Goal: Task Accomplishment & Management: Complete application form

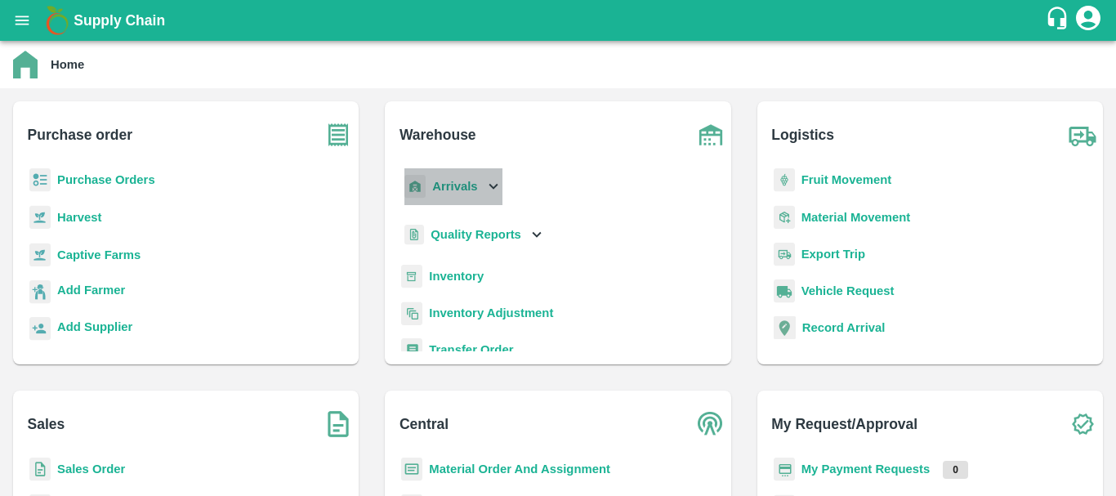
click at [443, 193] on b "Arrivals" at bounding box center [454, 186] width 45 height 13
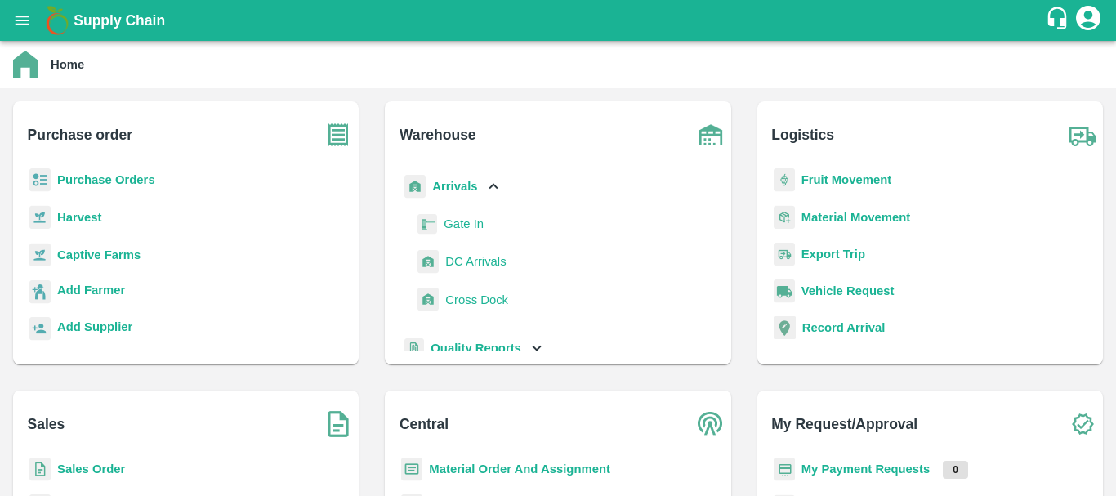
click at [457, 259] on span "DC Arrivals" at bounding box center [475, 261] width 60 height 18
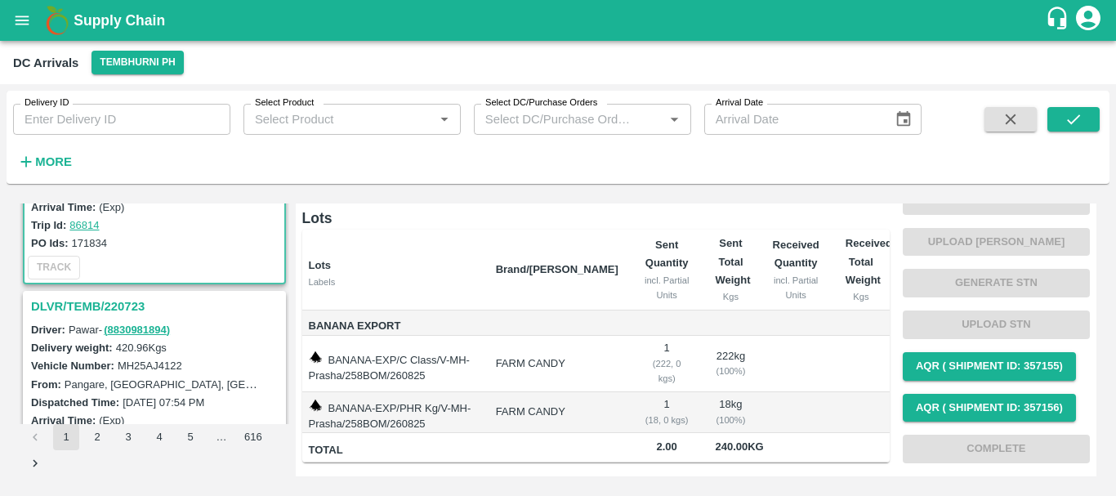
scroll to position [134, 0]
click at [124, 299] on h3 "DLVR/TEMB/220723" at bounding box center [157, 305] width 252 height 21
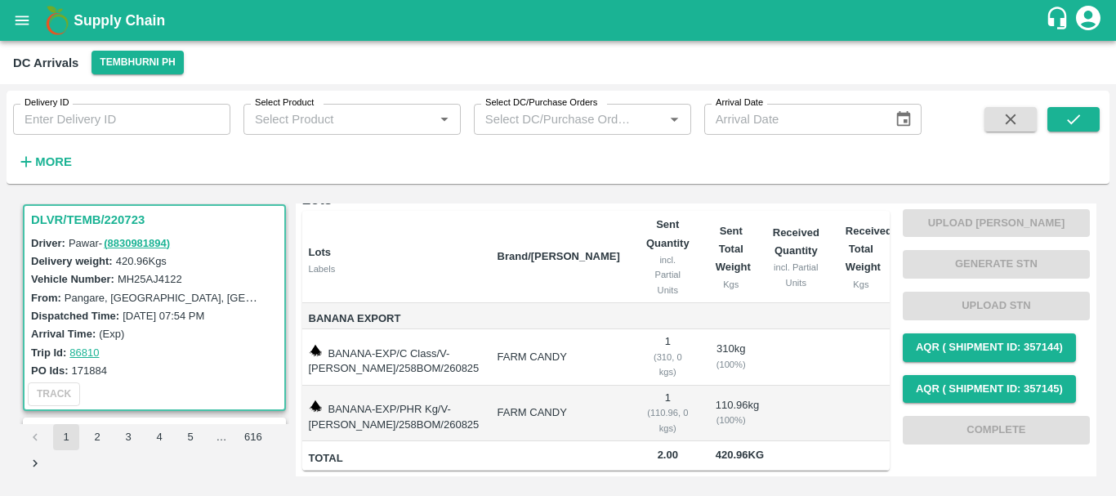
scroll to position [306, 0]
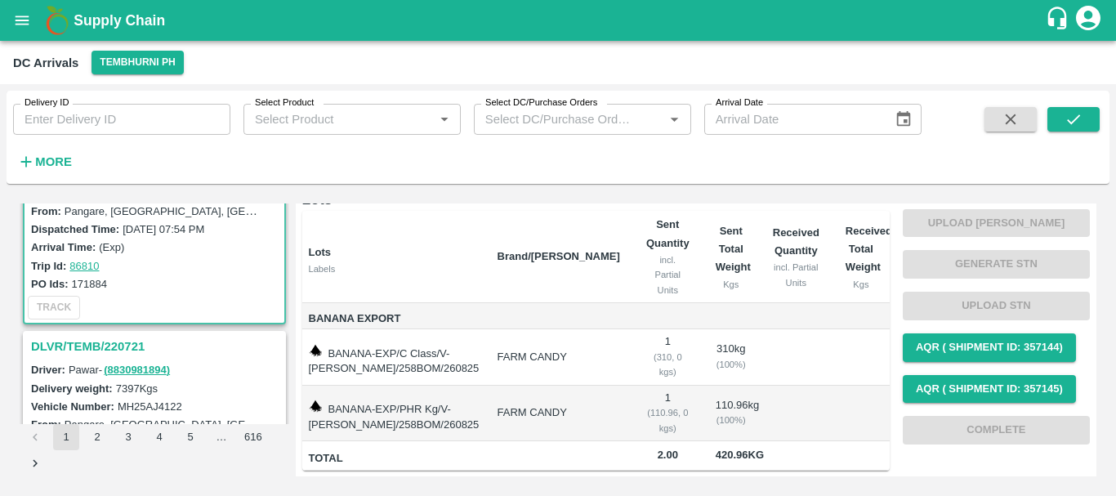
click at [114, 353] on h3 "DLVR/TEMB/220721" at bounding box center [157, 346] width 252 height 21
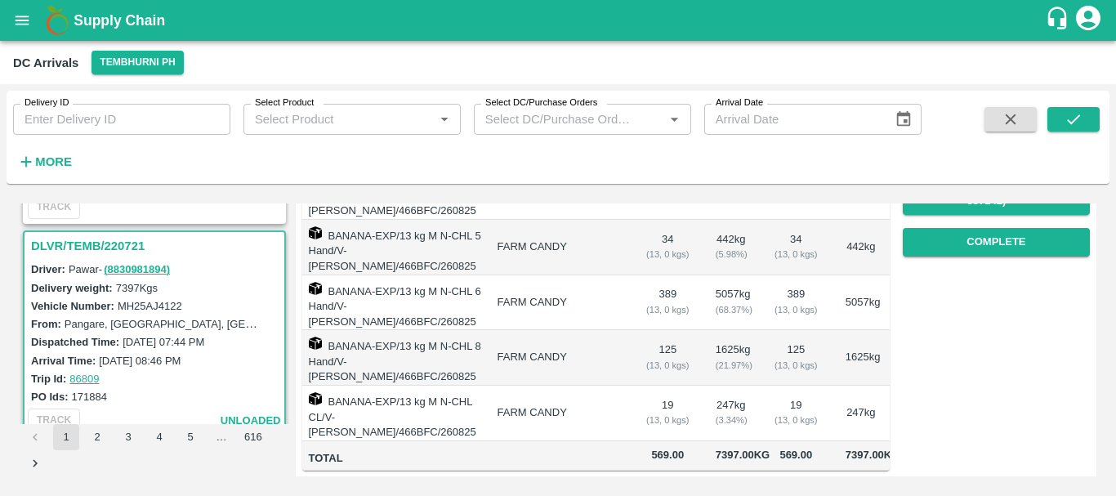
scroll to position [557, 0]
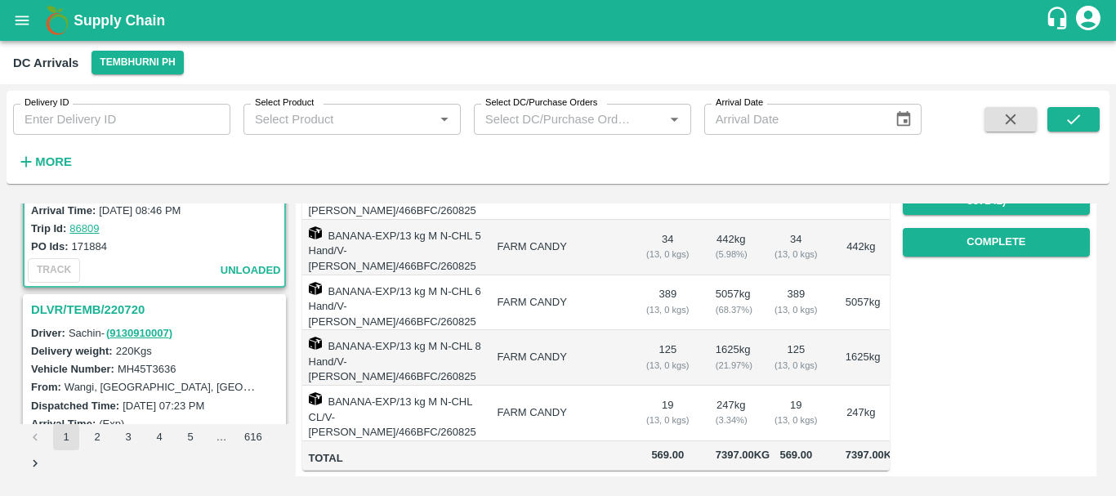
click at [98, 310] on h3 "DLVR/TEMB/220720" at bounding box center [157, 309] width 252 height 21
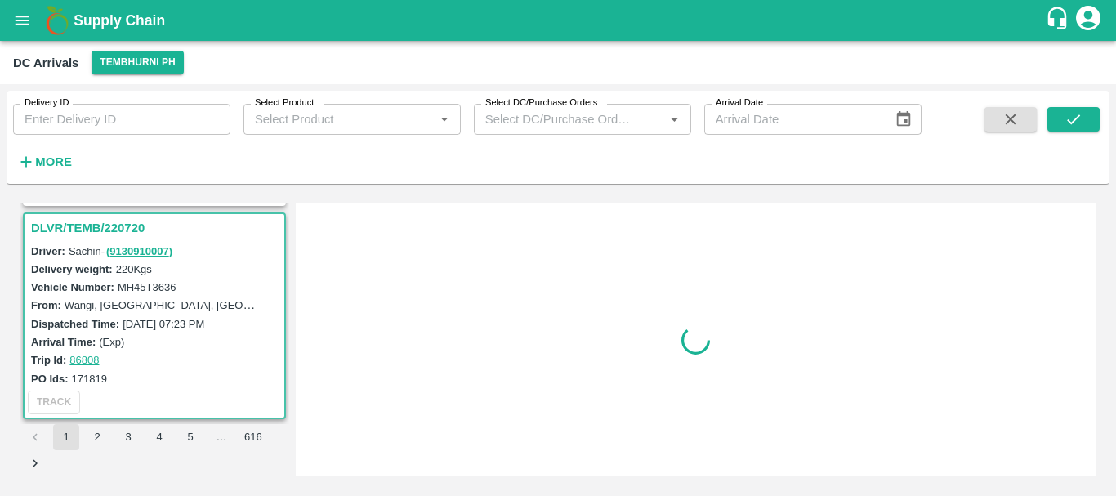
scroll to position [647, 0]
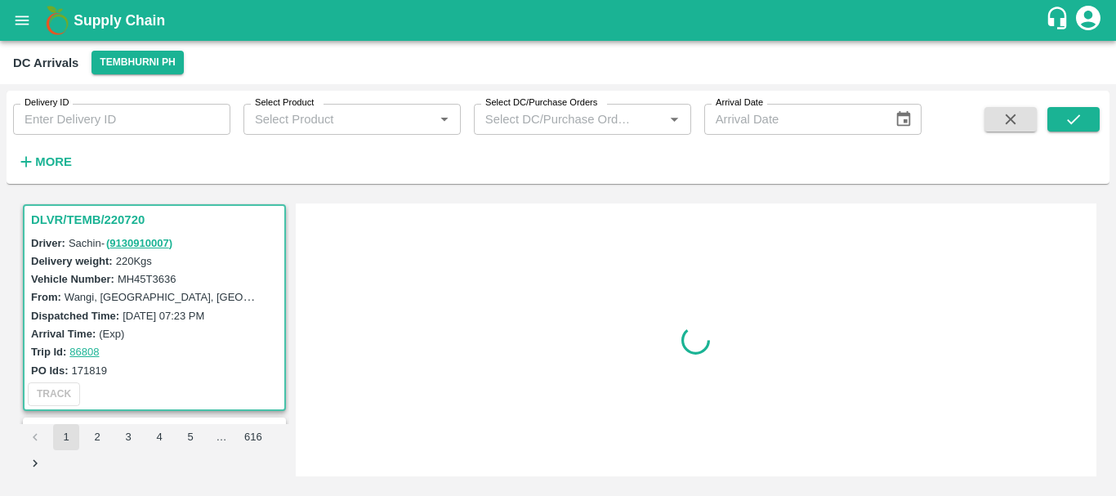
click at [98, 310] on label "Dispatched Time:" at bounding box center [75, 316] width 88 height 12
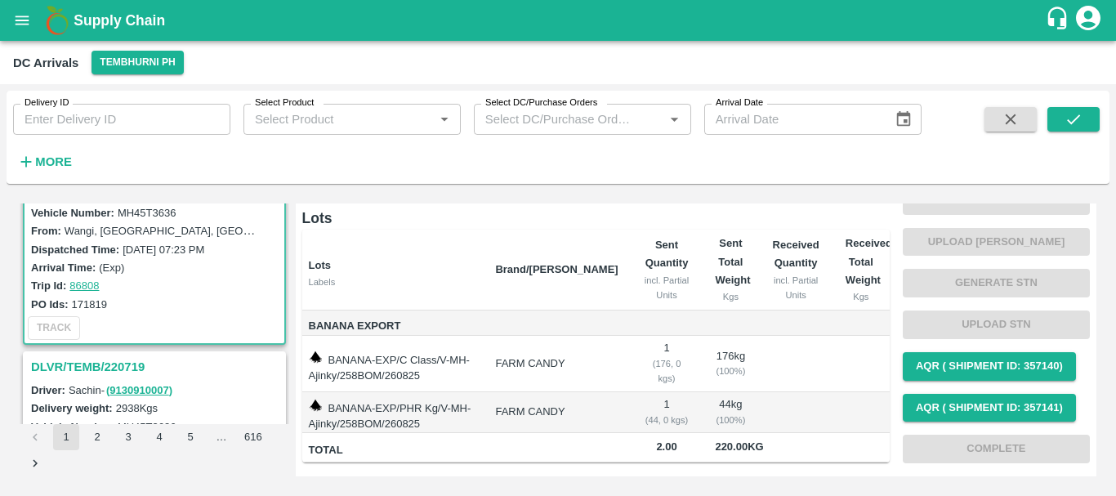
scroll to position [717, 0]
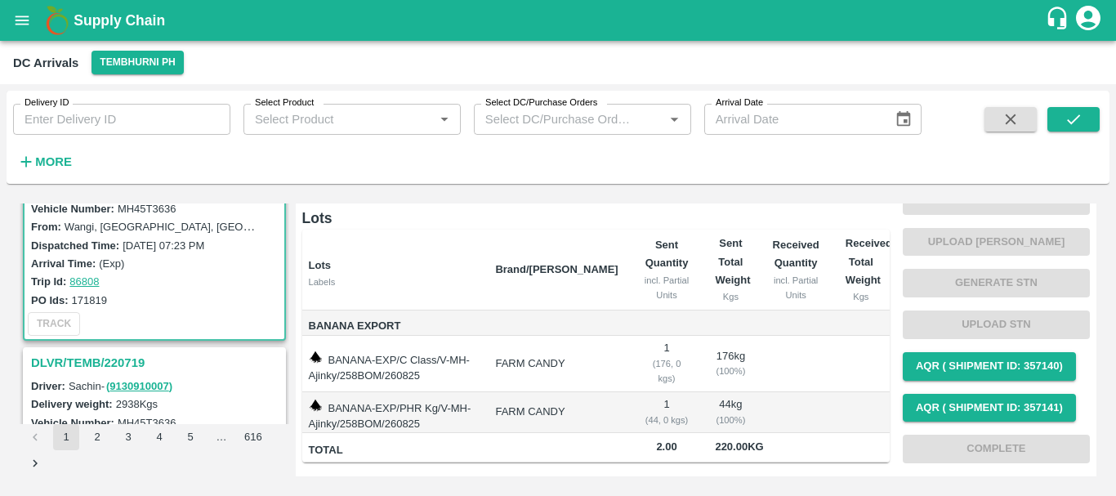
click at [121, 356] on h3 "DLVR/TEMB/220719" at bounding box center [157, 362] width 252 height 21
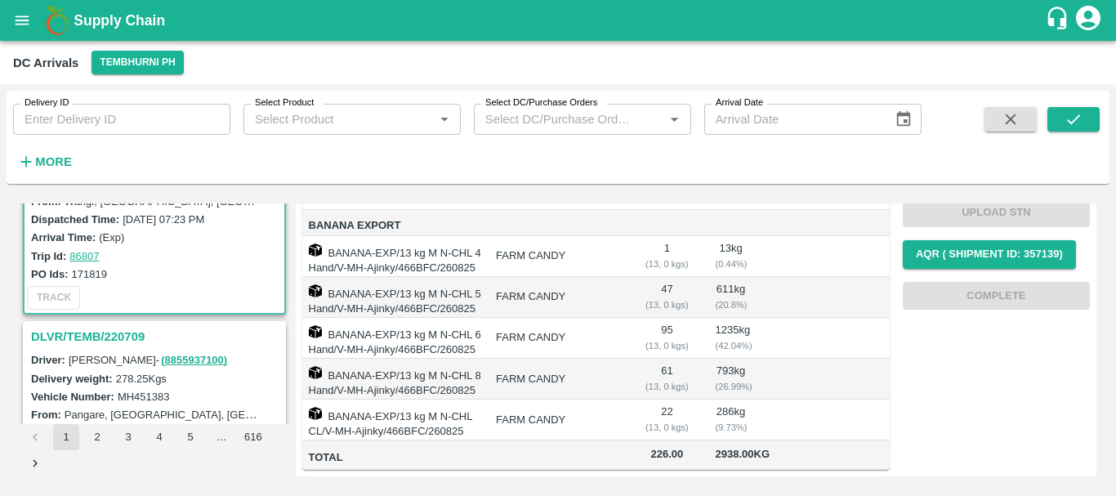
scroll to position [957, 0]
click at [114, 328] on h3 "DLVR/TEMB/220709" at bounding box center [157, 335] width 252 height 21
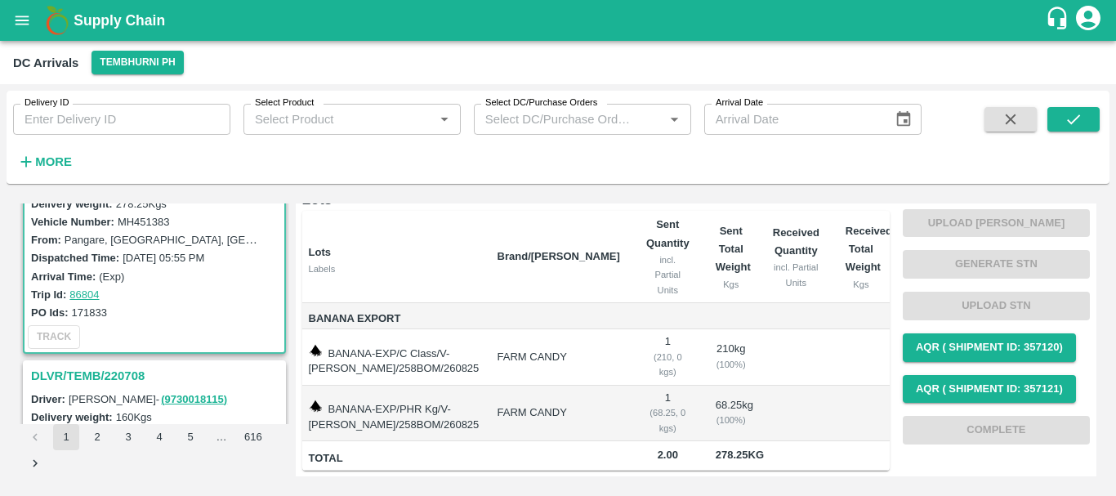
click at [123, 371] on h3 "DLVR/TEMB/220708" at bounding box center [157, 375] width 252 height 21
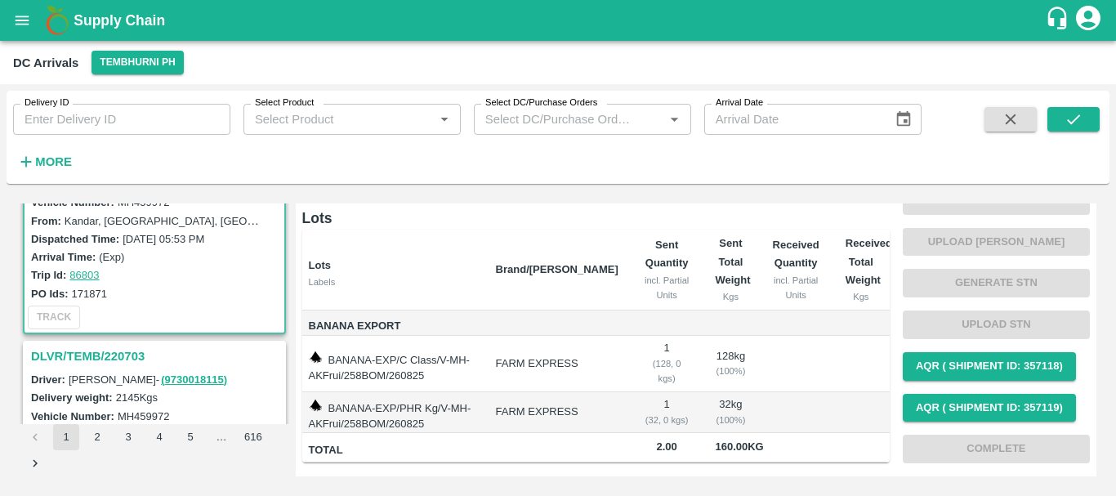
click at [107, 354] on h3 "DLVR/TEMB/220703" at bounding box center [157, 355] width 252 height 21
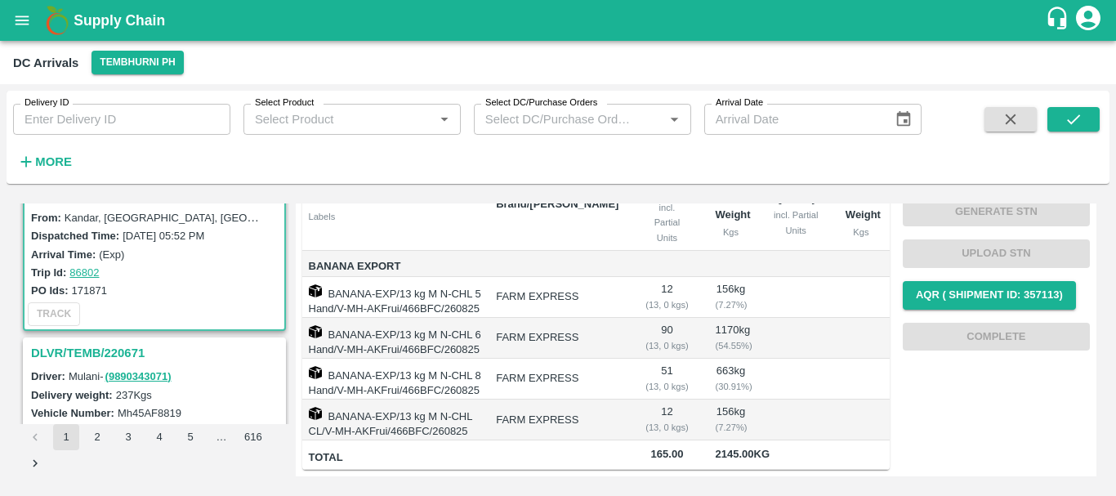
click at [115, 350] on h3 "DLVR/TEMB/220671" at bounding box center [157, 352] width 252 height 21
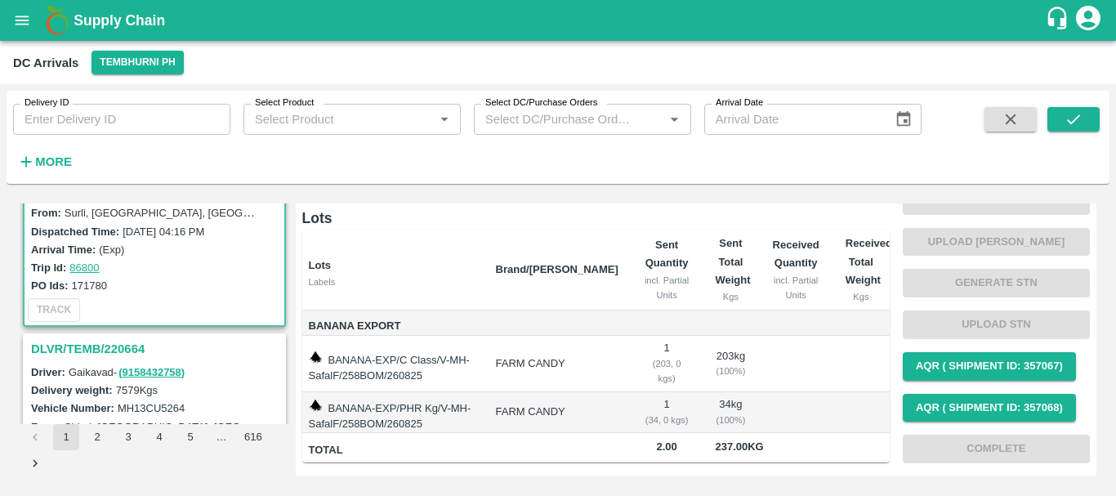
click at [136, 349] on h3 "DLVR/TEMB/220664" at bounding box center [157, 348] width 252 height 21
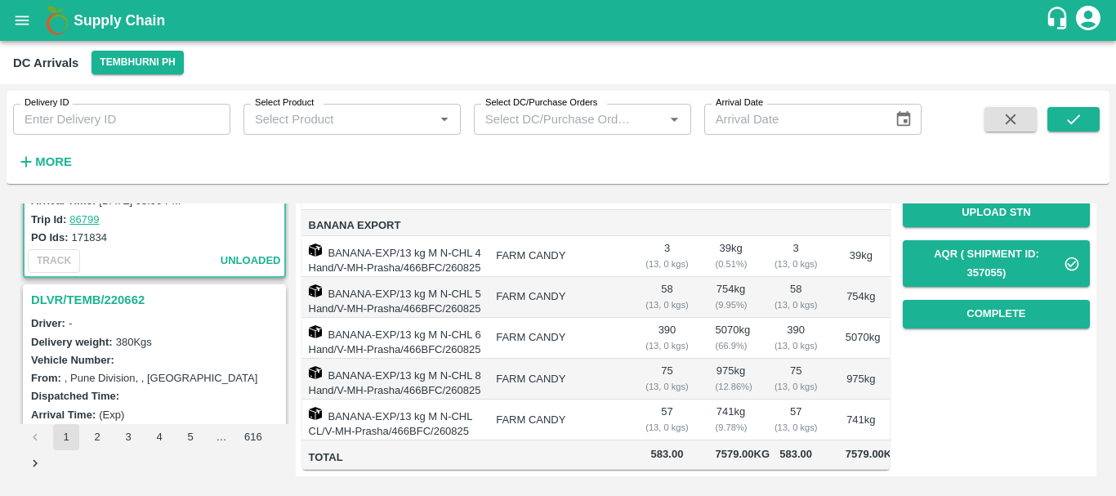
click at [96, 296] on h3 "DLVR/TEMB/220662" at bounding box center [157, 299] width 252 height 21
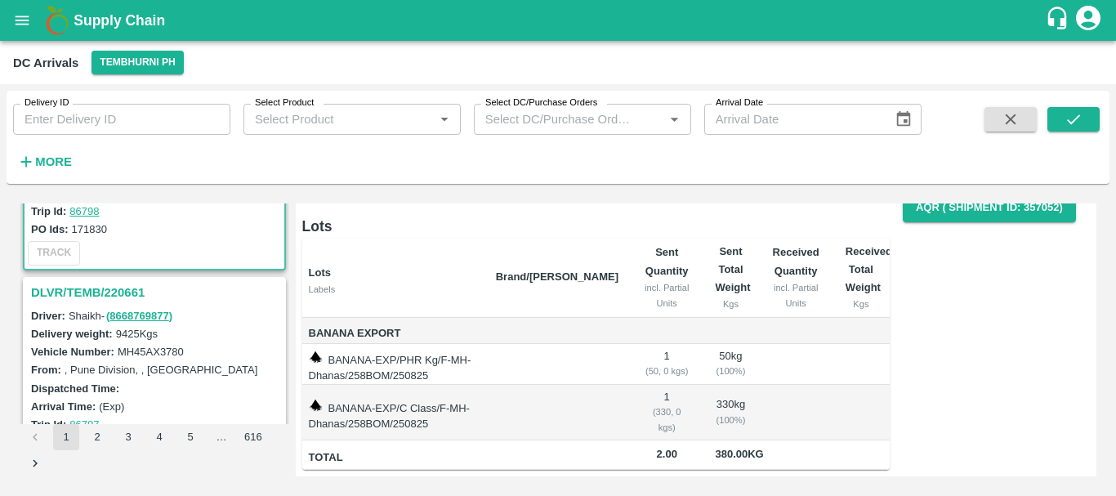
click at [116, 291] on h3 "DLVR/TEMB/220661" at bounding box center [157, 292] width 252 height 21
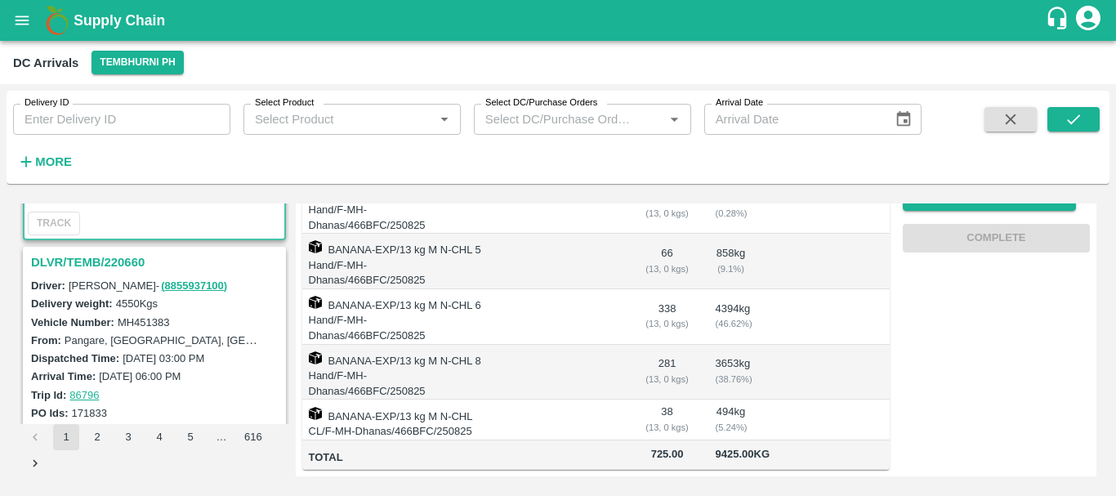
click at [121, 264] on h3 "DLVR/TEMB/220660" at bounding box center [157, 262] width 252 height 21
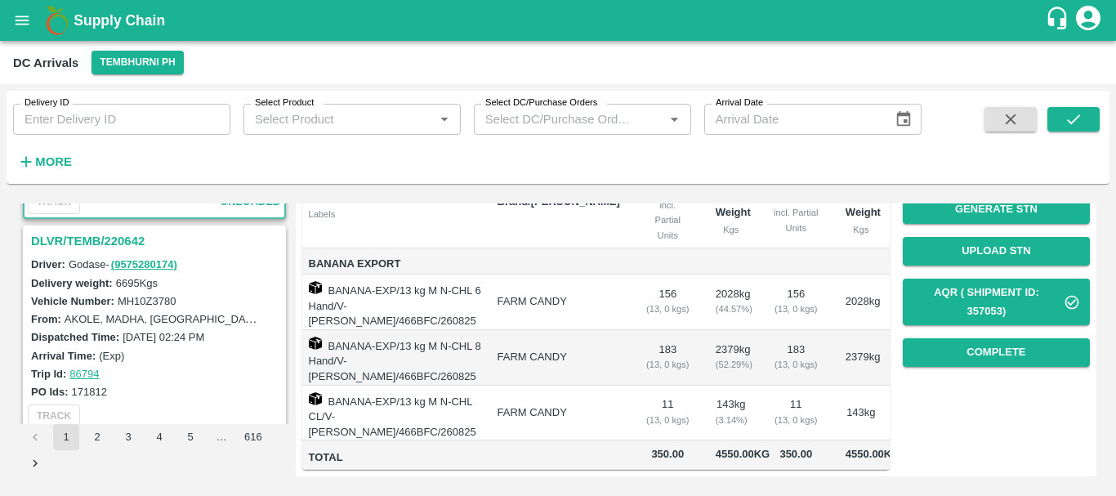
click at [117, 239] on h3 "DLVR/TEMB/220642" at bounding box center [157, 240] width 252 height 21
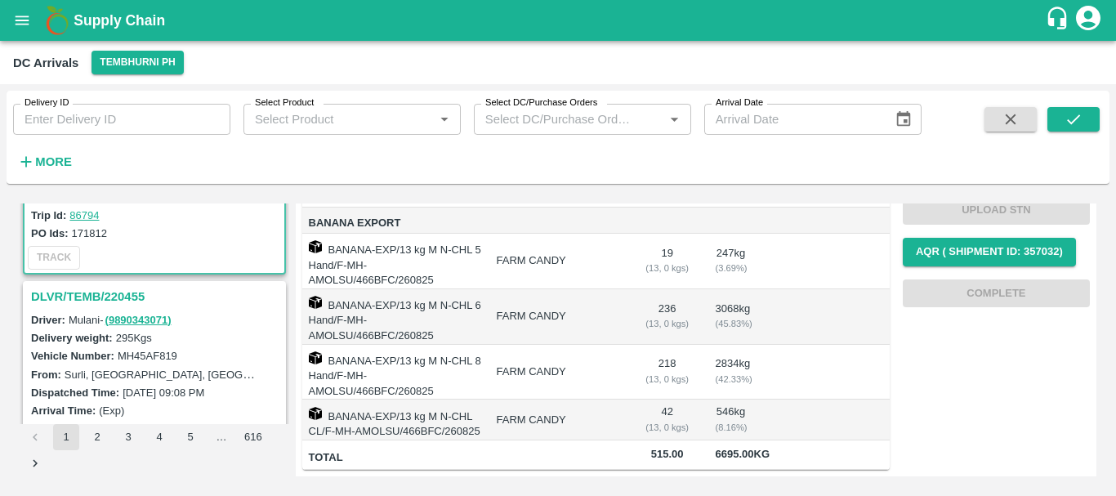
click at [123, 303] on h3 "DLVR/TEMB/220455" at bounding box center [157, 296] width 252 height 21
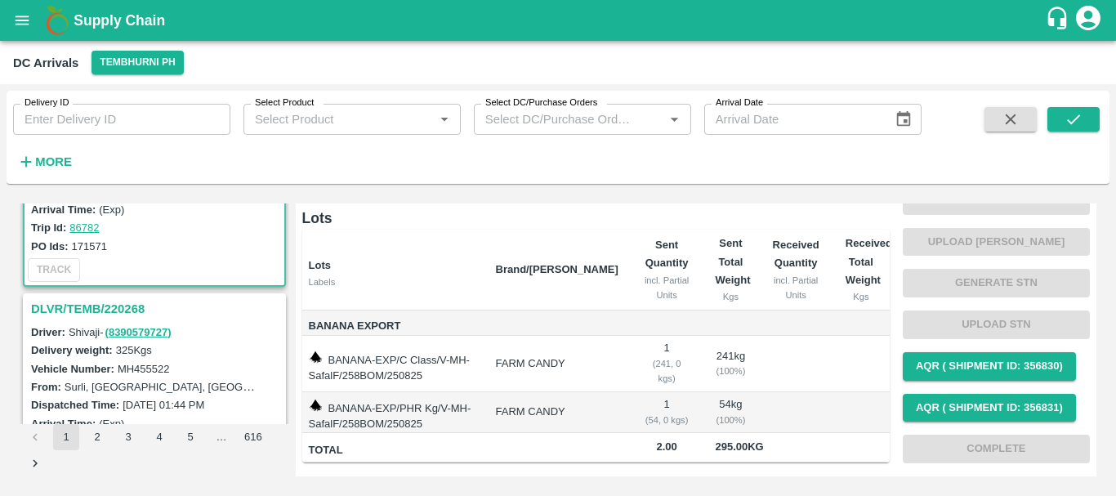
click at [108, 310] on h3 "DLVR/TEMB/220268" at bounding box center [157, 308] width 252 height 21
click at [110, 309] on h3 "DLVR/TEMB/219997" at bounding box center [157, 308] width 252 height 21
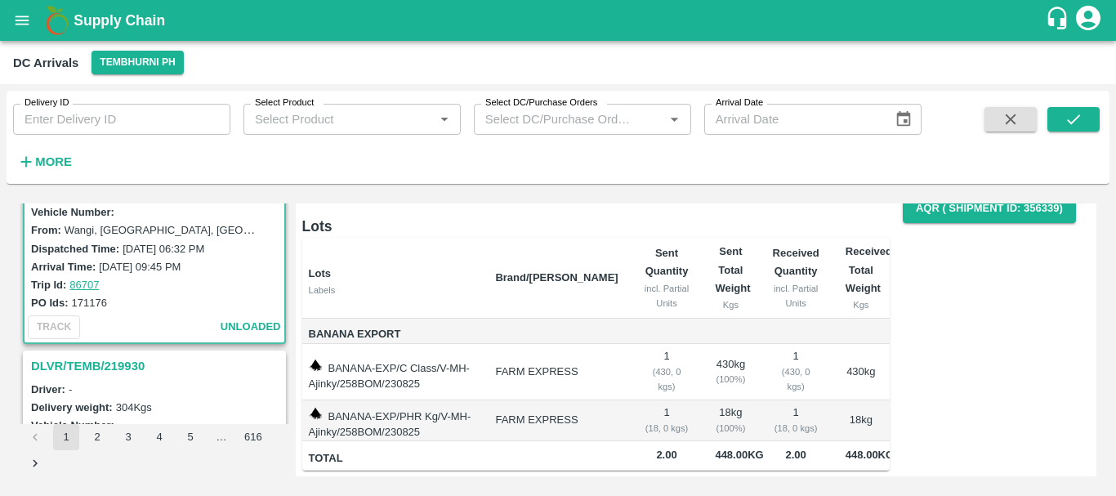
click at [121, 366] on h3 "DLVR/TEMB/219930" at bounding box center [157, 365] width 252 height 21
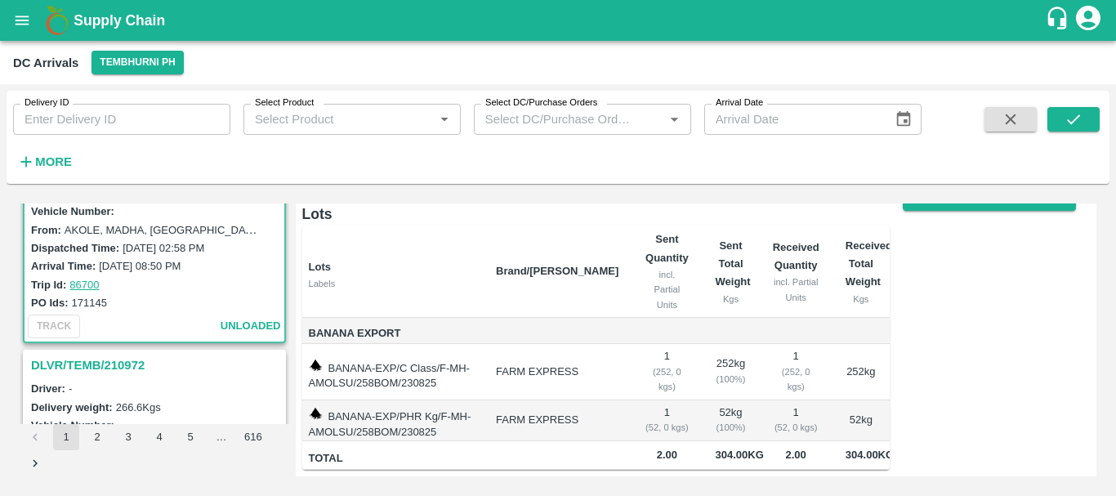
click at [124, 359] on h3 "DLVR/TEMB/210972" at bounding box center [157, 364] width 252 height 21
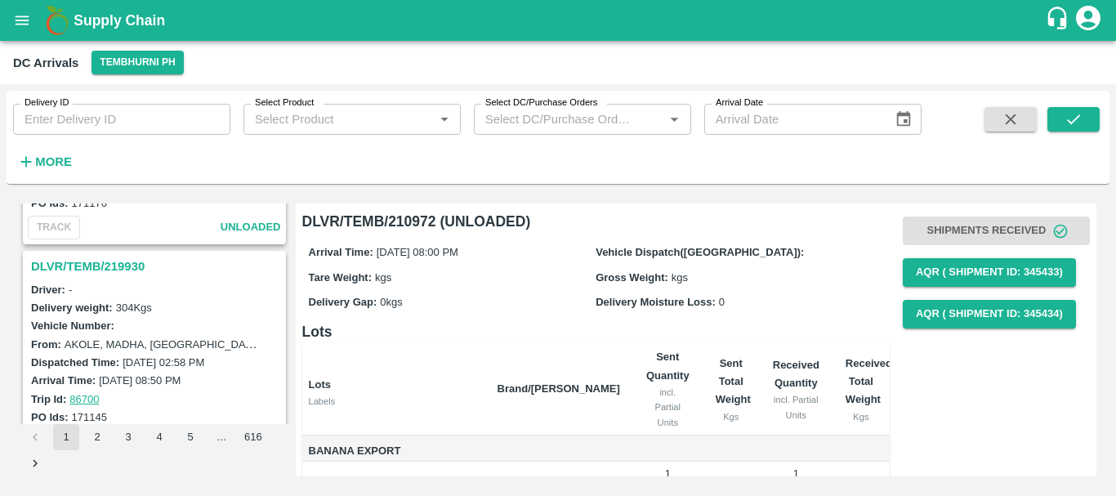
click at [104, 265] on h3 "DLVR/TEMB/219930" at bounding box center [157, 266] width 252 height 21
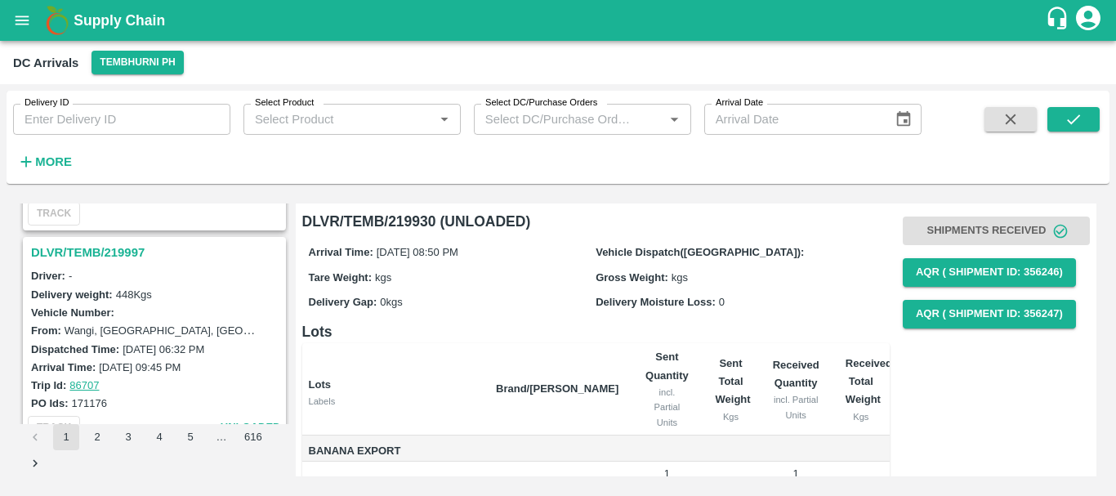
click at [114, 253] on h3 "DLVR/TEMB/219997" at bounding box center [157, 252] width 252 height 21
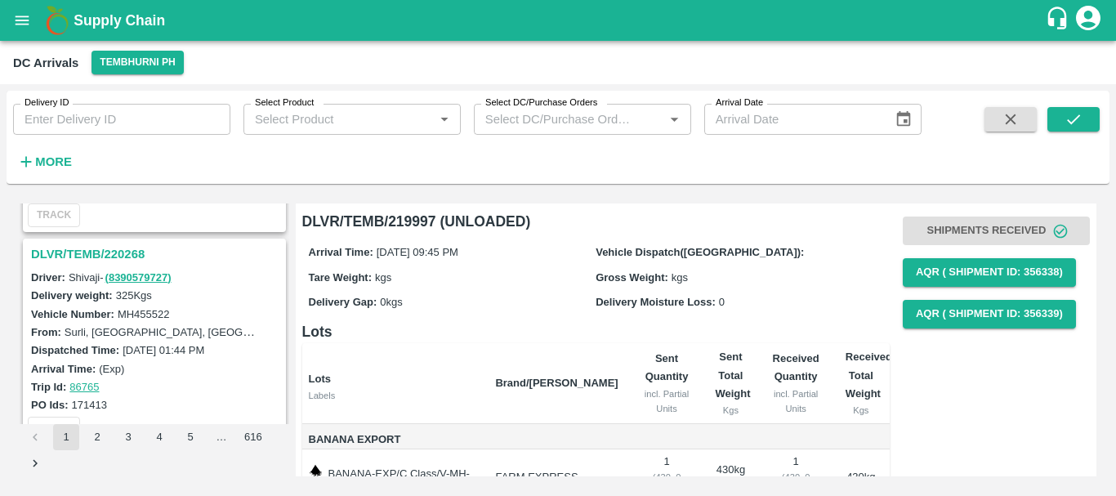
click at [95, 256] on h3 "DLVR/TEMB/220268" at bounding box center [157, 253] width 252 height 21
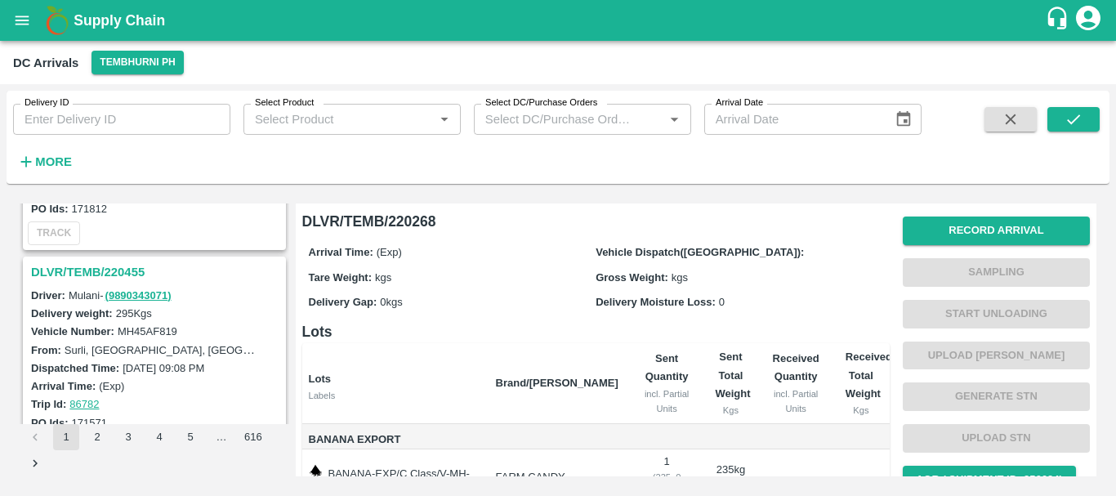
click at [114, 272] on h3 "DLVR/TEMB/220455" at bounding box center [157, 271] width 252 height 21
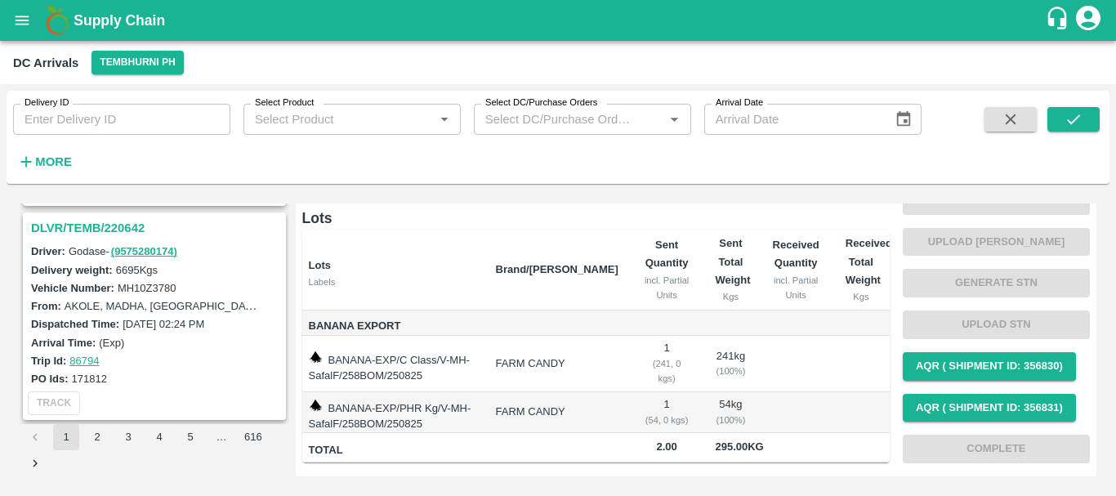
click at [113, 223] on h3 "DLVR/TEMB/220642" at bounding box center [157, 227] width 252 height 21
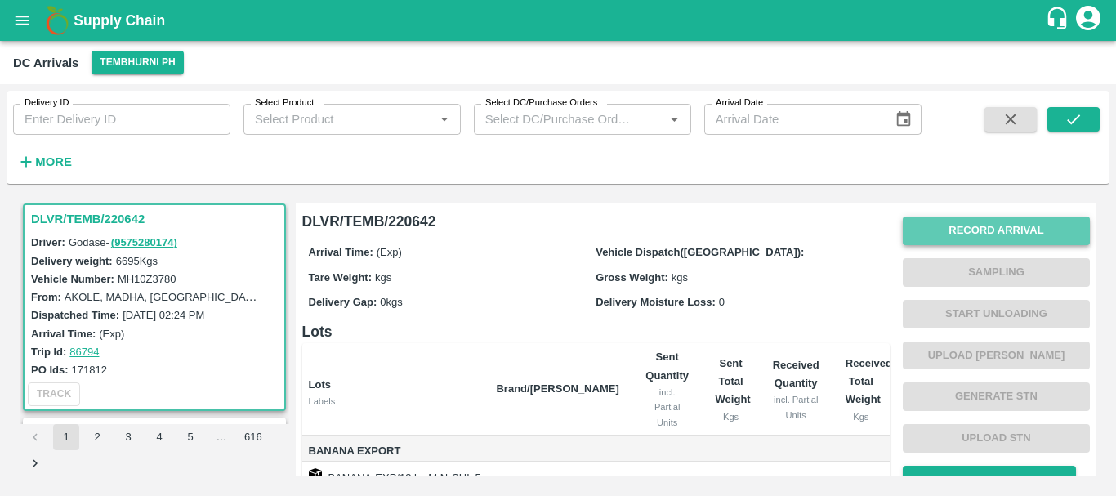
click at [925, 225] on button "Record Arrival" at bounding box center [996, 230] width 187 height 29
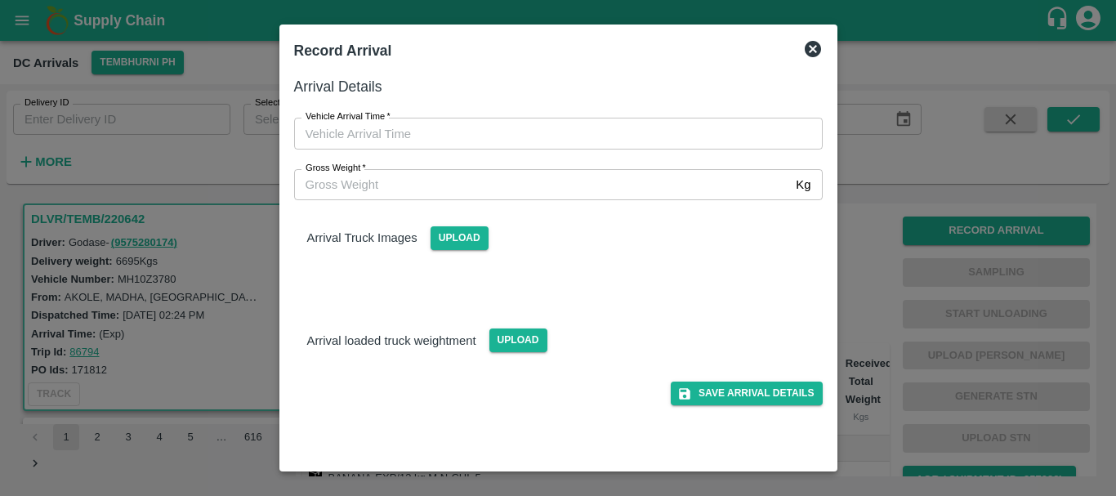
type input "DD/MM/YYYY hh:mm aa"
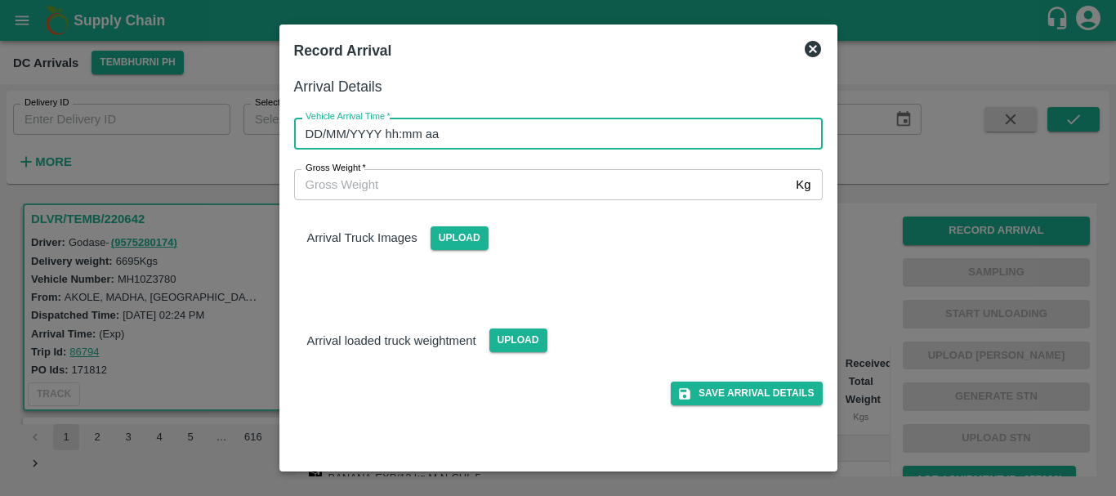
click at [683, 136] on input "DD/MM/YYYY hh:mm aa" at bounding box center [552, 133] width 517 height 31
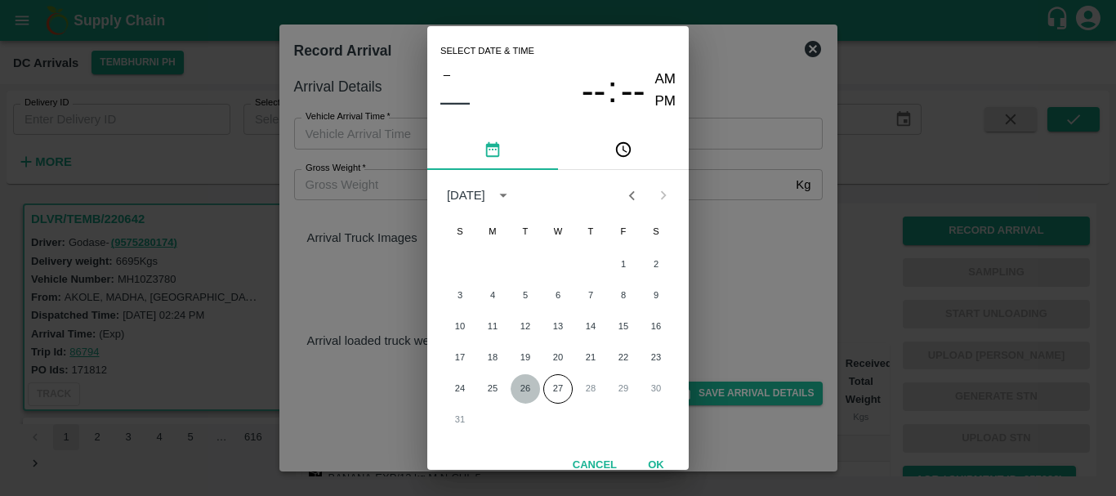
click at [515, 394] on button "26" at bounding box center [524, 388] width 29 height 29
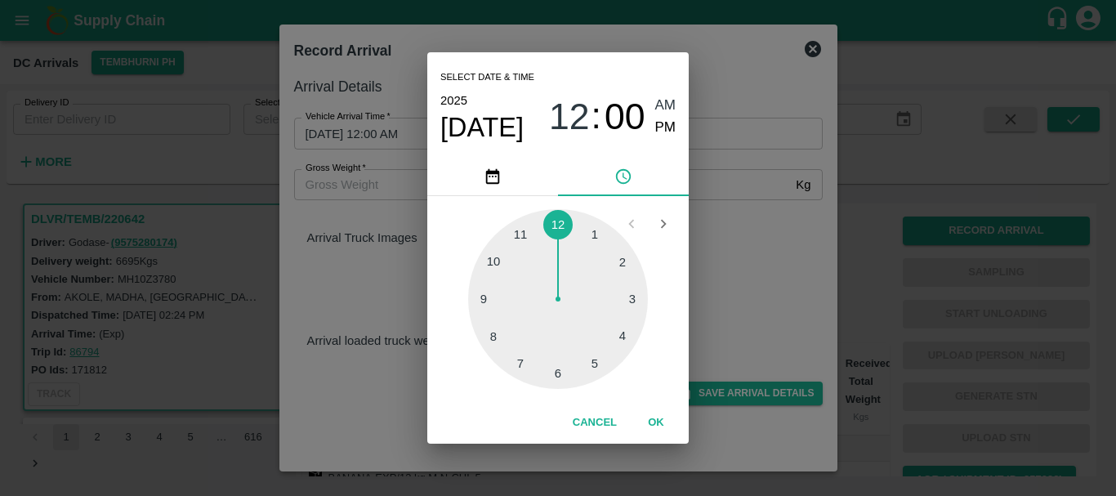
click at [567, 363] on div at bounding box center [558, 299] width 180 height 180
click at [558, 366] on div at bounding box center [558, 299] width 180 height 180
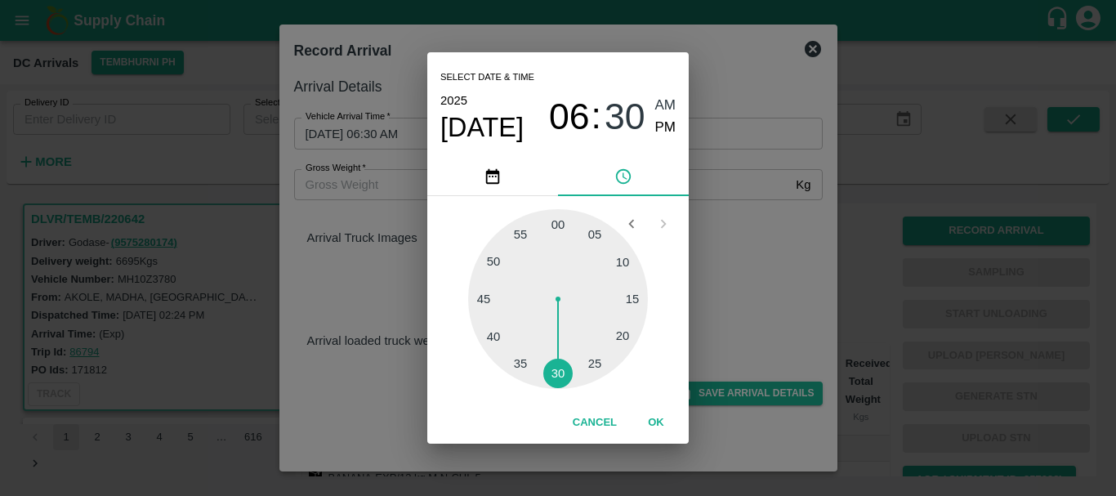
click at [675, 120] on div "Select date & time 2025 Aug 26 06 : 30 AM PM" at bounding box center [557, 104] width 261 height 105
click at [675, 126] on div "Select date & time 2025 Aug 26 06 : 30 AM PM" at bounding box center [557, 104] width 261 height 105
click at [660, 126] on span "PM" at bounding box center [665, 128] width 21 height 22
type input "26/08/2025 06:30 PM"
click at [702, 188] on div "Select date & time 2025 Aug 26 06 : 30 AM PM 05 10 15 20 25 30 35 40 45 50 55 0…" at bounding box center [558, 248] width 1116 height 496
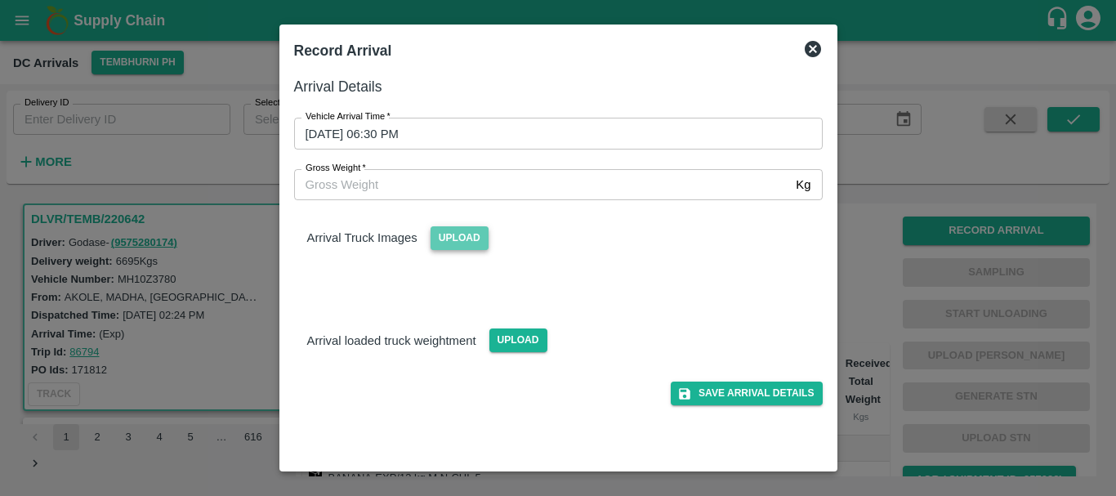
click at [442, 234] on span "Upload" at bounding box center [459, 238] width 58 height 24
click at [0, 0] on input "Upload" at bounding box center [0, 0] width 0 height 0
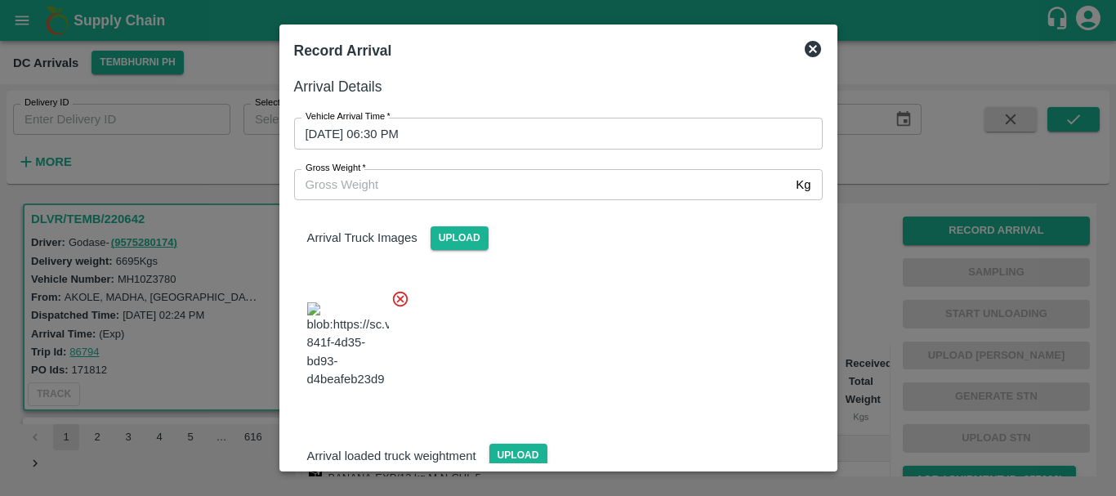
scroll to position [39, 0]
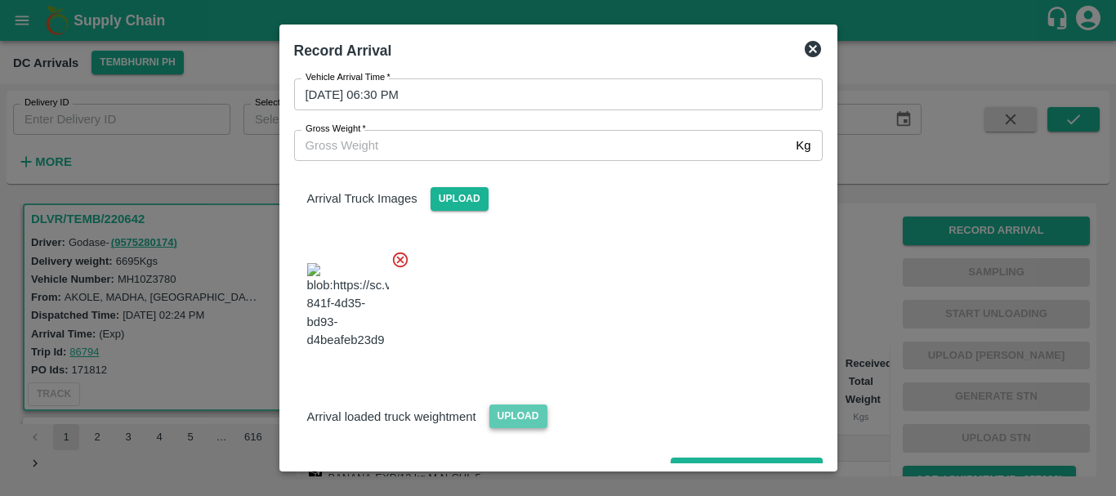
click at [524, 404] on span "Upload" at bounding box center [518, 416] width 58 height 24
click at [0, 0] on input "Upload" at bounding box center [0, 0] width 0 height 0
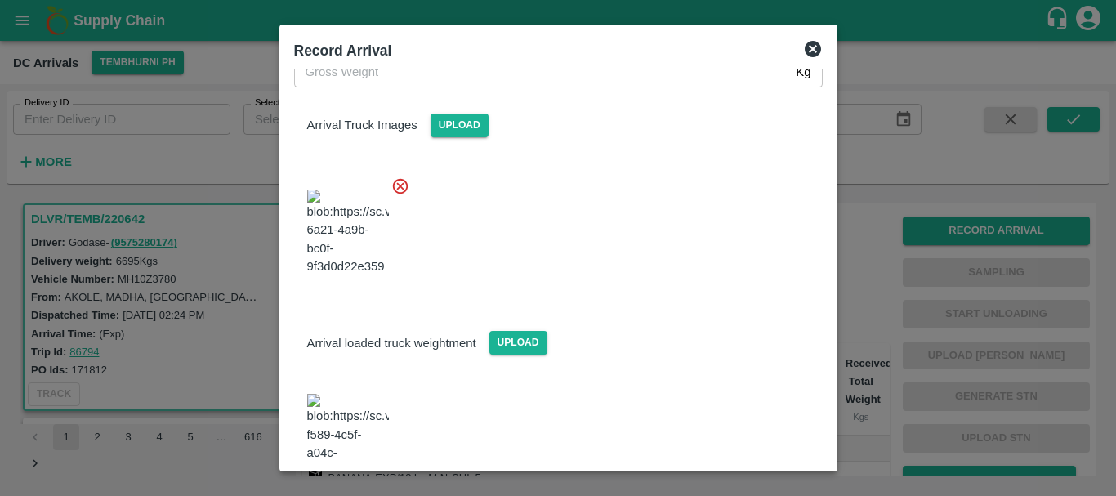
click at [357, 394] on img at bounding box center [348, 437] width 82 height 86
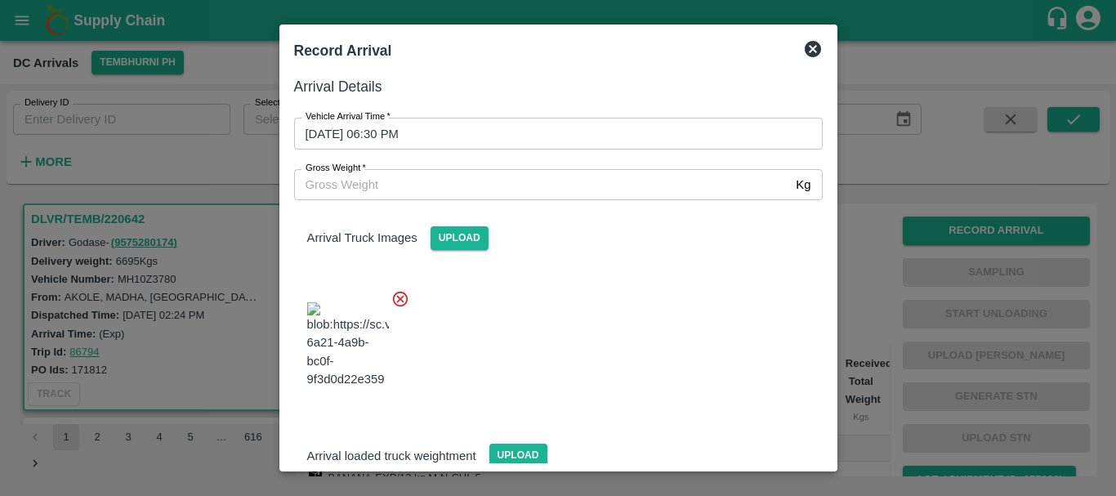
click at [468, 189] on input "Gross Weight   *" at bounding box center [542, 184] width 496 height 31
click at [583, 301] on div at bounding box center [552, 340] width 542 height 128
click at [514, 443] on span "Upload" at bounding box center [518, 455] width 58 height 24
click at [0, 0] on input "Upload" at bounding box center [0, 0] width 0 height 0
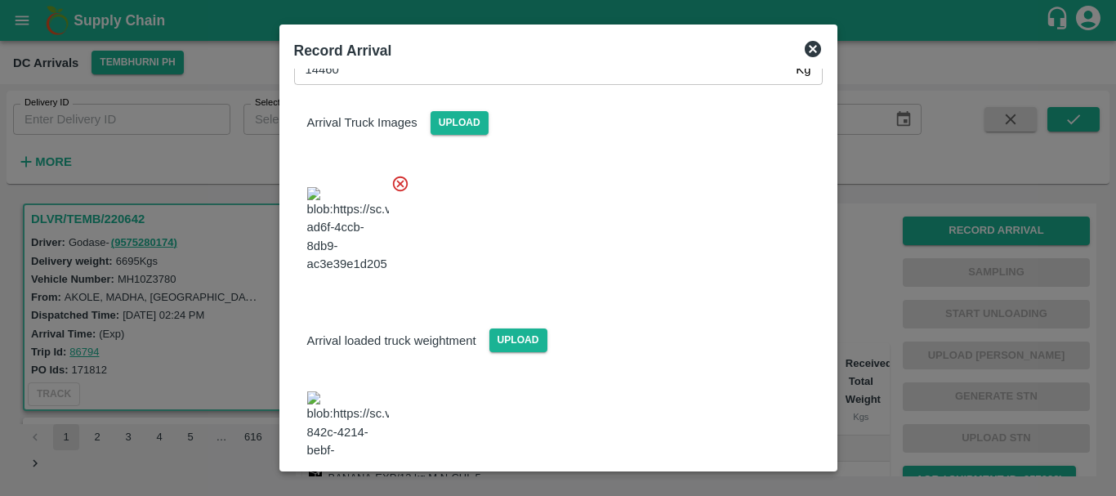
click at [353, 391] on img at bounding box center [348, 434] width 82 height 86
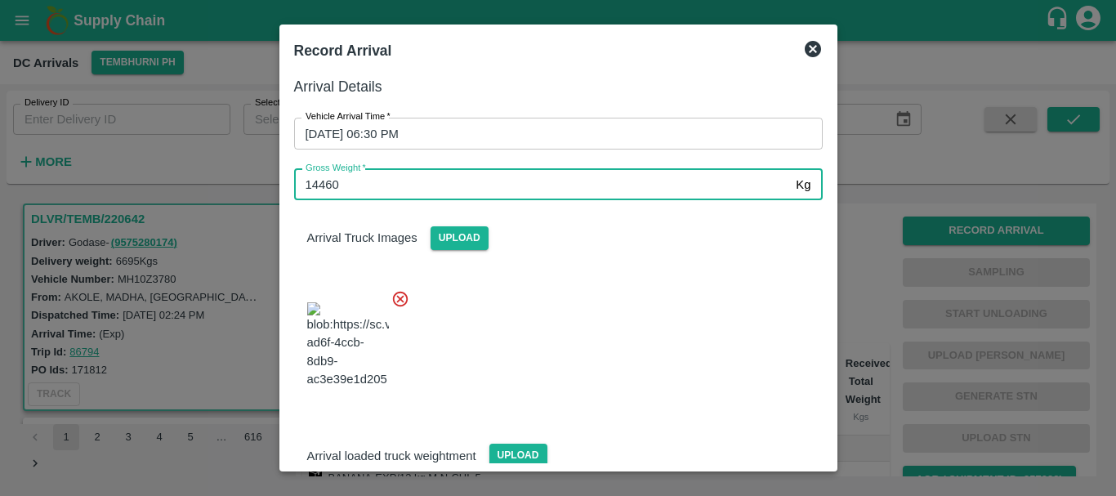
click at [390, 175] on input "14460" at bounding box center [542, 184] width 496 height 31
type input "1"
type input "12700"
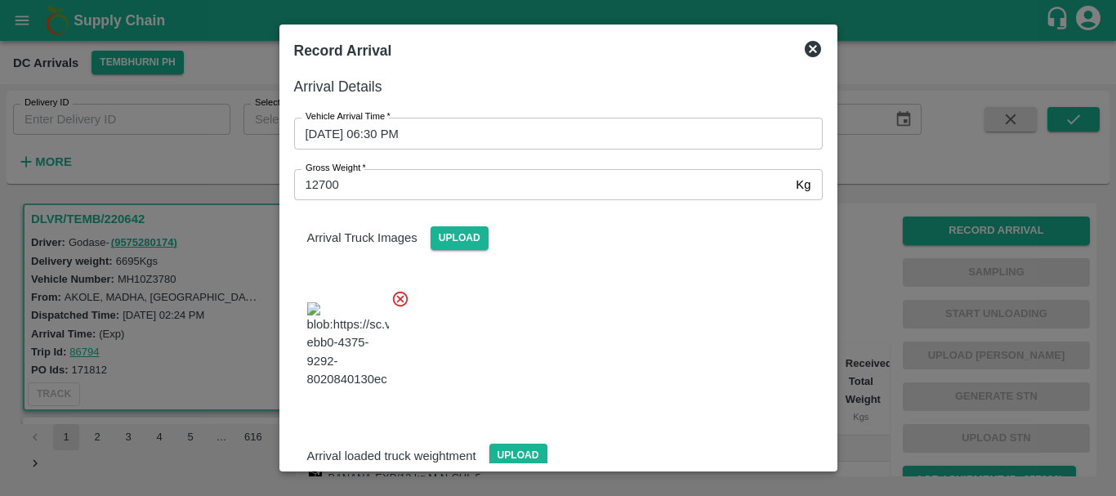
click at [577, 292] on div at bounding box center [552, 340] width 542 height 128
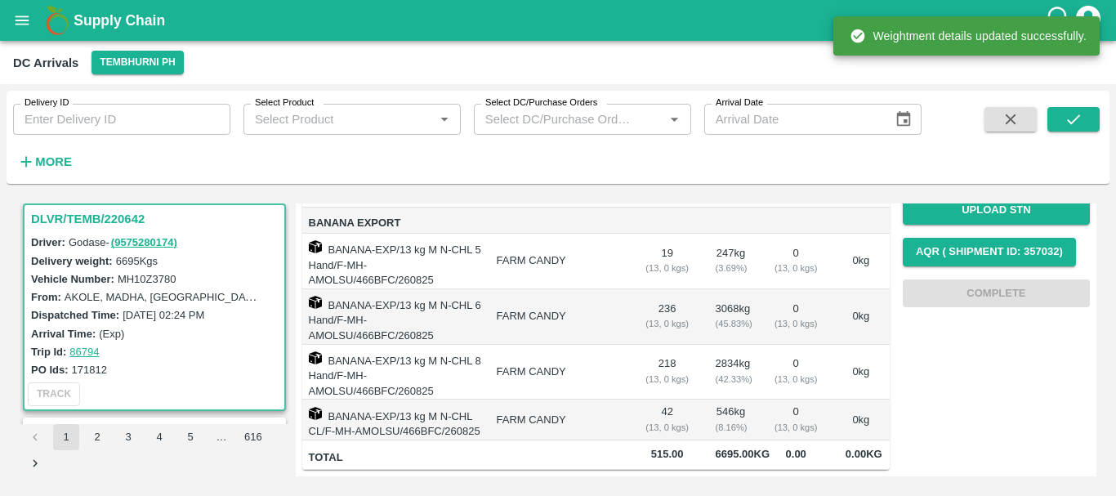
scroll to position [0, 0]
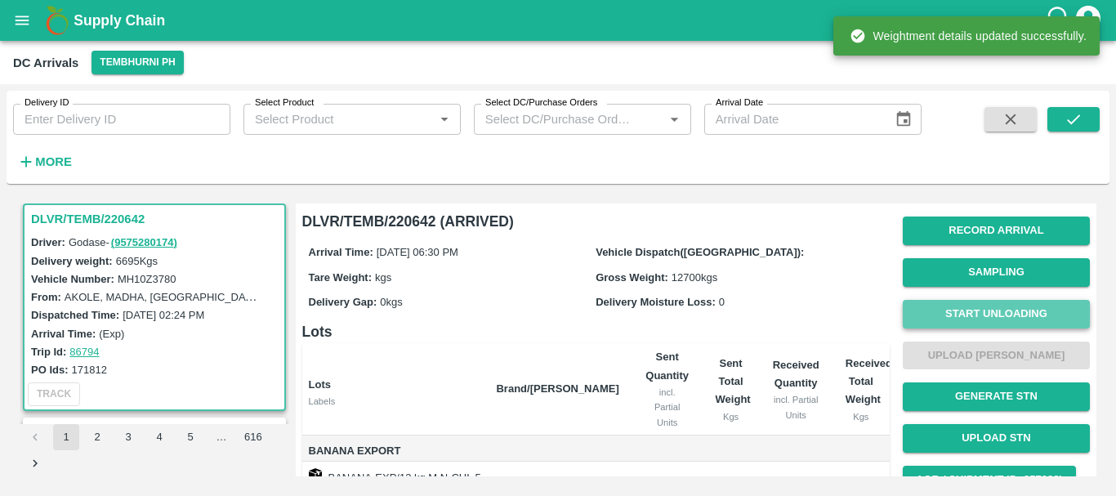
click at [938, 317] on button "Start Unloading" at bounding box center [996, 314] width 187 height 29
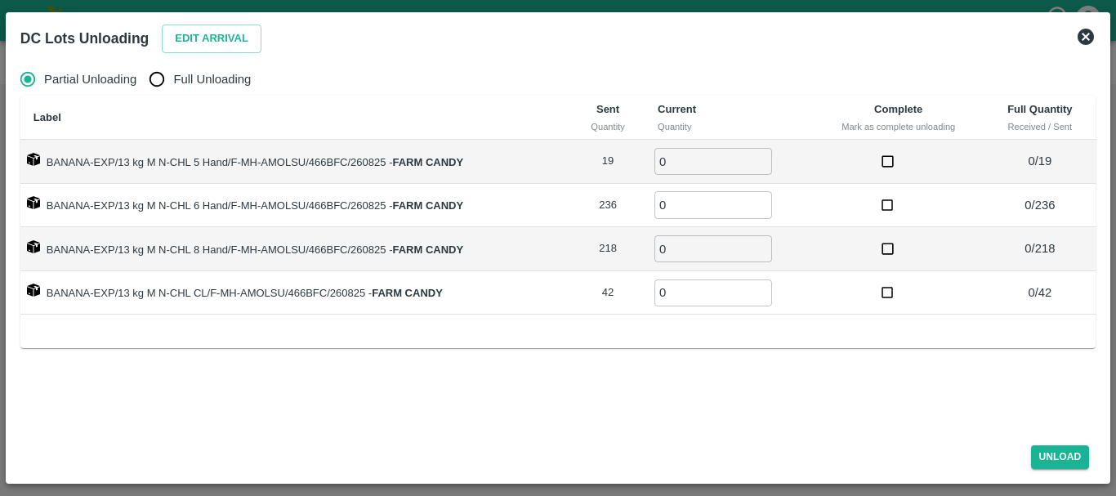
click at [1086, 38] on icon at bounding box center [1086, 37] width 20 height 20
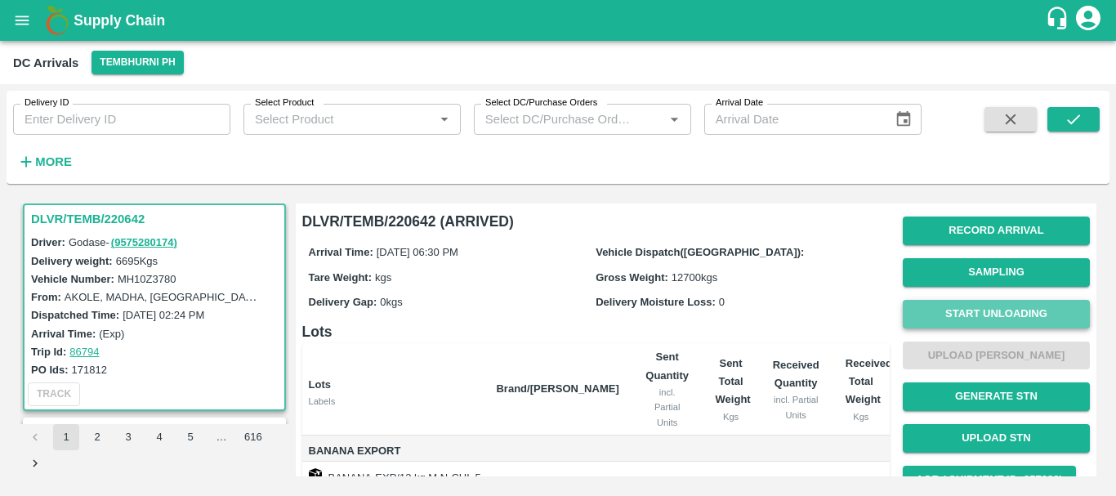
click at [956, 306] on button "Start Unloading" at bounding box center [996, 314] width 187 height 29
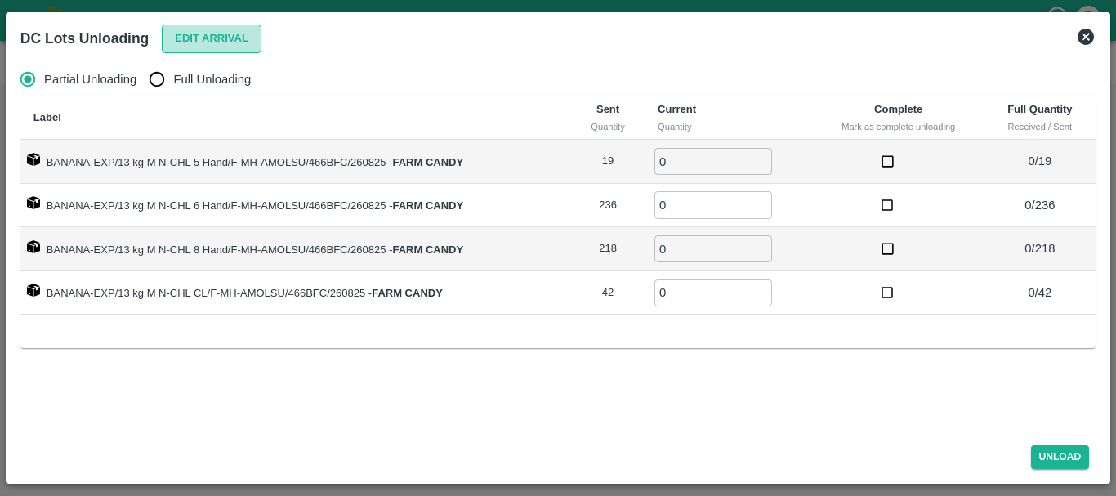
click at [190, 42] on button "Edit Arrival" at bounding box center [212, 39] width 100 height 29
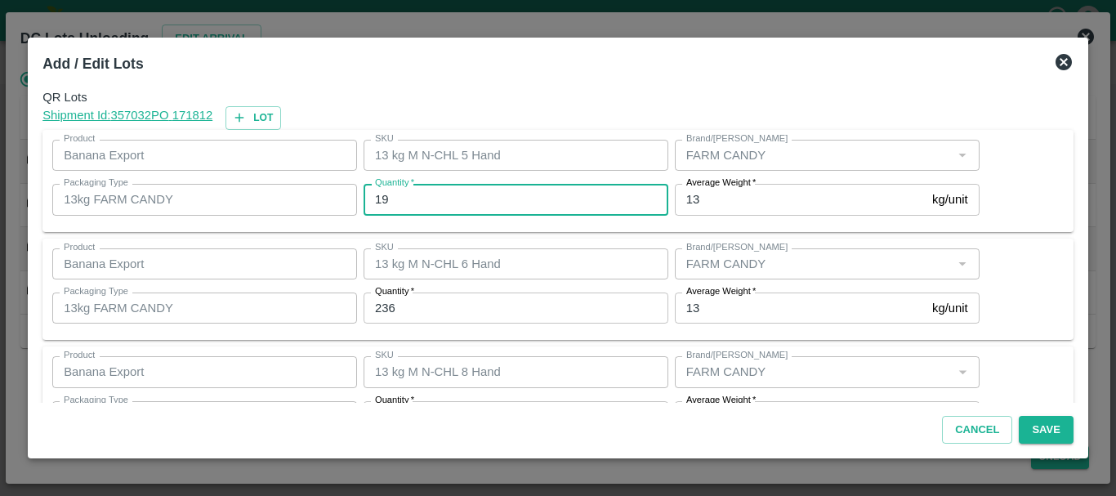
click at [458, 199] on input "19" at bounding box center [515, 199] width 305 height 31
type input "1"
type input "19"
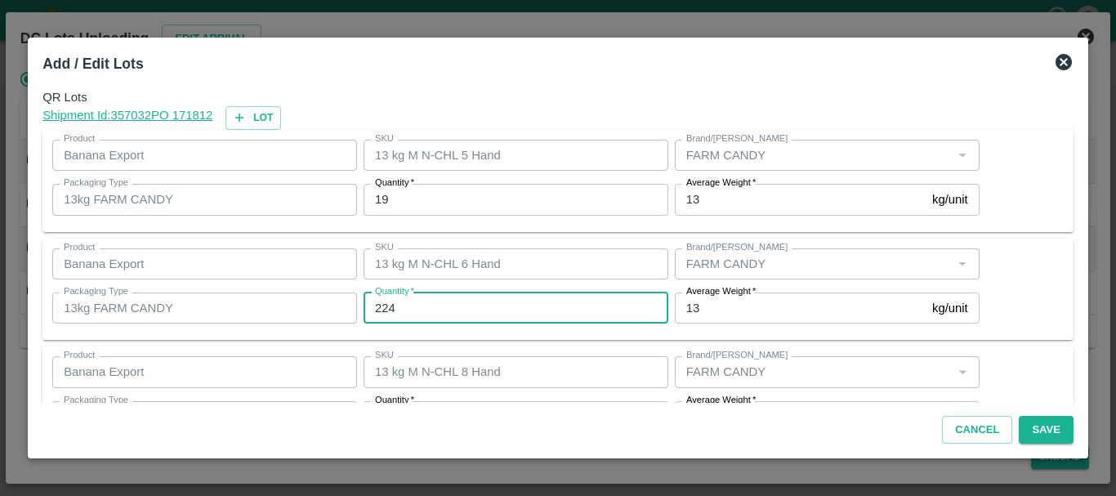
type input "224"
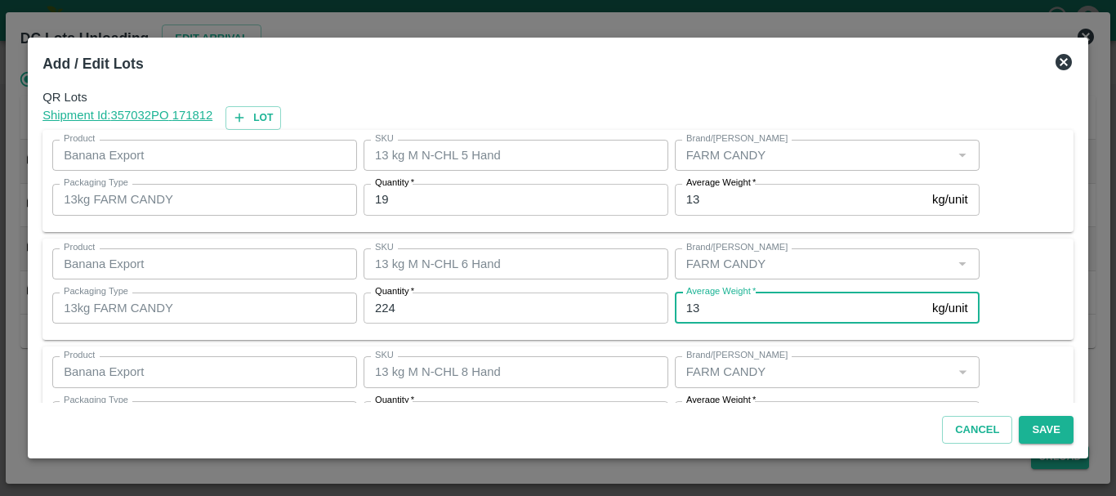
scroll to position [29, 0]
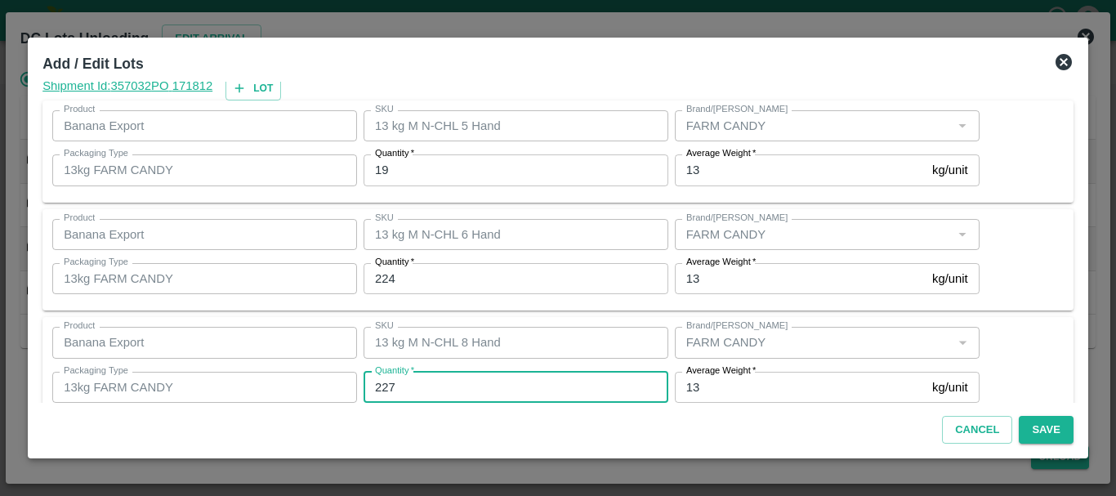
type input "227"
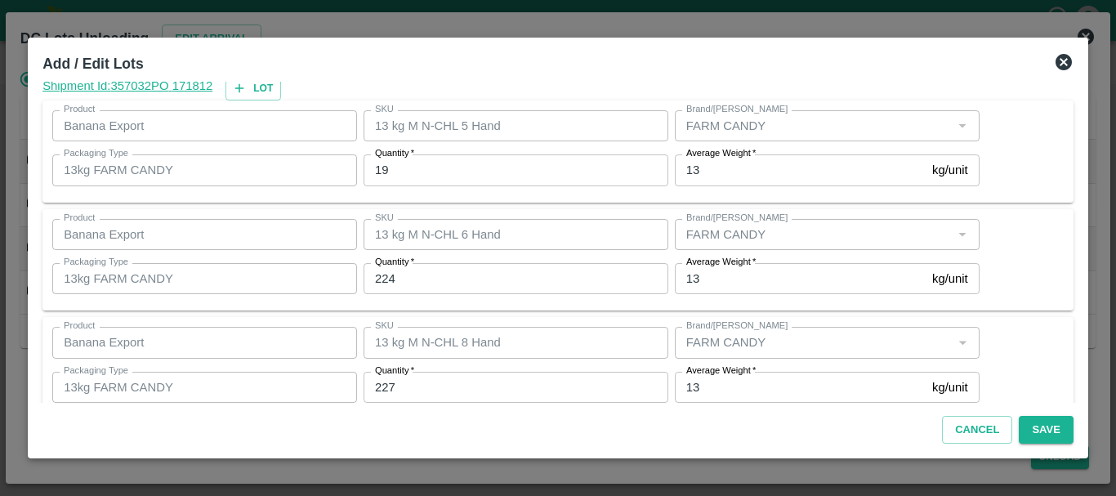
scroll to position [167, 0]
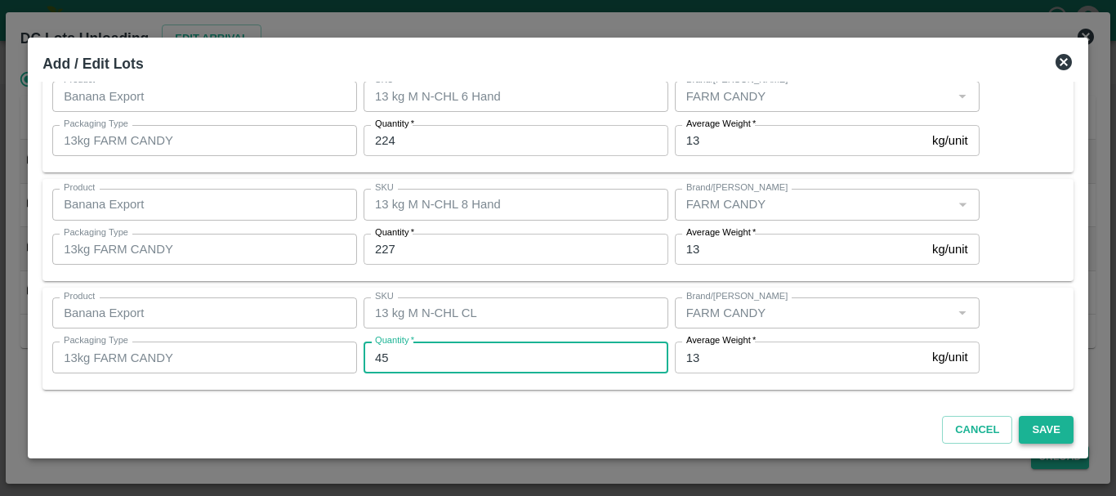
type input "45"
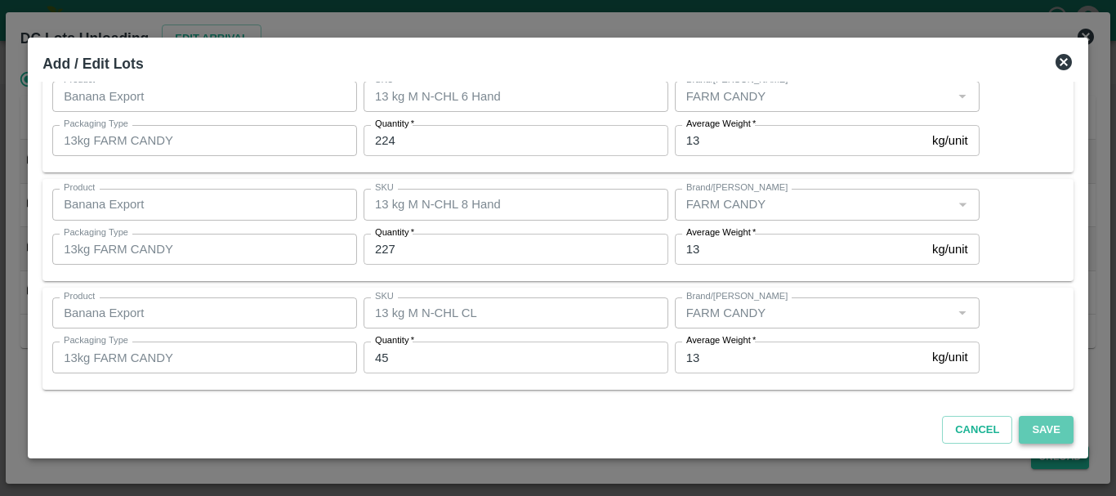
click at [1041, 426] on button "Save" at bounding box center [1045, 430] width 54 height 29
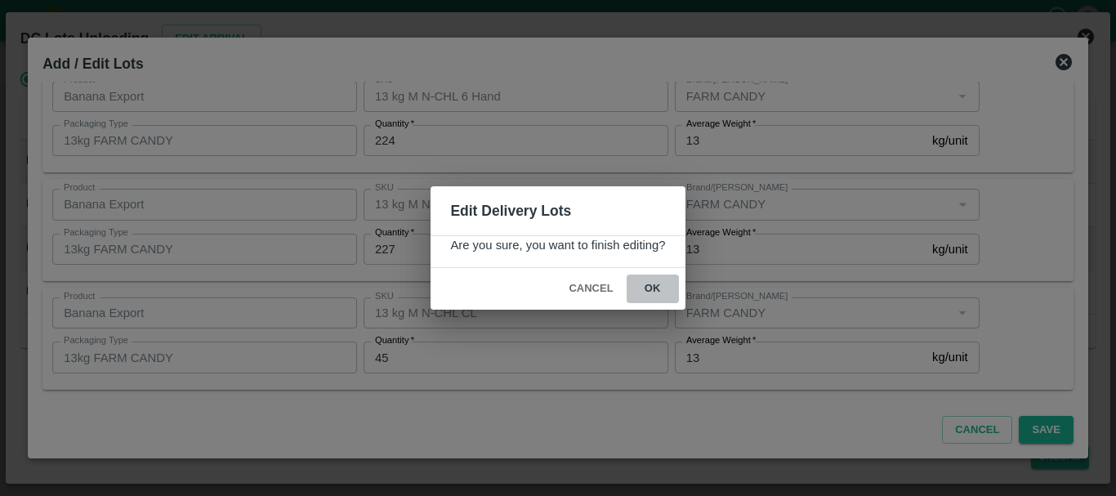
click at [657, 296] on button "ok" at bounding box center [652, 288] width 52 height 29
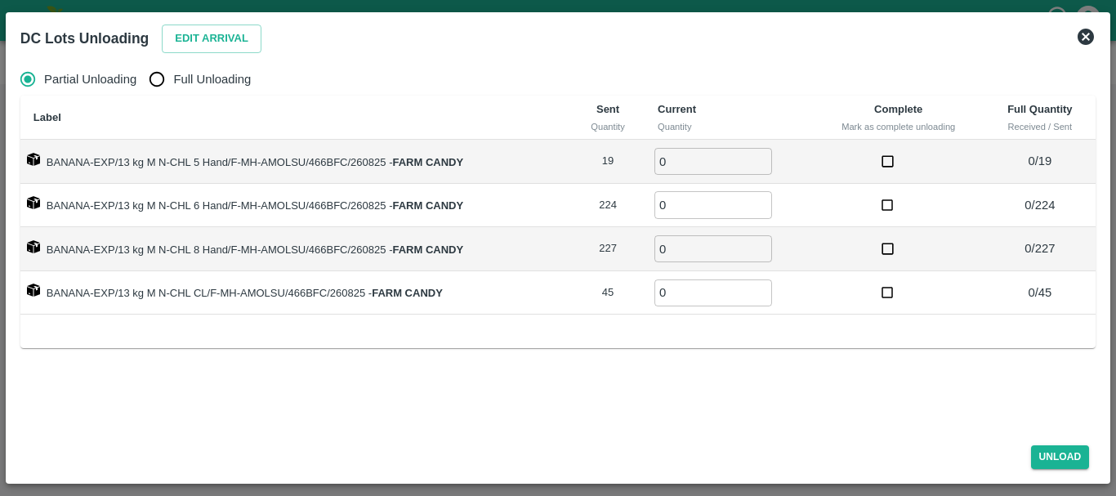
click at [157, 76] on input "Full Unloading" at bounding box center [156, 79] width 33 height 33
radio input "true"
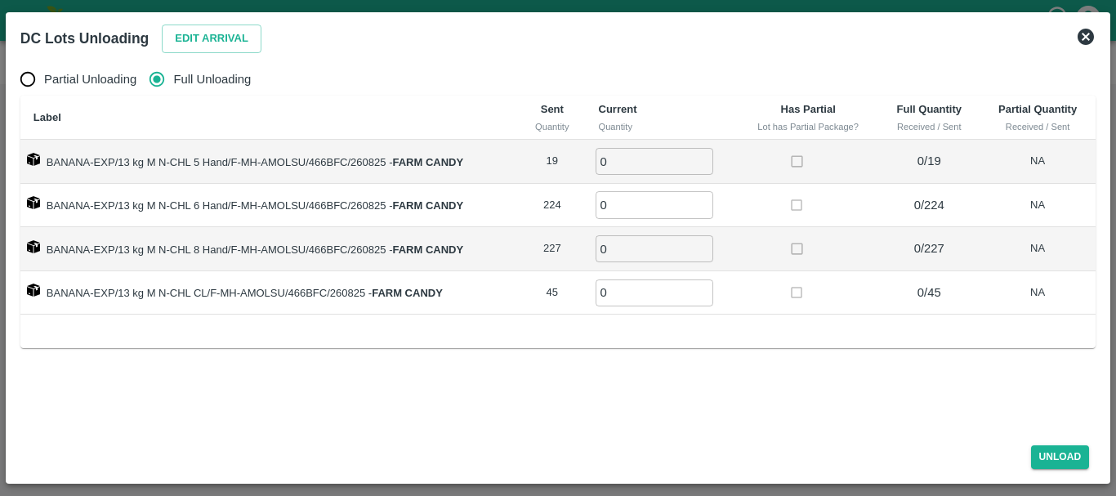
click at [157, 76] on input "Full Unloading" at bounding box center [156, 79] width 33 height 33
click at [631, 160] on input "0" at bounding box center [654, 161] width 118 height 27
type input "019"
type input "224"
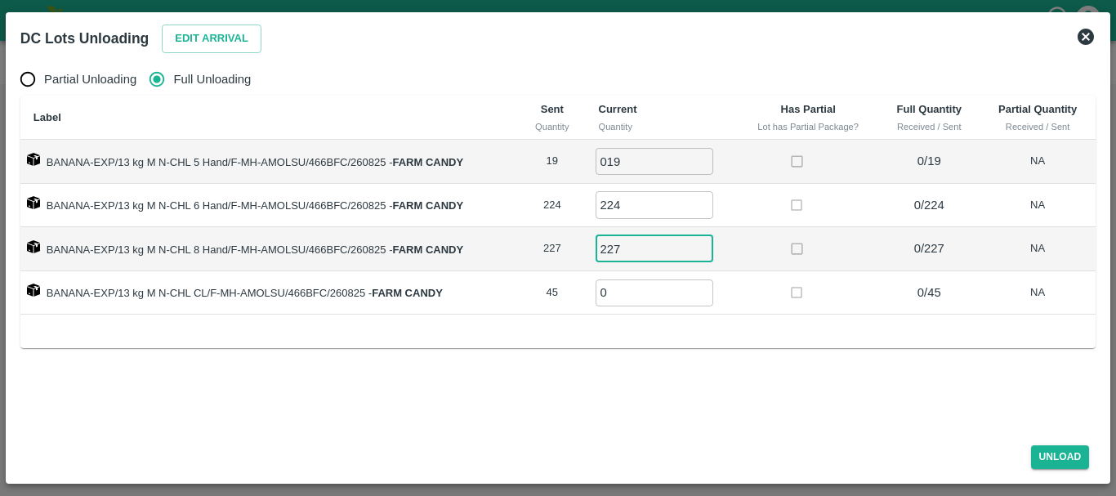
type input "227"
type input "45"
click at [1065, 452] on button "Unload" at bounding box center [1060, 457] width 59 height 24
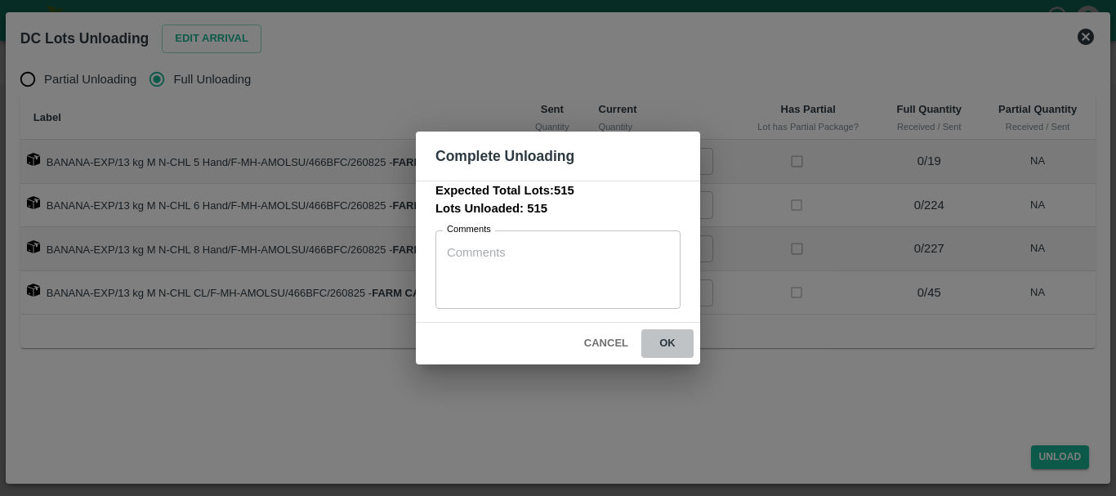
click at [664, 345] on button "ok" at bounding box center [667, 343] width 52 height 29
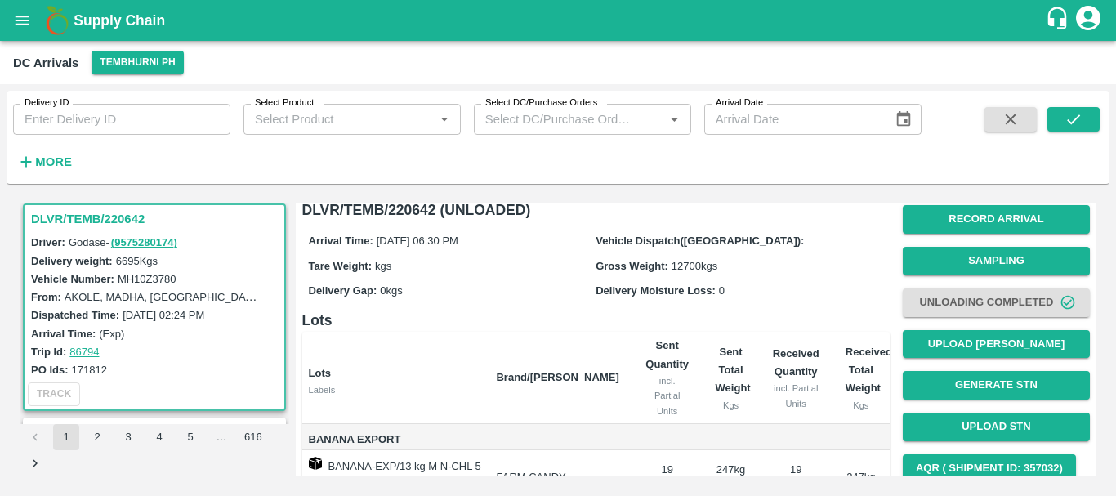
scroll to position [8, 0]
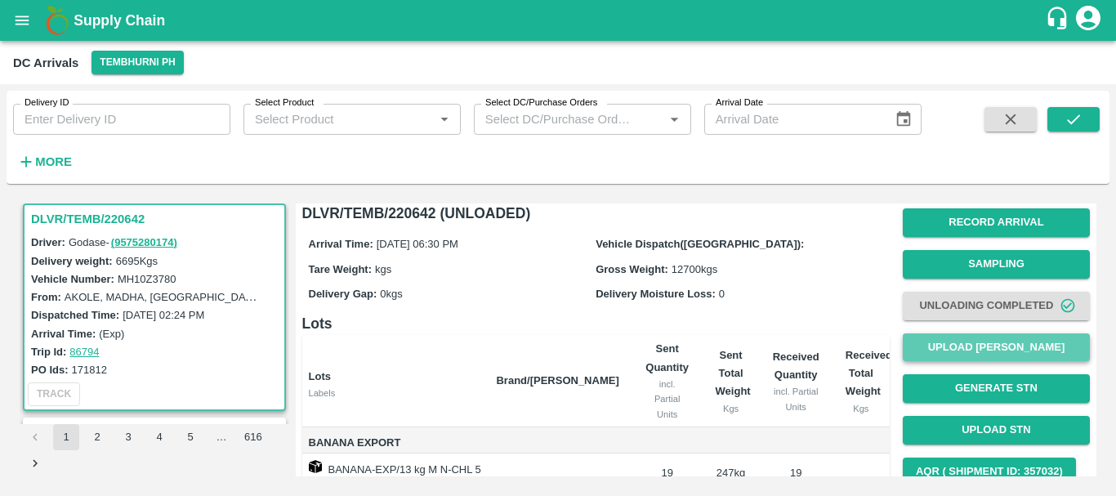
click at [959, 354] on button "Upload [PERSON_NAME]" at bounding box center [996, 347] width 187 height 29
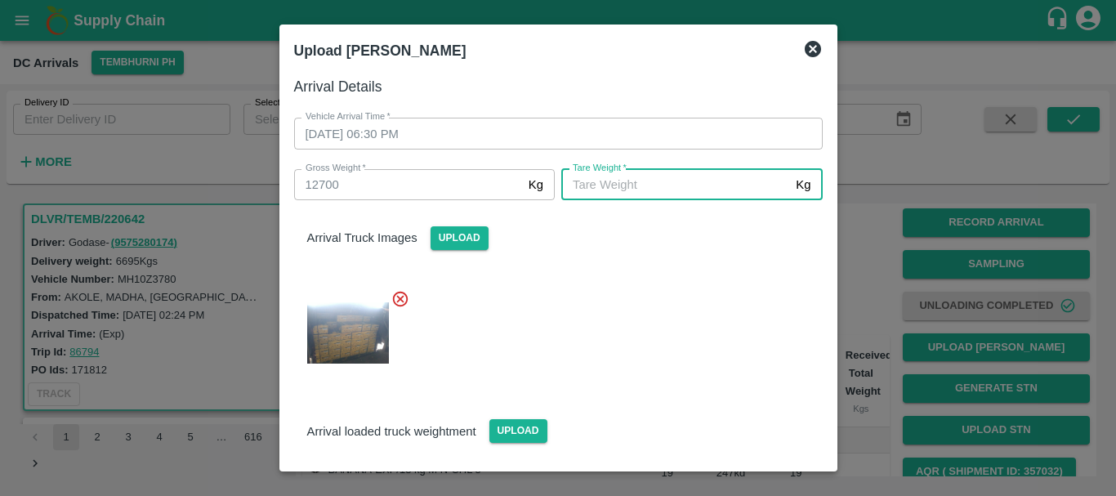
click at [705, 186] on input "Tare Weight   *" at bounding box center [675, 184] width 228 height 31
type input "5390"
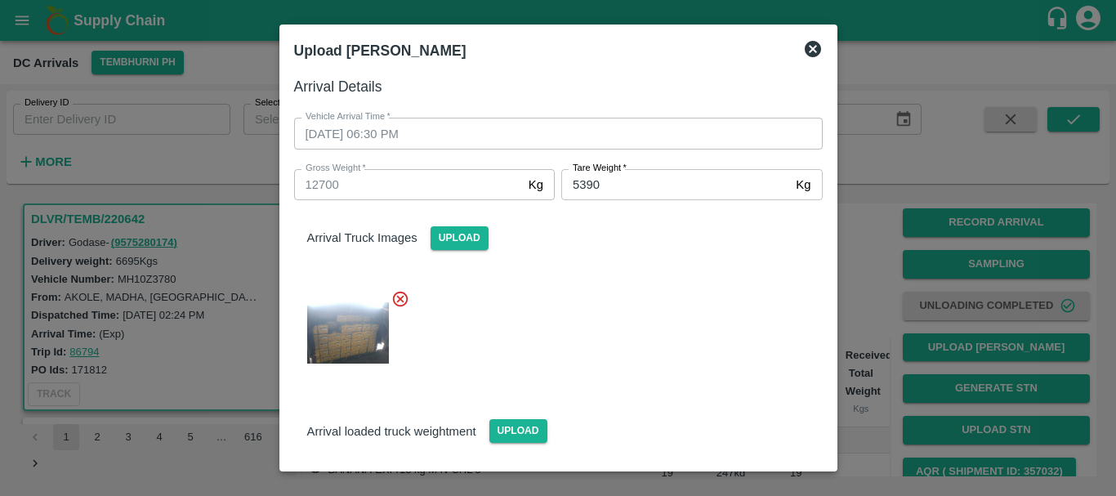
click at [590, 267] on div "Arrival Truck Images Upload" at bounding box center [552, 290] width 542 height 206
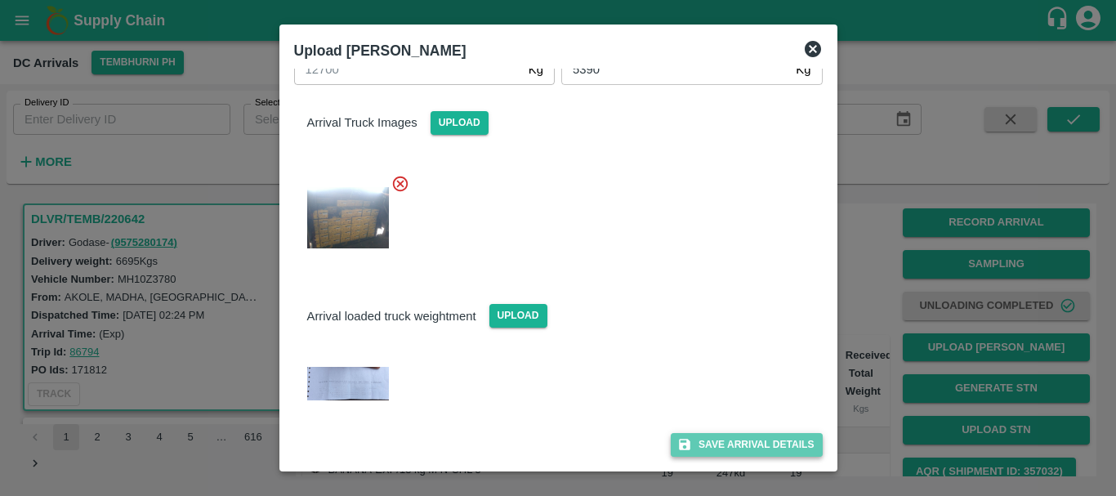
click at [712, 450] on button "Save Arrival Details" at bounding box center [746, 445] width 151 height 24
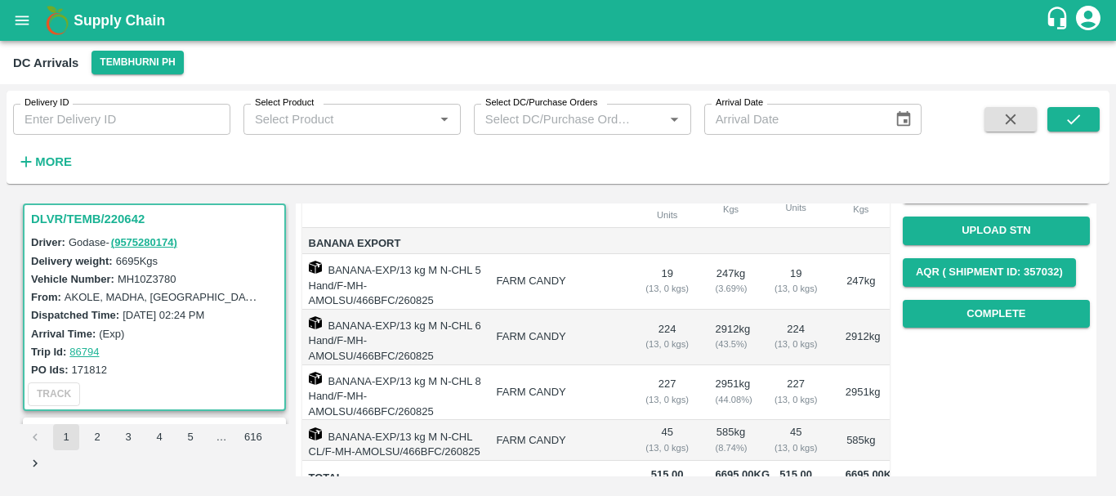
scroll to position [205, 0]
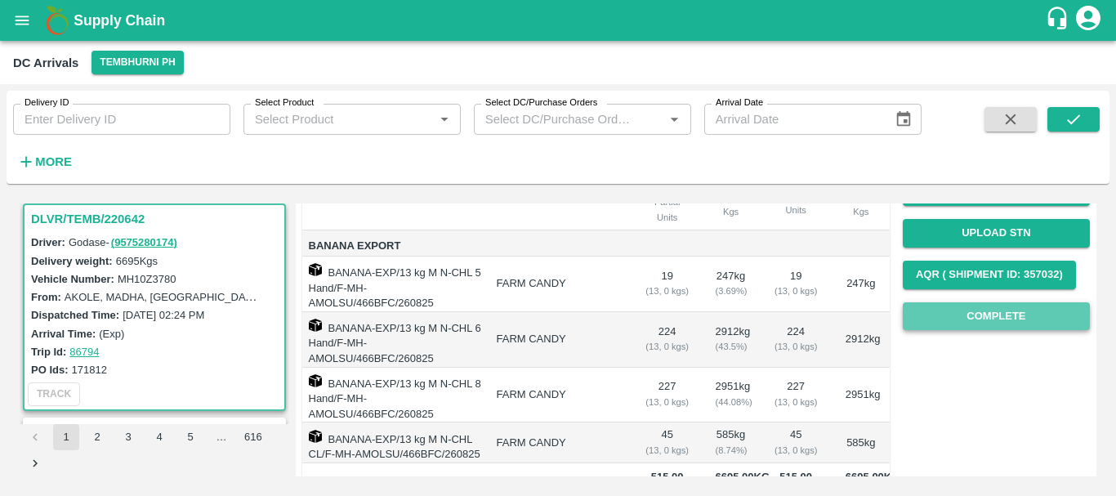
click at [925, 321] on button "Complete" at bounding box center [996, 316] width 187 height 29
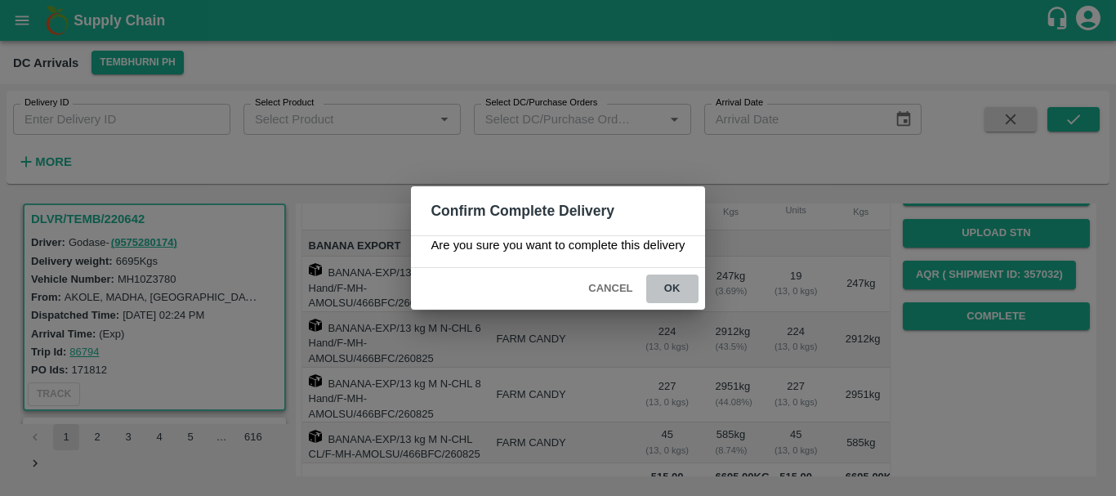
click at [675, 285] on button "ok" at bounding box center [672, 288] width 52 height 29
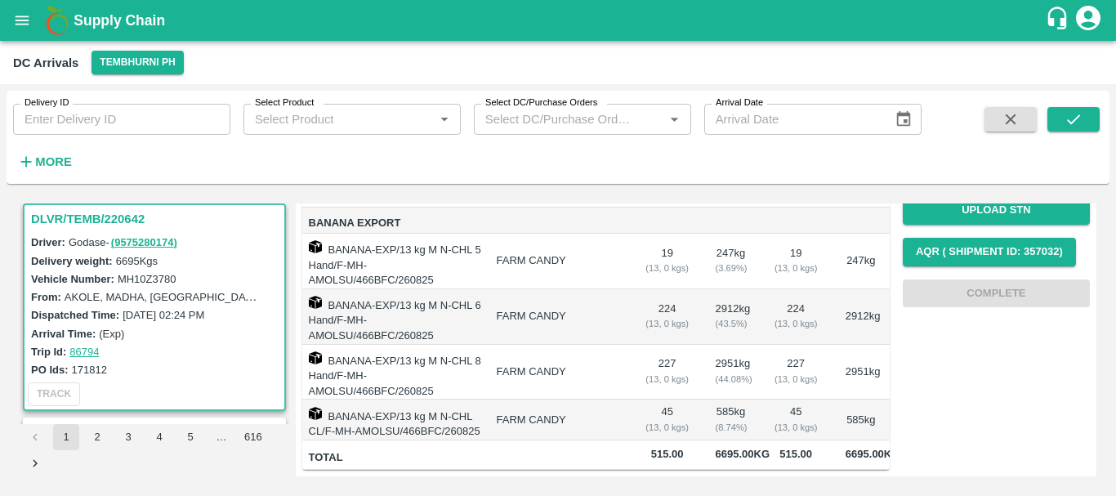
scroll to position [0, 0]
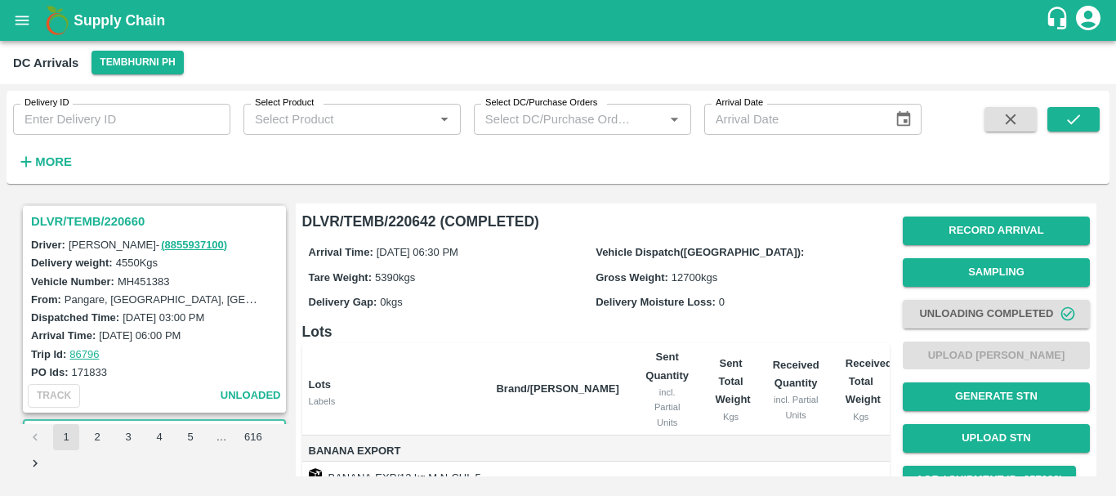
click at [115, 223] on h3 "DLVR/TEMB/220660" at bounding box center [157, 221] width 252 height 21
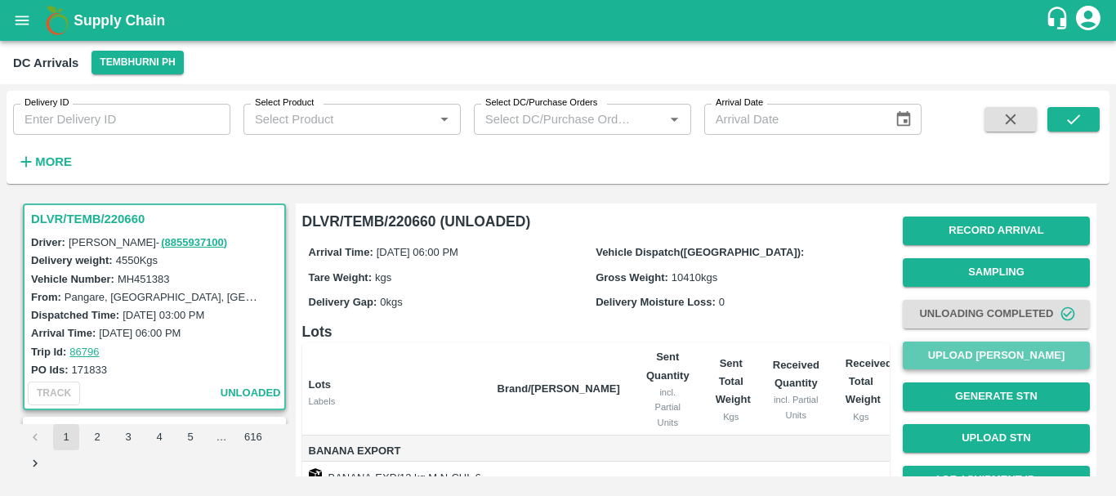
click at [919, 348] on button "Upload [PERSON_NAME]" at bounding box center [996, 355] width 187 height 29
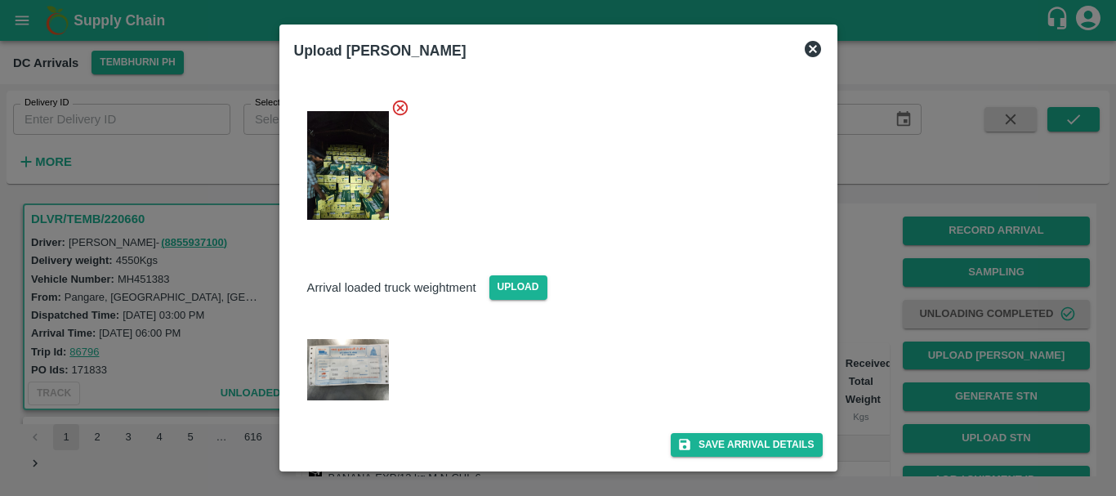
click at [360, 350] on img at bounding box center [348, 369] width 82 height 61
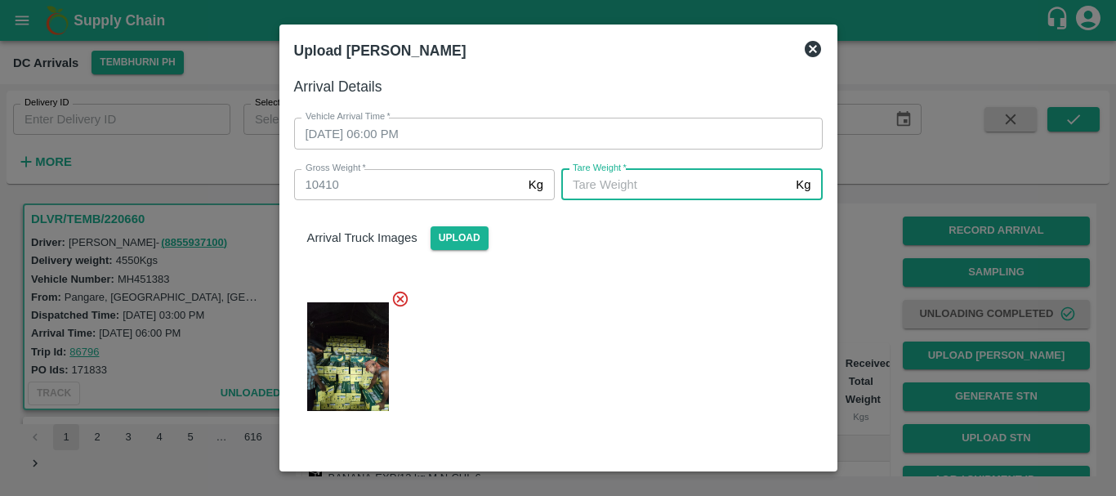
click at [579, 187] on input "Tare Weight   *" at bounding box center [675, 184] width 228 height 31
type input "5380"
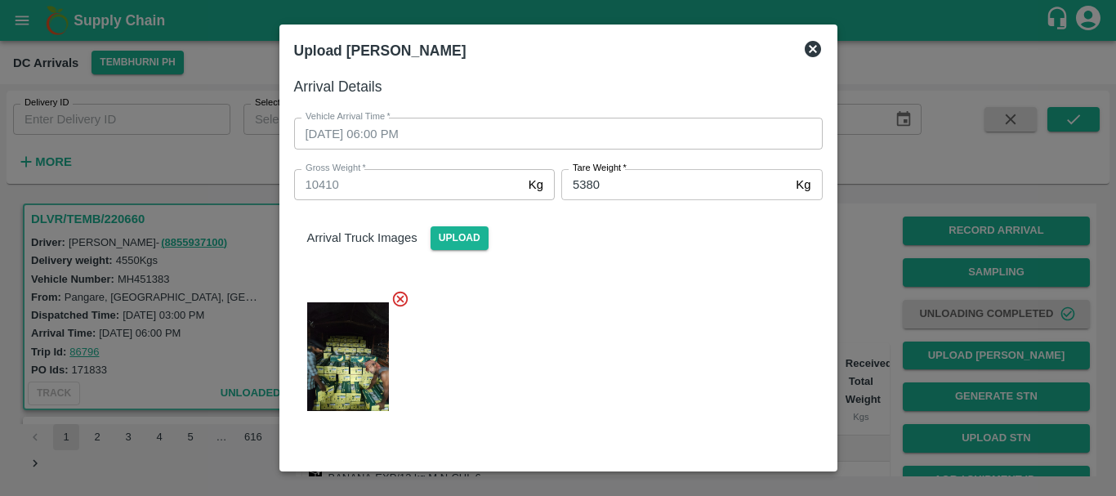
click at [629, 247] on div "Arrival Truck Images Upload" at bounding box center [558, 225] width 555 height 50
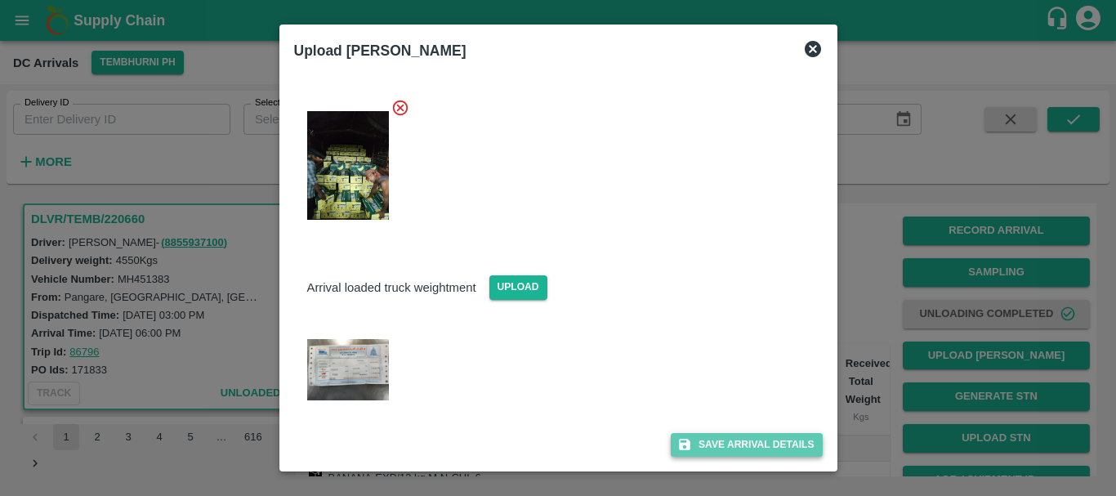
click at [706, 447] on button "Save Arrival Details" at bounding box center [746, 445] width 151 height 24
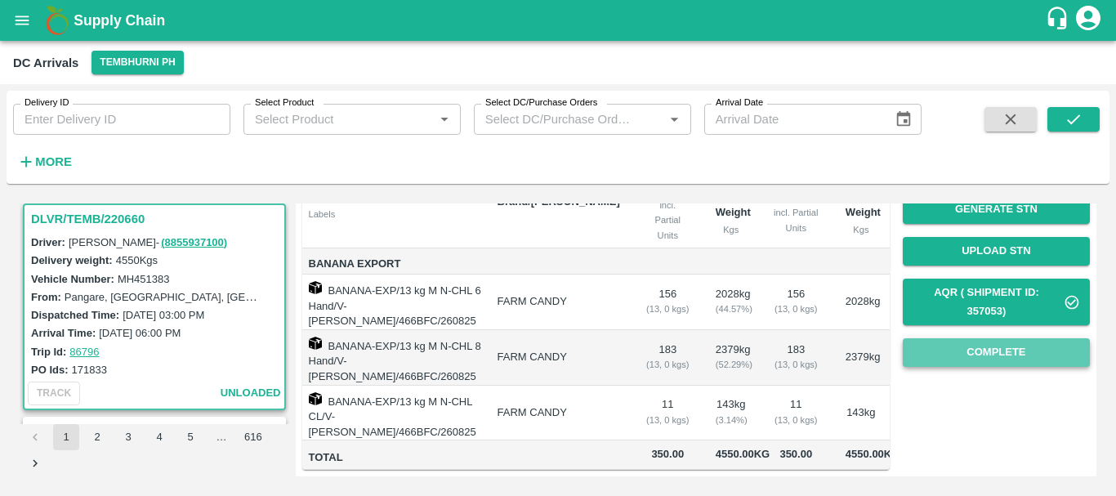
click at [975, 338] on button "Complete" at bounding box center [996, 352] width 187 height 29
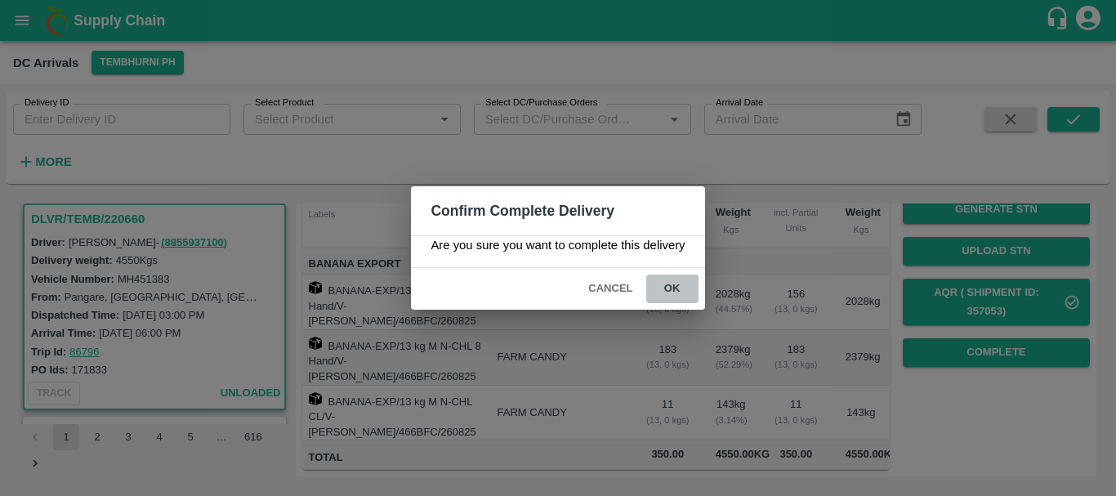
click at [679, 286] on button "ok" at bounding box center [672, 288] width 52 height 29
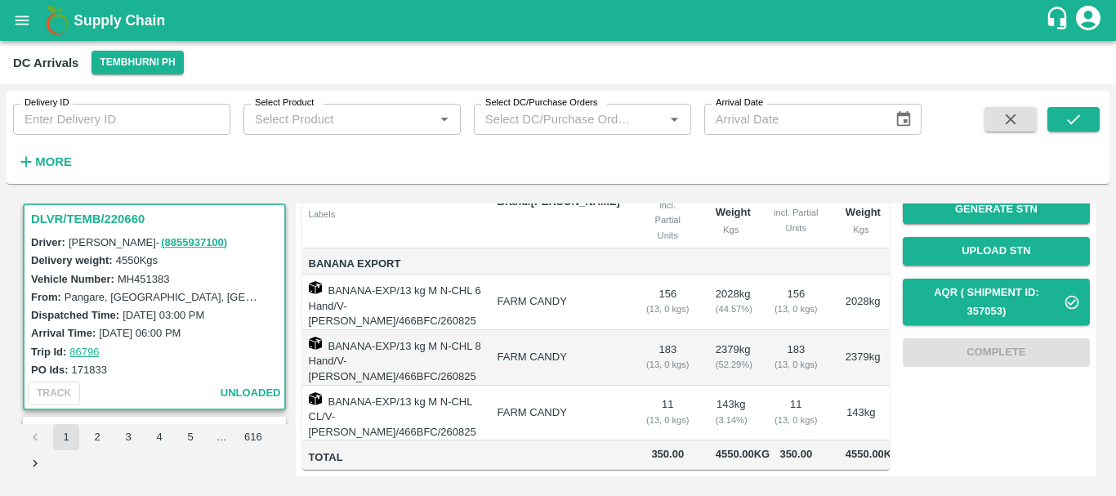
click at [613, 337] on td "FARM CANDY" at bounding box center [558, 358] width 149 height 56
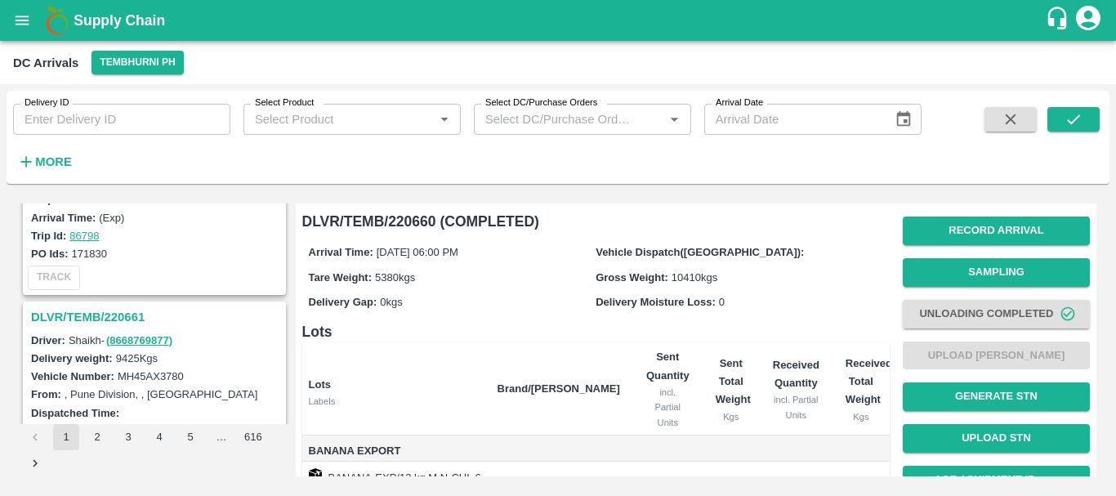
click at [121, 316] on h3 "DLVR/TEMB/220661" at bounding box center [157, 316] width 252 height 21
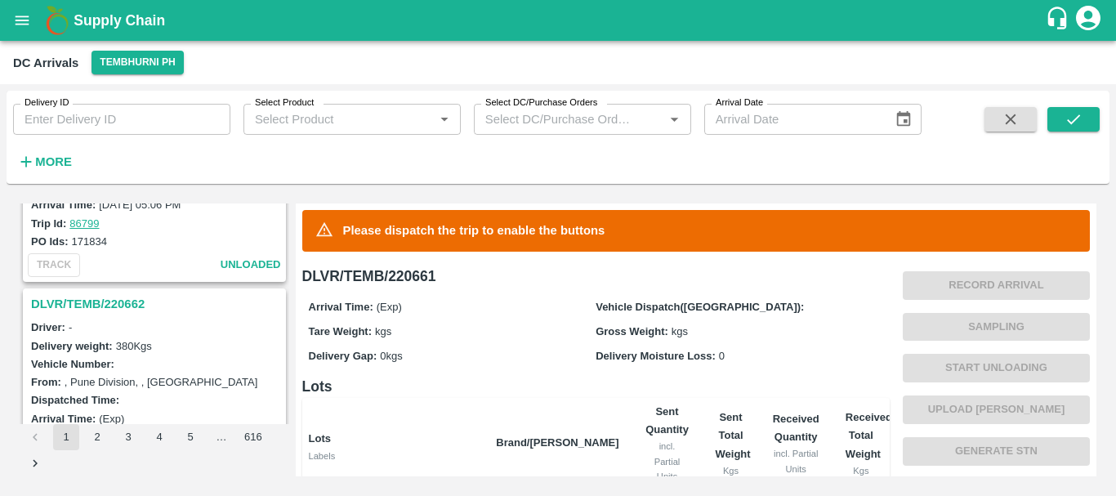
click at [131, 297] on h3 "DLVR/TEMB/220662" at bounding box center [157, 303] width 252 height 21
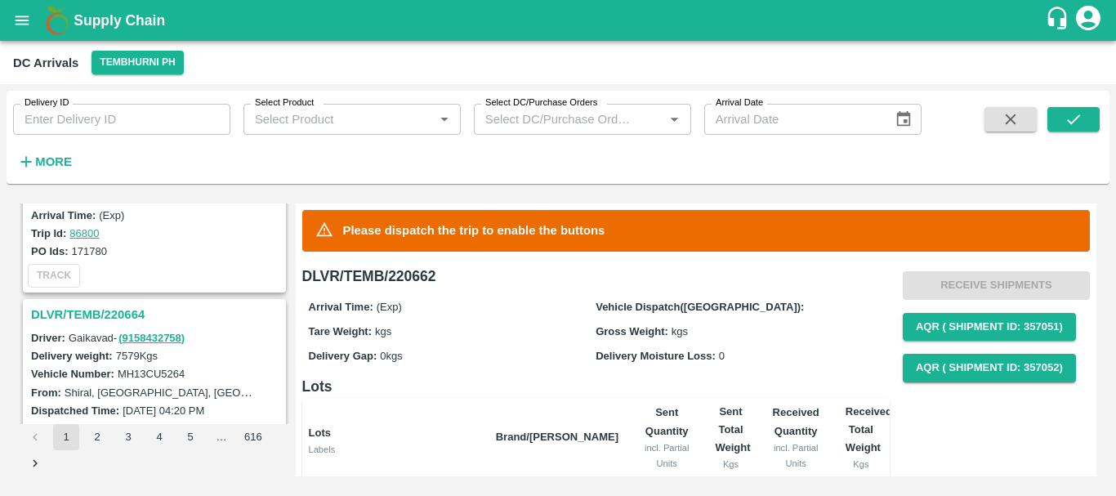
click at [116, 322] on h3 "DLVR/TEMB/220664" at bounding box center [157, 314] width 252 height 21
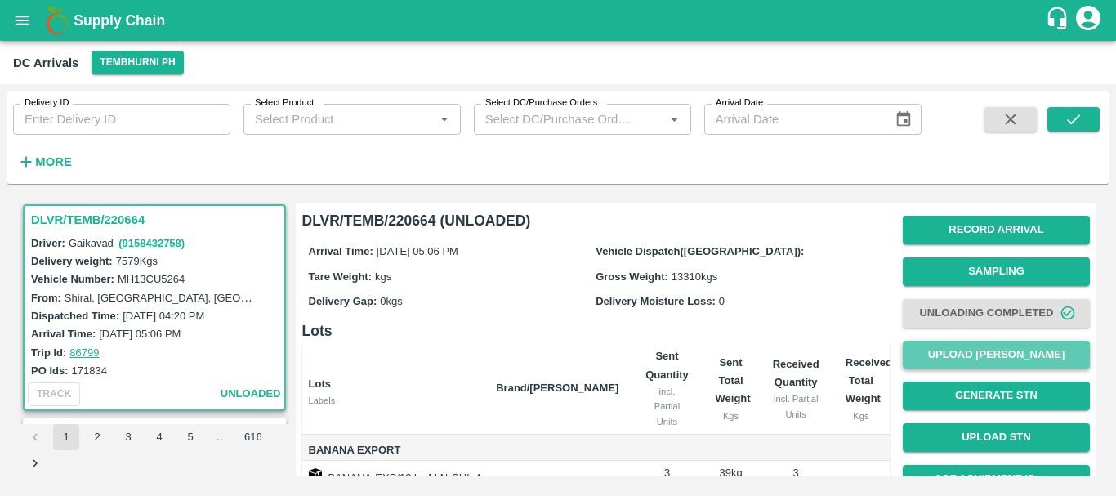
click at [945, 353] on button "Upload [PERSON_NAME]" at bounding box center [996, 355] width 187 height 29
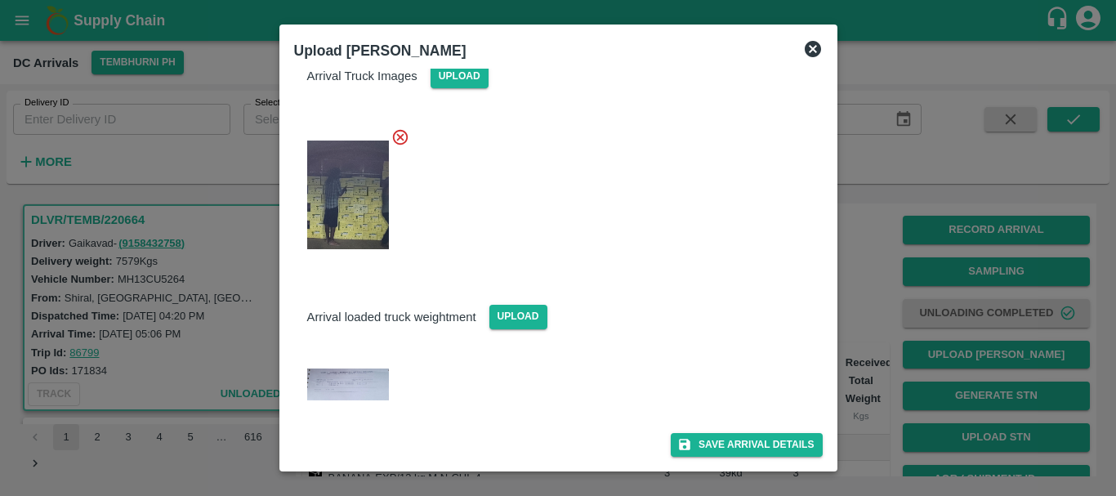
click at [372, 378] on img at bounding box center [348, 384] width 82 height 32
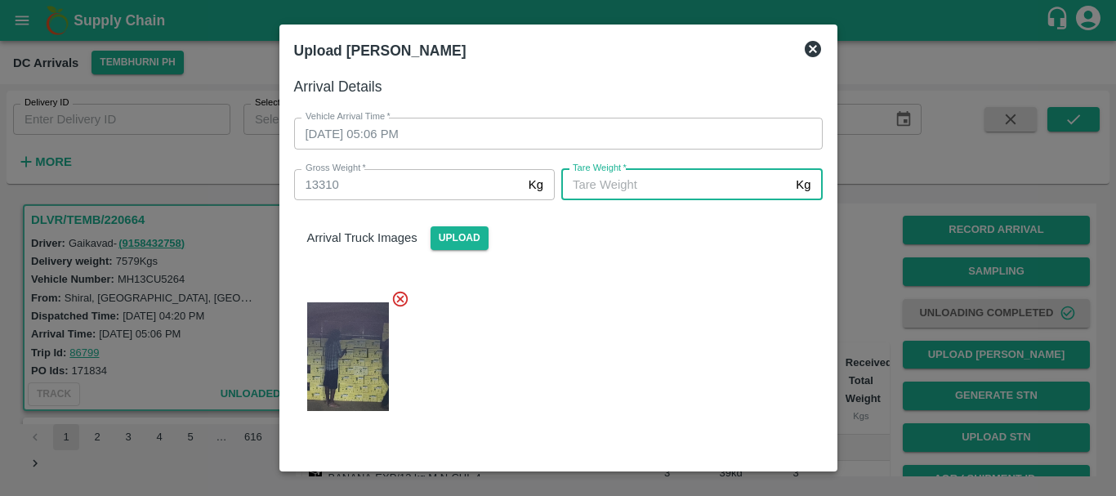
click at [627, 192] on input "Tare Weight   *" at bounding box center [675, 184] width 228 height 31
type input "5130"
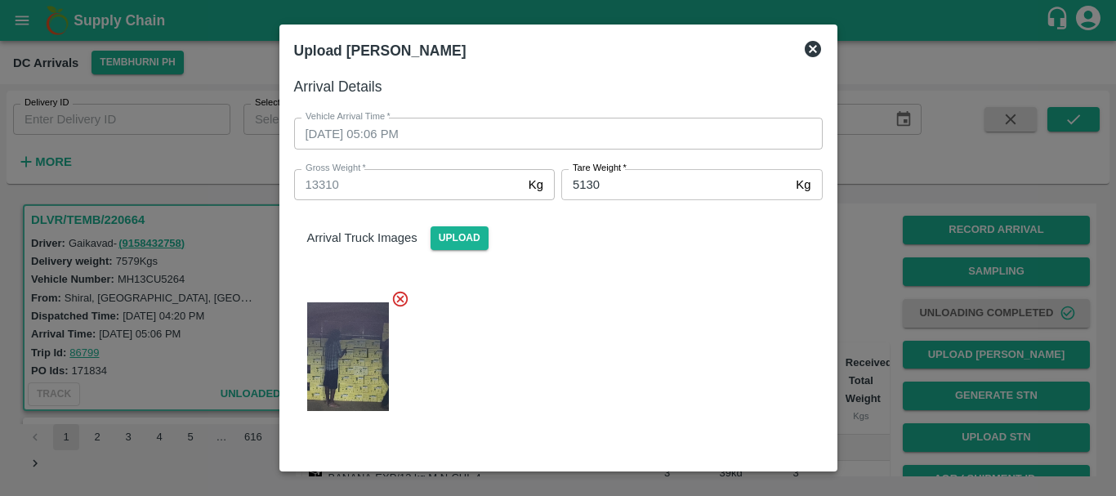
click at [633, 287] on div at bounding box center [552, 351] width 542 height 151
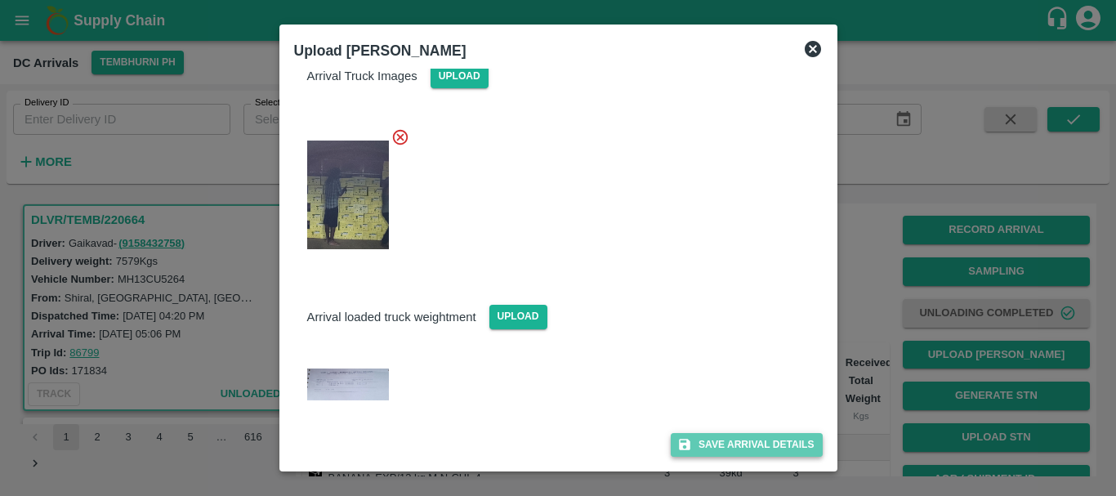
click at [702, 433] on button "Save Arrival Details" at bounding box center [746, 445] width 151 height 24
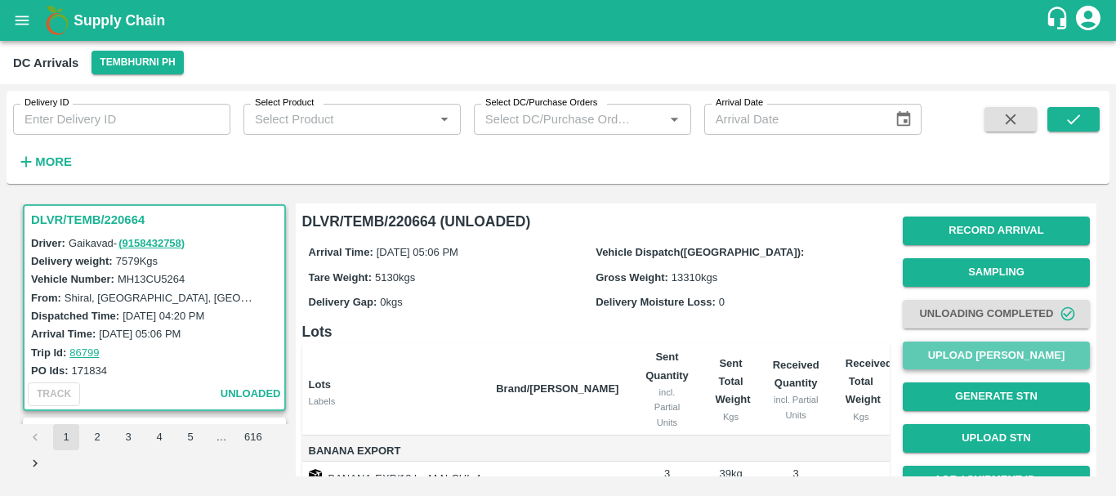
click at [934, 358] on button "Upload [PERSON_NAME]" at bounding box center [996, 355] width 187 height 29
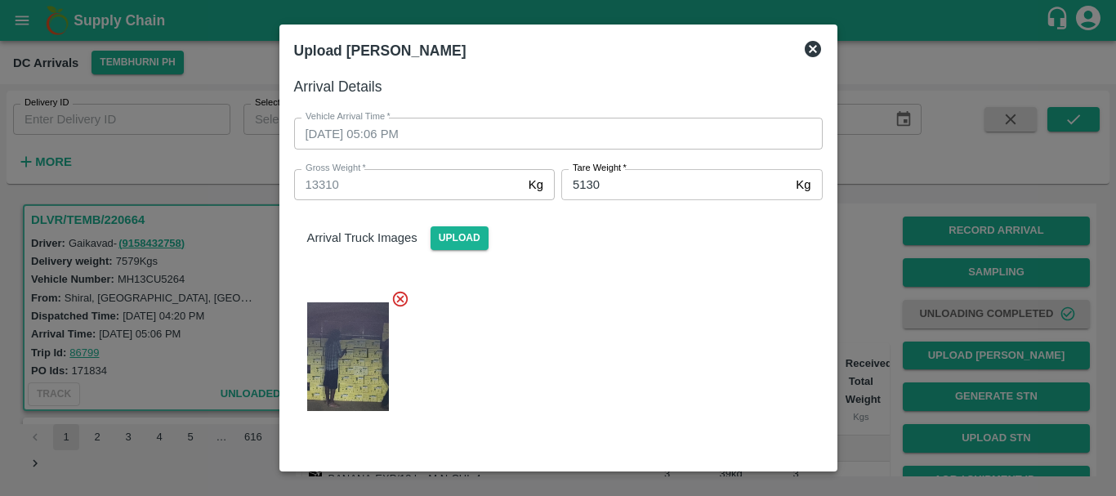
click at [858, 287] on div at bounding box center [558, 248] width 1116 height 496
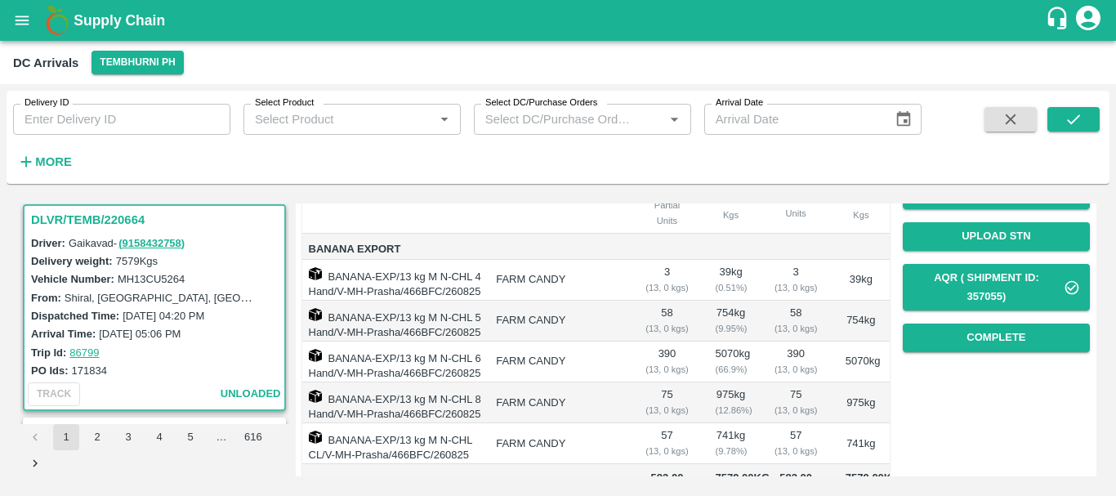
scroll to position [201, 0]
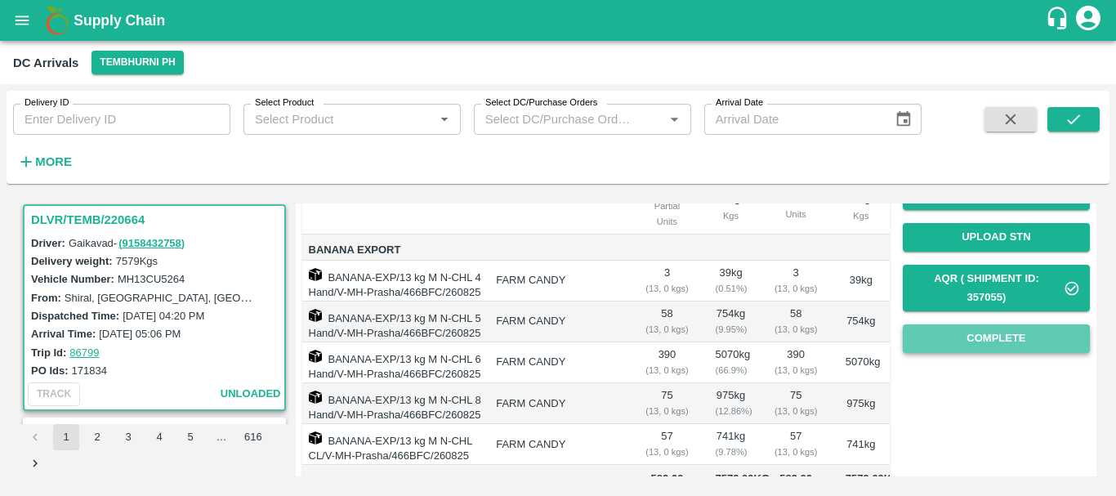
click at [956, 338] on button "Complete" at bounding box center [996, 338] width 187 height 29
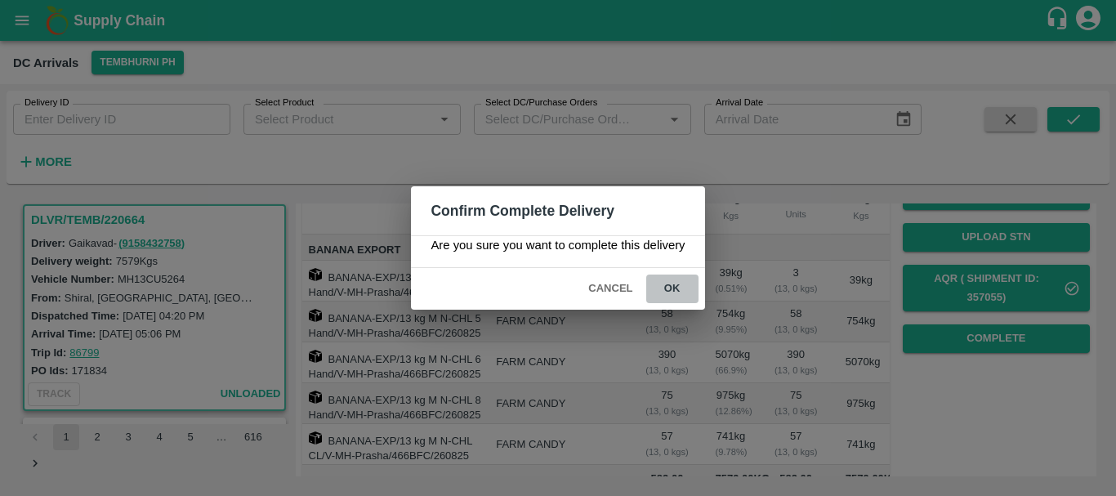
click at [684, 285] on button "ok" at bounding box center [672, 288] width 52 height 29
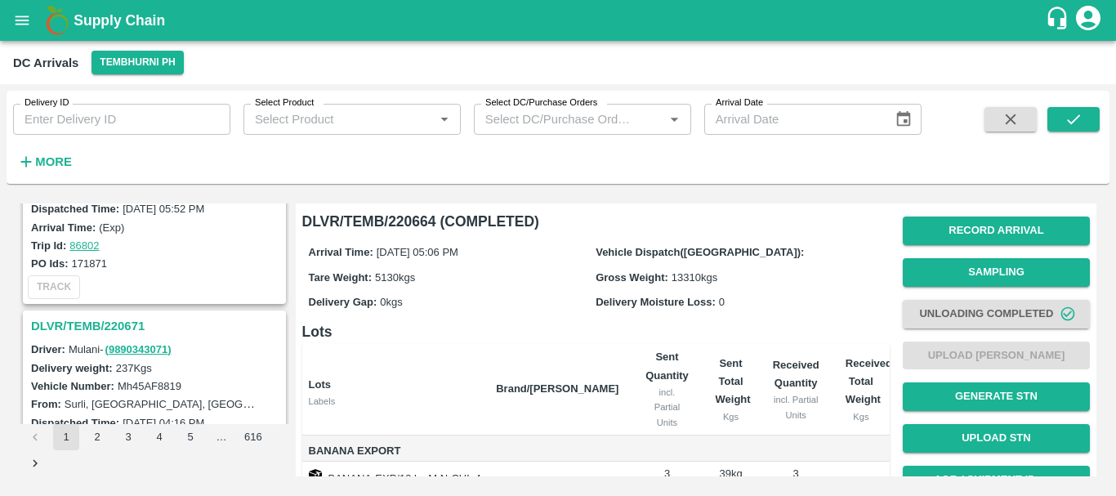
scroll to position [1607, 0]
click at [118, 331] on h3 "DLVR/TEMB/220671" at bounding box center [157, 326] width 252 height 21
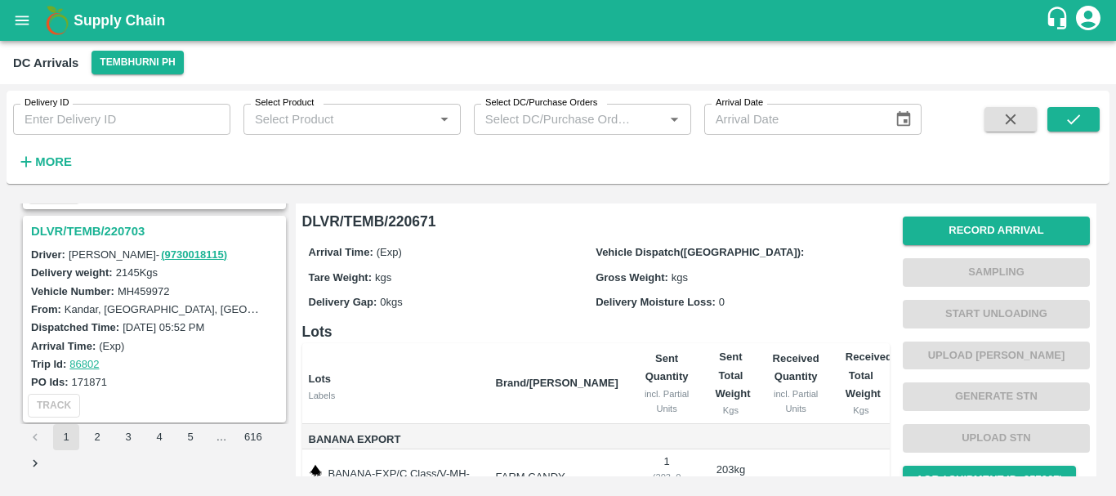
click at [105, 225] on h3 "DLVR/TEMB/220703" at bounding box center [157, 231] width 252 height 21
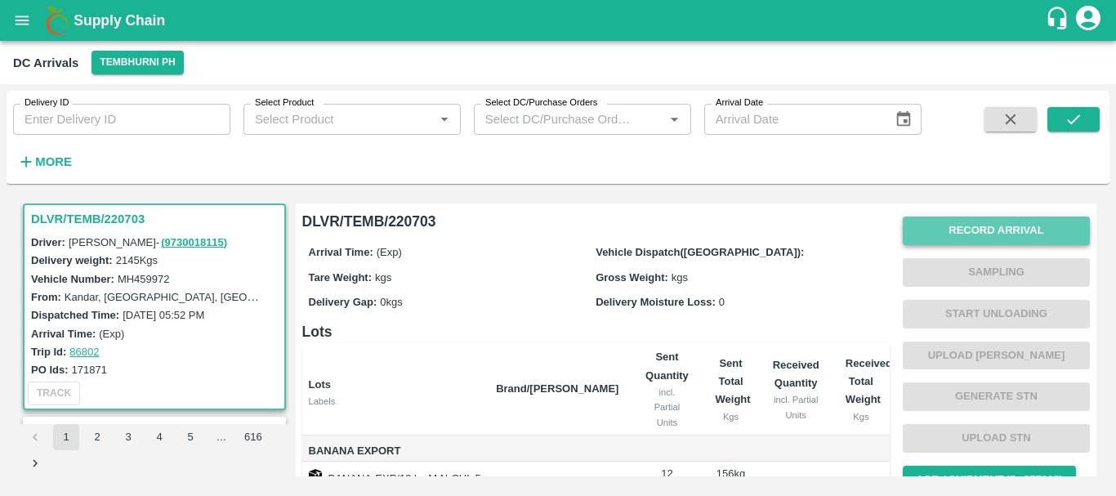
click at [943, 230] on button "Record Arrival" at bounding box center [996, 230] width 187 height 29
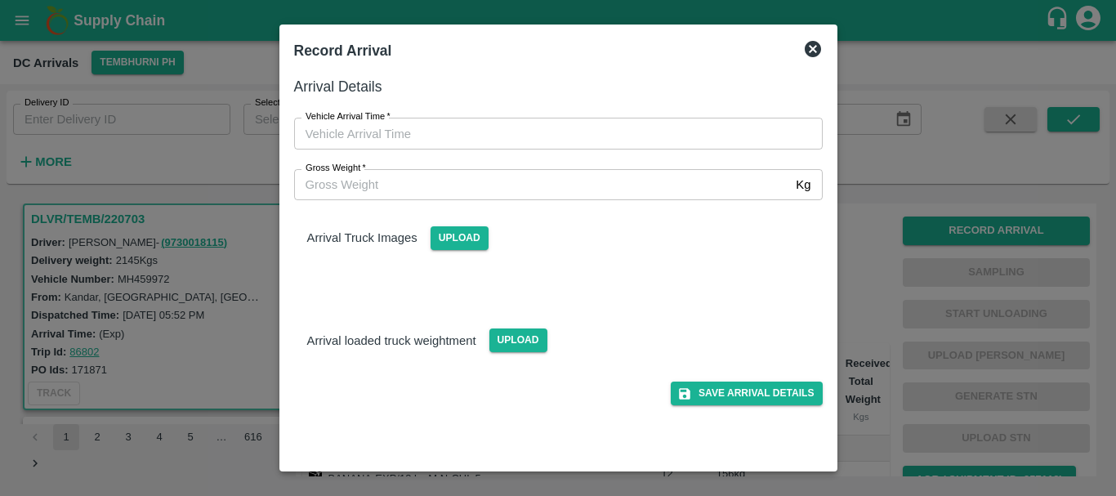
type input "DD/MM/YYYY hh:mm aa"
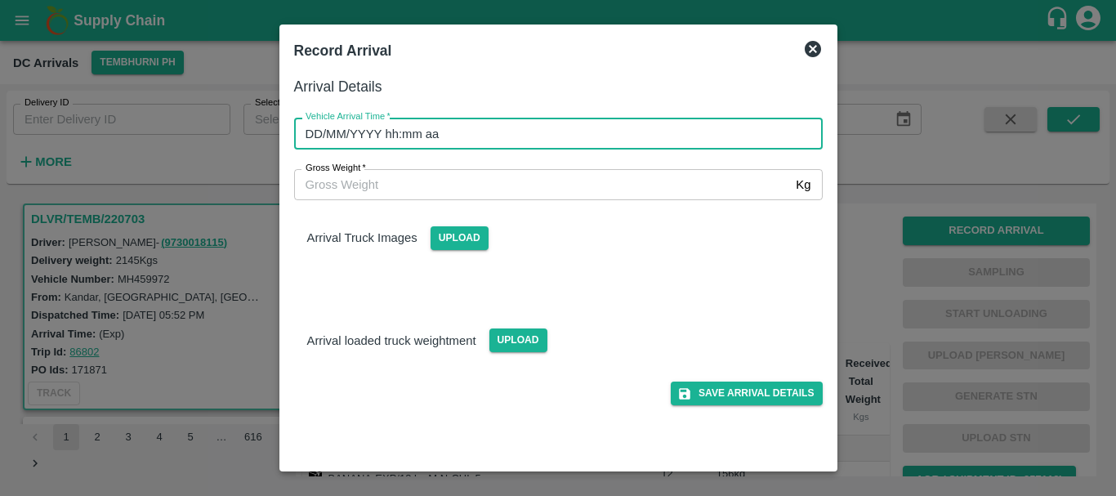
click at [675, 129] on input "DD/MM/YYYY hh:mm aa" at bounding box center [552, 133] width 517 height 31
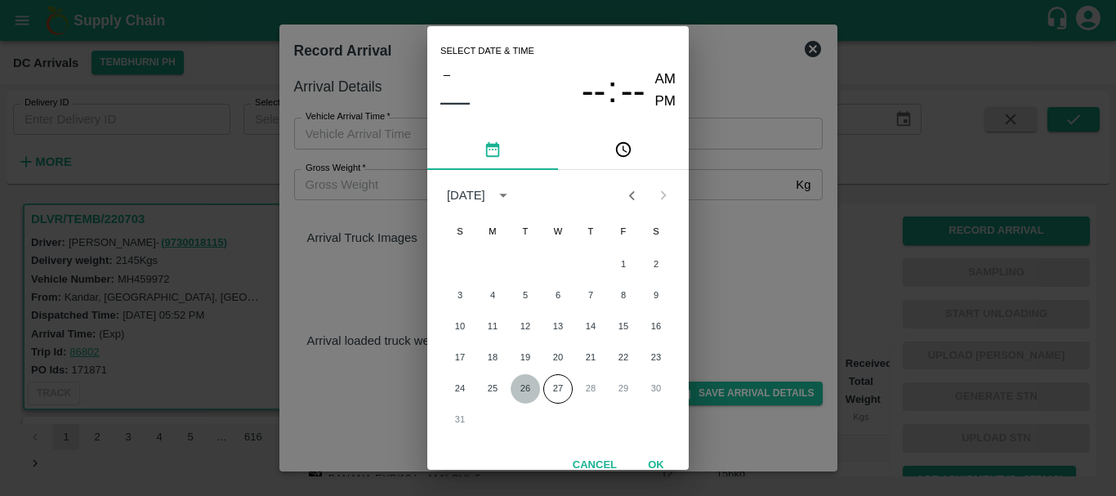
click at [528, 386] on button "26" at bounding box center [524, 388] width 29 height 29
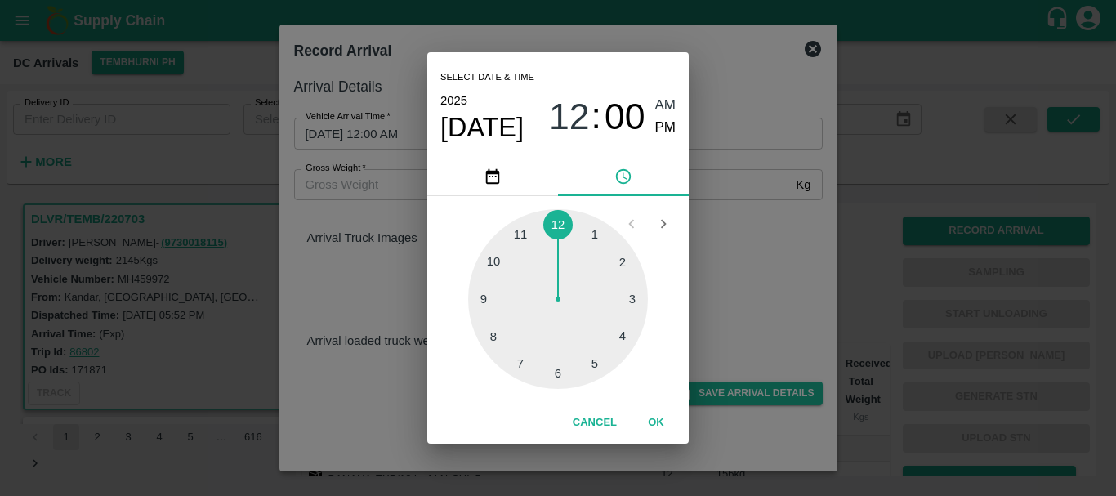
click at [499, 326] on div at bounding box center [558, 299] width 180 height 180
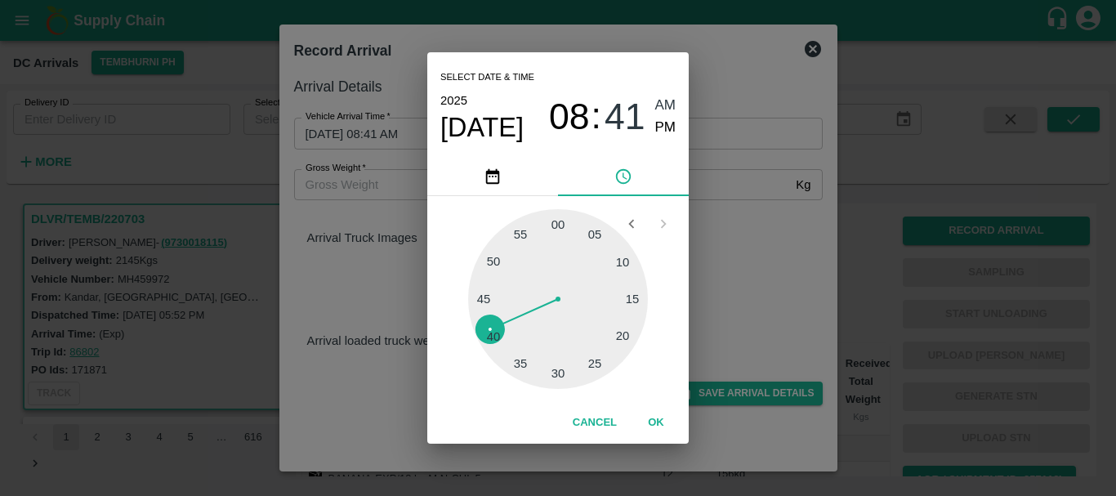
click at [501, 333] on div at bounding box center [558, 299] width 180 height 180
click at [662, 135] on span "PM" at bounding box center [665, 128] width 21 height 22
type input "26/08/2025 08:40 PM"
click at [743, 184] on div "Select date & time 2025 Aug 26 08 : 40 AM PM 05 10 15 20 25 30 35 40 45 50 55 0…" at bounding box center [558, 248] width 1116 height 496
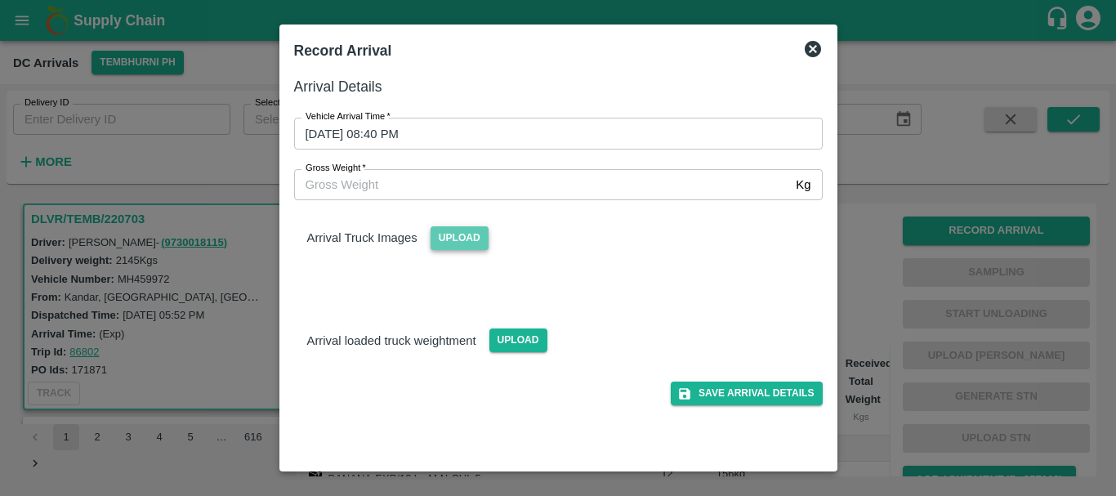
click at [470, 240] on span "Upload" at bounding box center [459, 238] width 58 height 24
click at [0, 0] on input "Upload" at bounding box center [0, 0] width 0 height 0
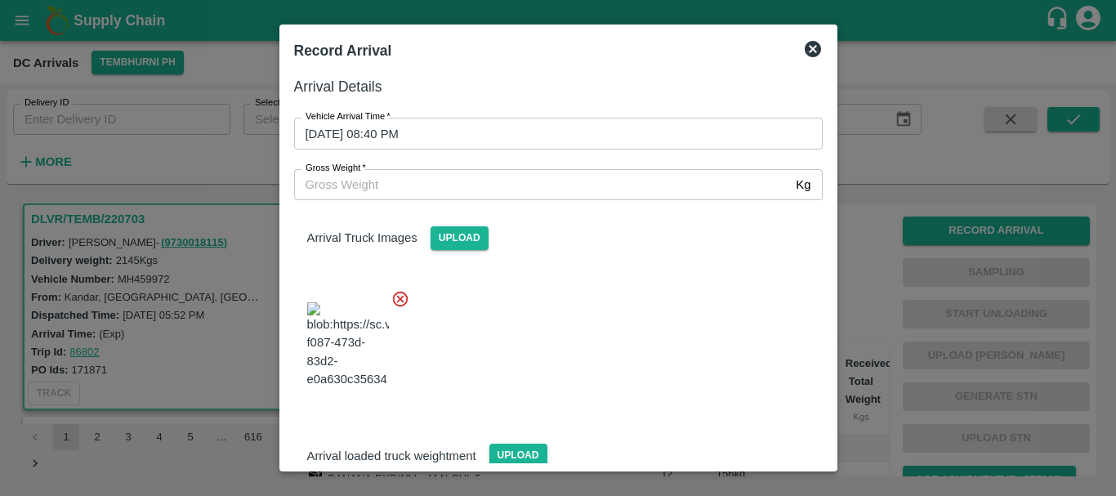
scroll to position [123, 0]
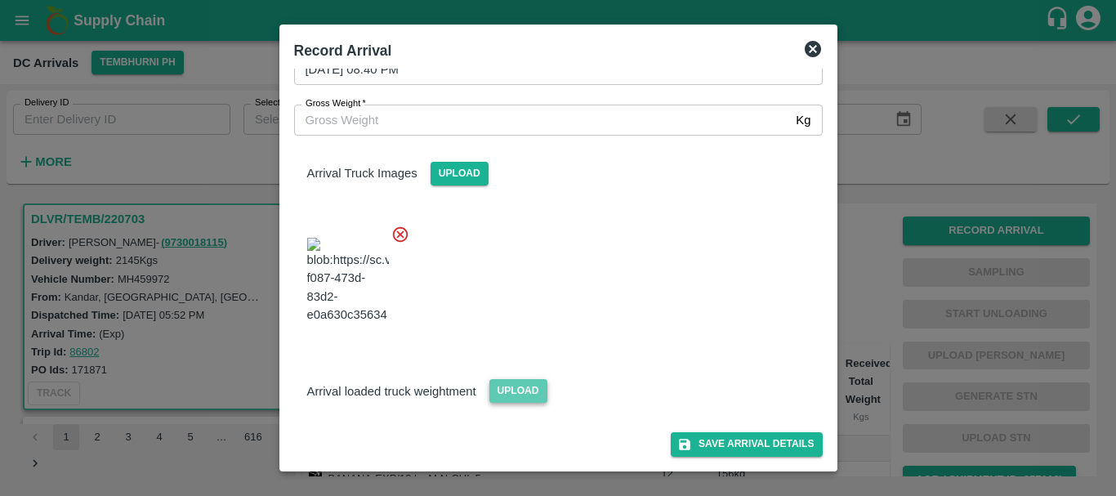
click at [503, 386] on span "Upload" at bounding box center [518, 391] width 58 height 24
click at [0, 0] on input "Upload" at bounding box center [0, 0] width 0 height 0
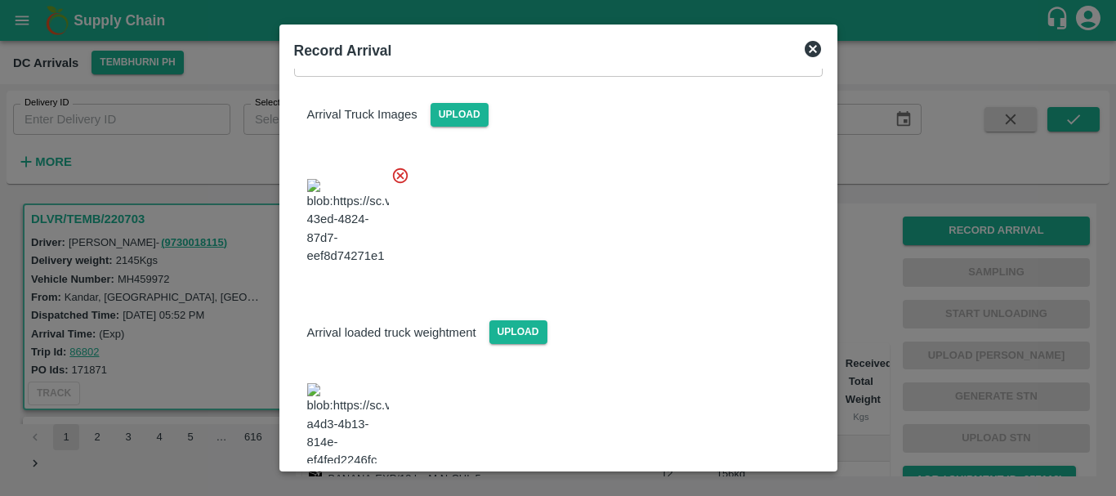
scroll to position [206, 0]
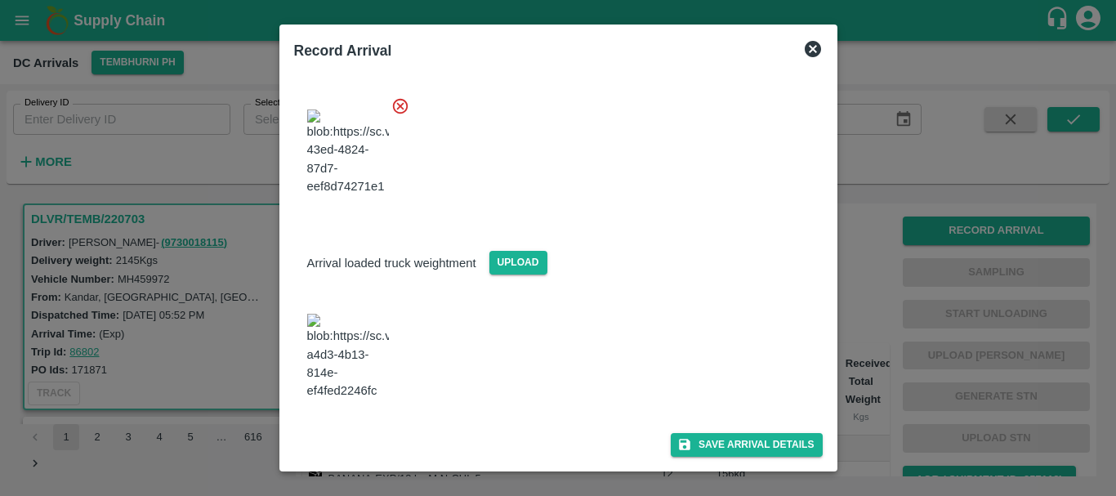
click at [342, 383] on img at bounding box center [348, 357] width 82 height 86
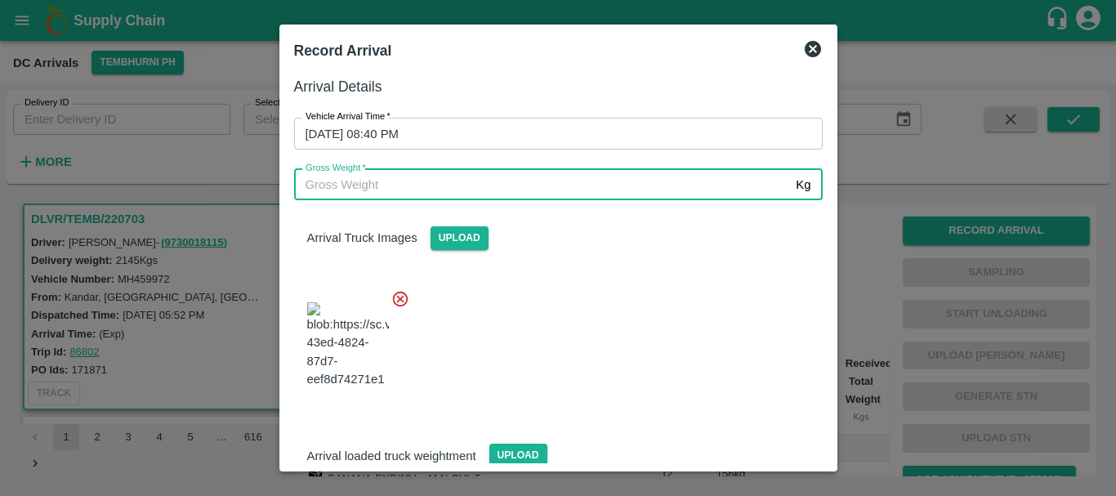
click at [430, 185] on input "Gross Weight   *" at bounding box center [542, 184] width 496 height 31
type input "7780"
click at [530, 315] on div at bounding box center [552, 340] width 542 height 128
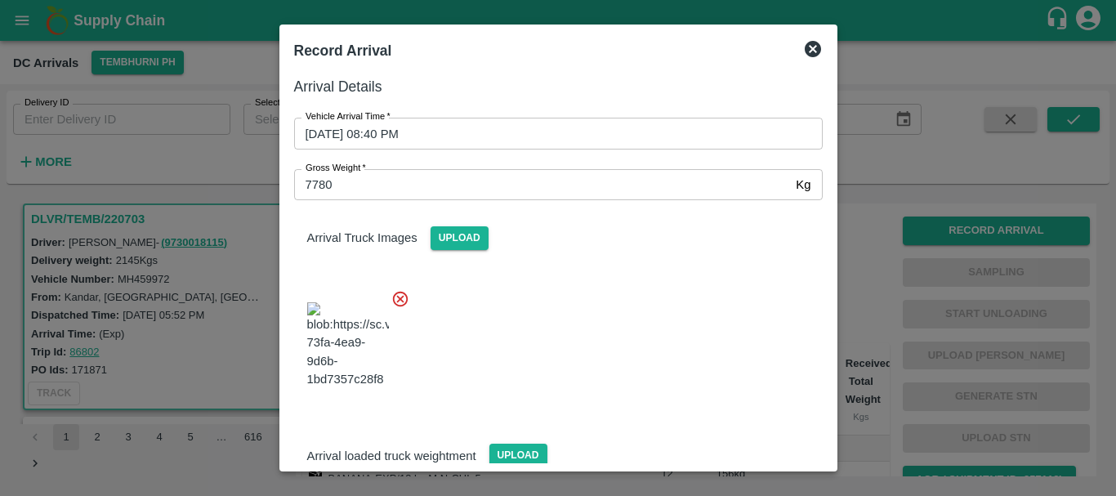
scroll to position [206, 0]
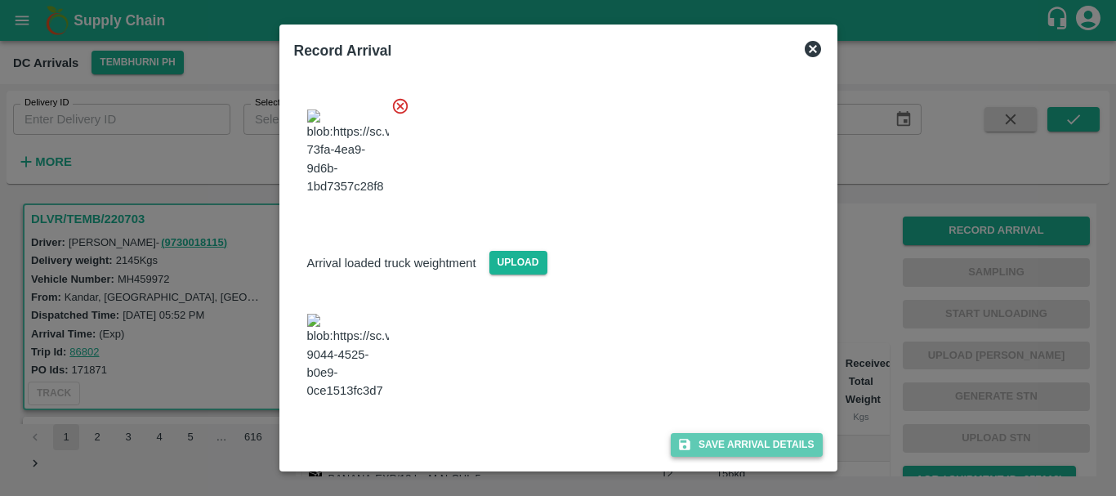
click at [688, 439] on icon "submit" at bounding box center [684, 444] width 15 height 15
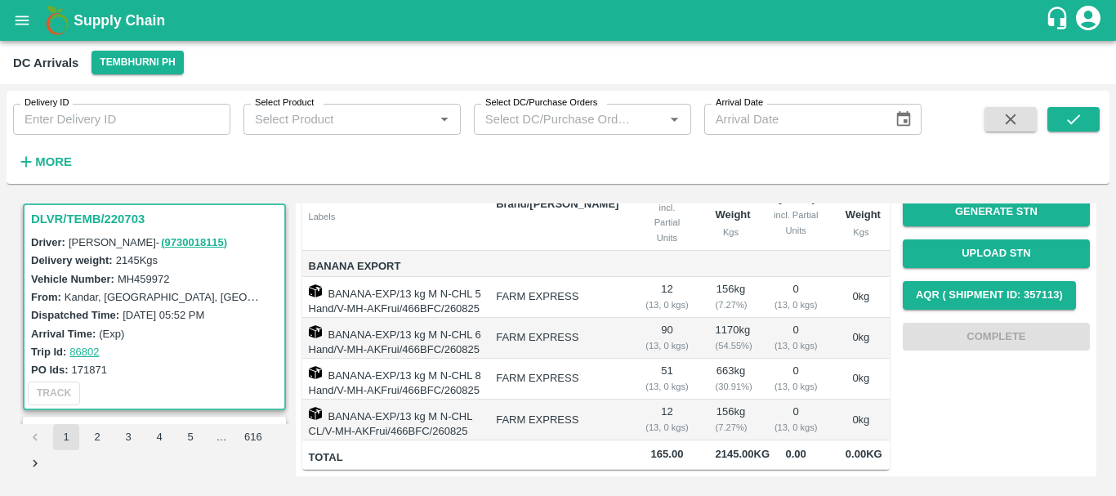
scroll to position [0, 0]
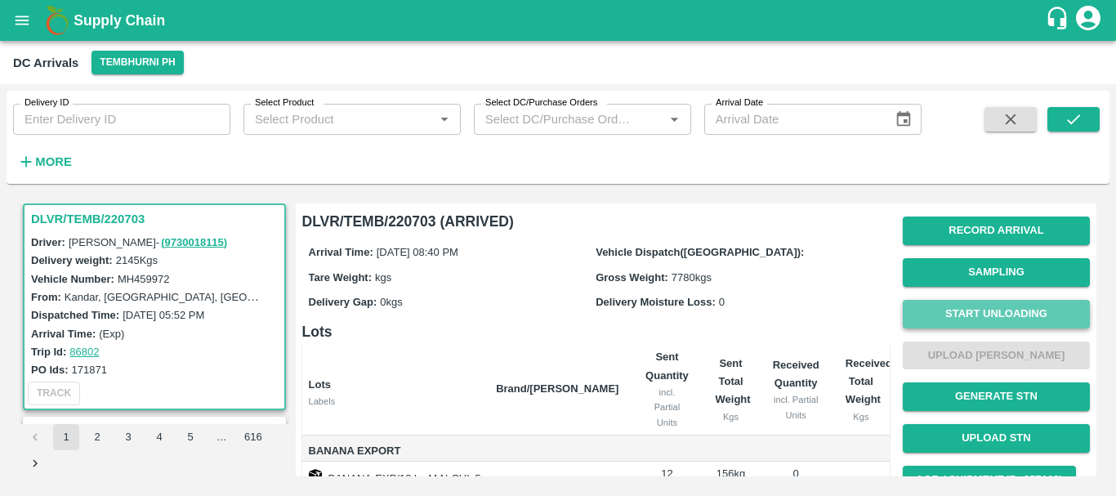
click at [959, 315] on button "Start Unloading" at bounding box center [996, 314] width 187 height 29
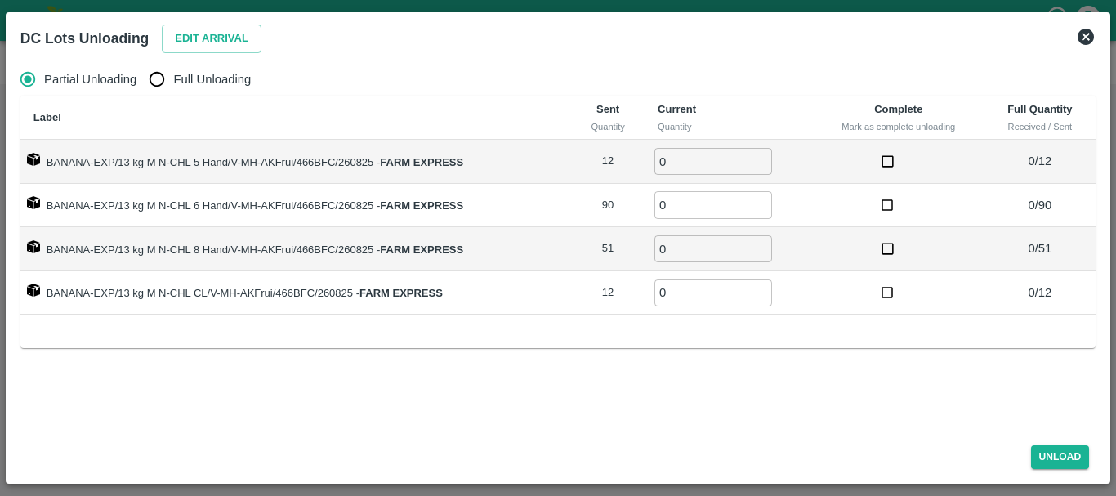
click at [1090, 41] on icon at bounding box center [1085, 37] width 16 height 16
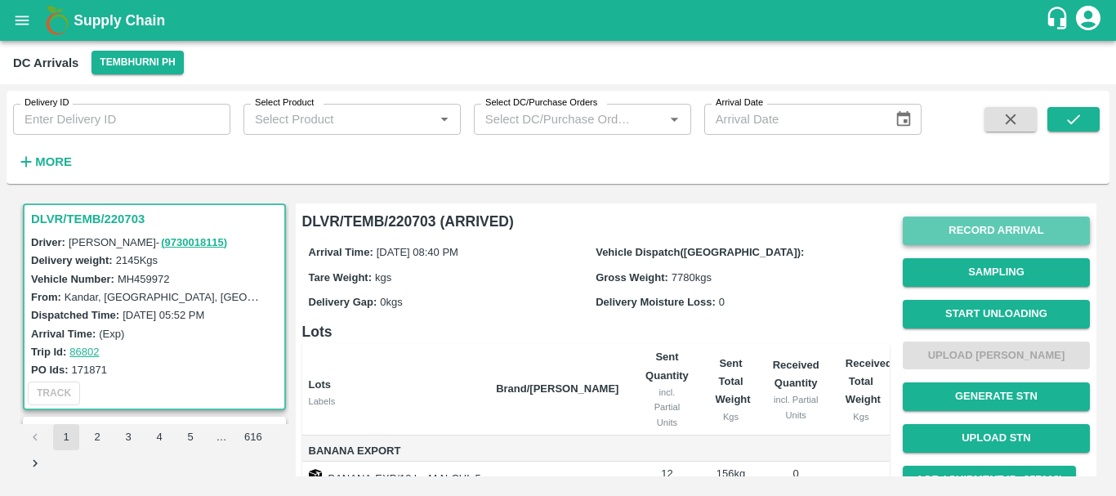
click at [974, 226] on button "Record Arrival" at bounding box center [996, 230] width 187 height 29
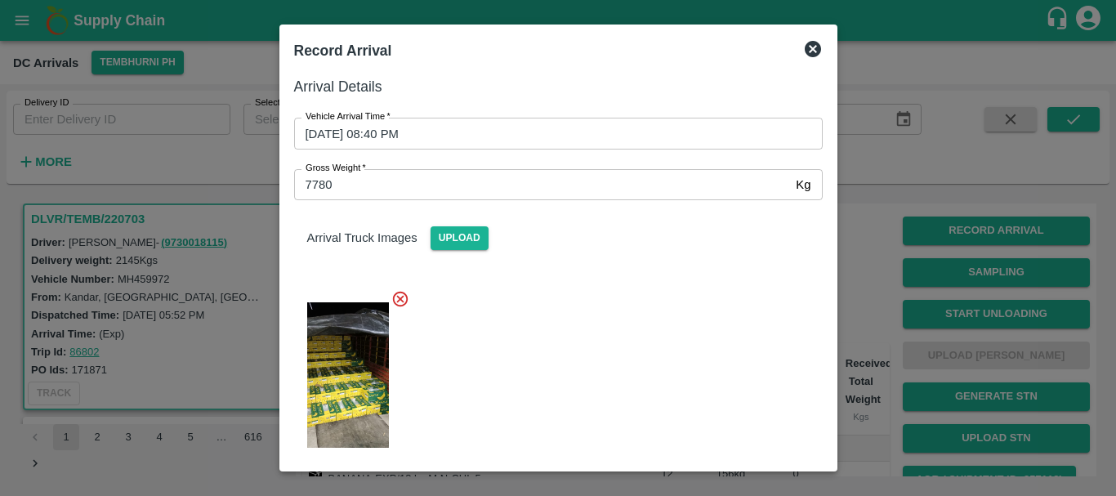
scroll to position [206, 0]
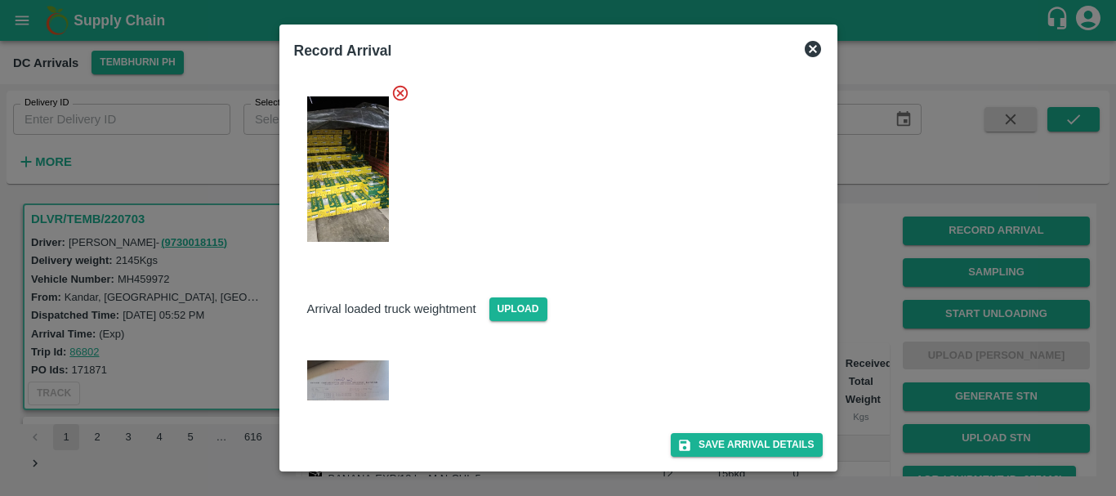
click at [355, 375] on img at bounding box center [348, 380] width 82 height 40
click at [862, 301] on div at bounding box center [558, 248] width 1116 height 496
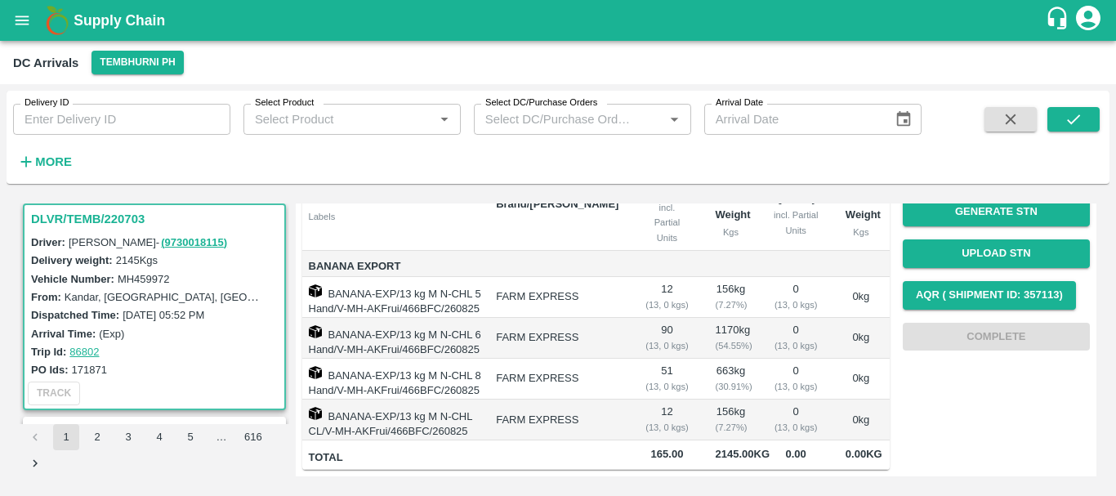
scroll to position [0, 0]
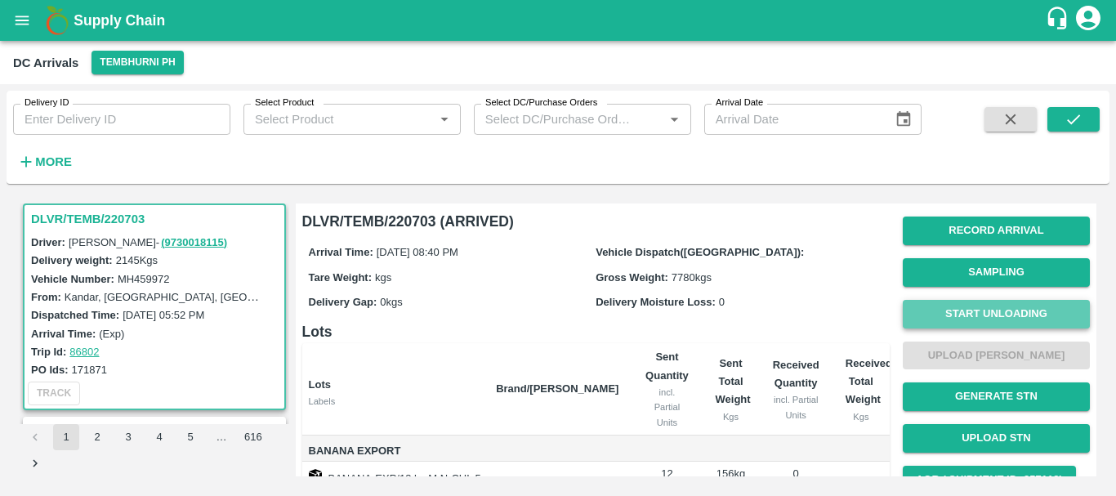
click at [956, 314] on button "Start Unloading" at bounding box center [996, 314] width 187 height 29
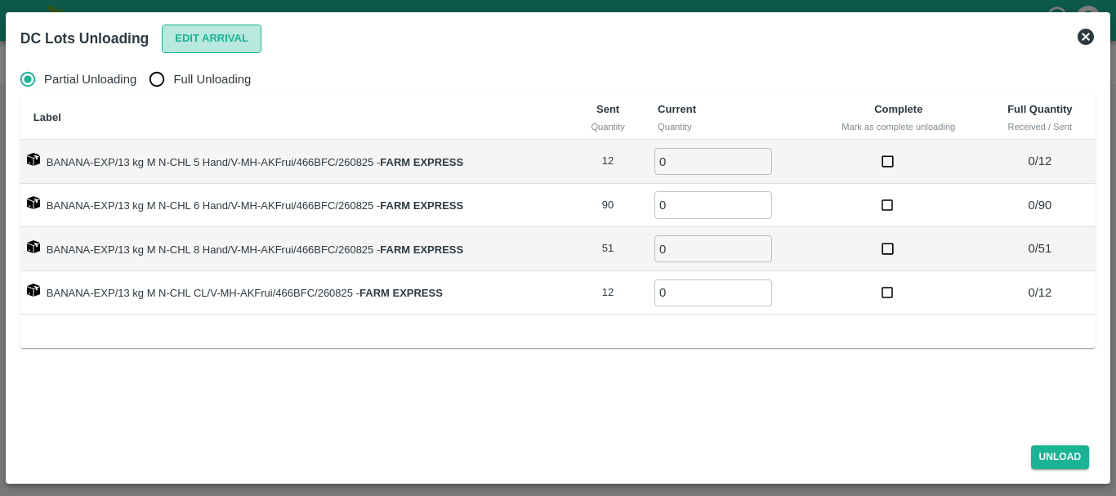
click at [222, 42] on button "Edit Arrival" at bounding box center [212, 39] width 100 height 29
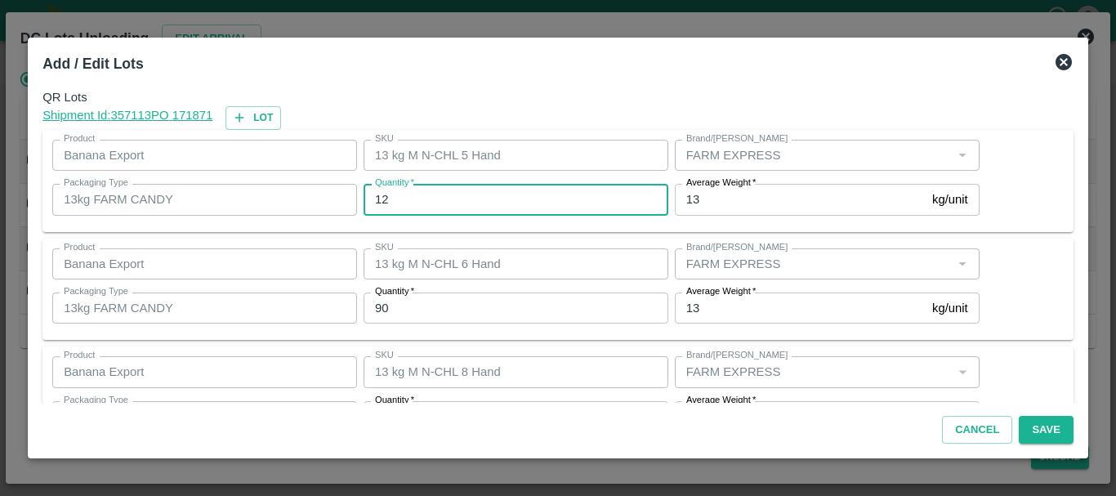
click at [419, 187] on input "12" at bounding box center [515, 199] width 305 height 31
type input "1"
type input "7"
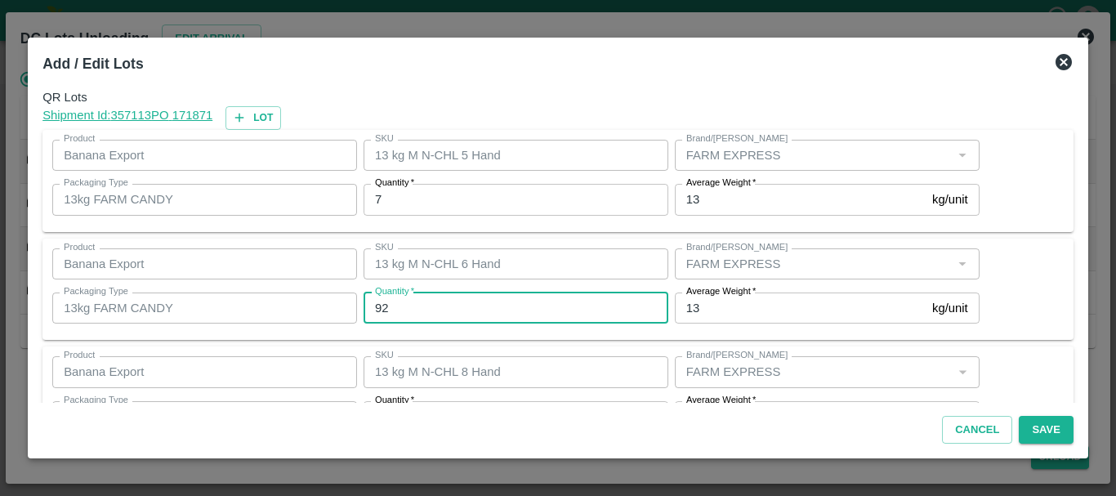
type input "92"
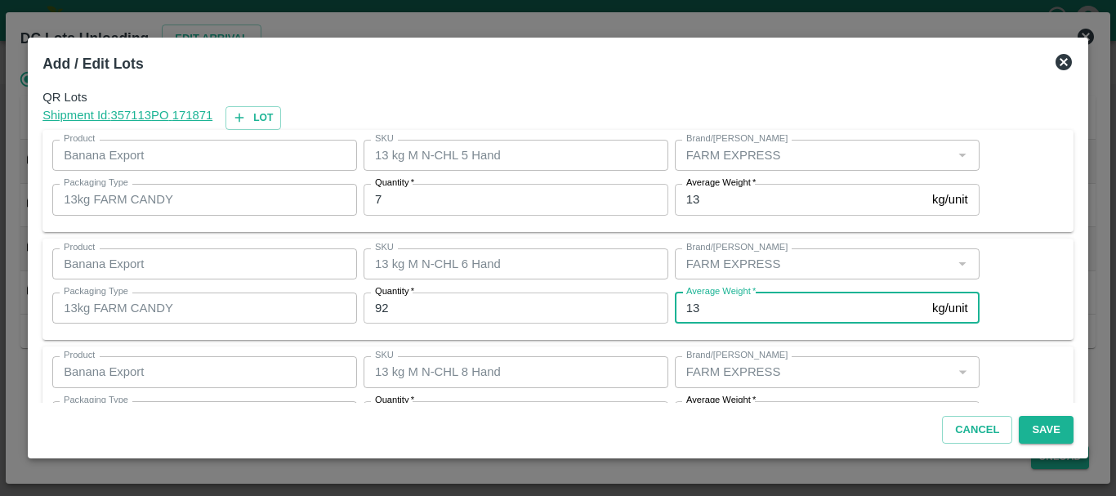
scroll to position [29, 0]
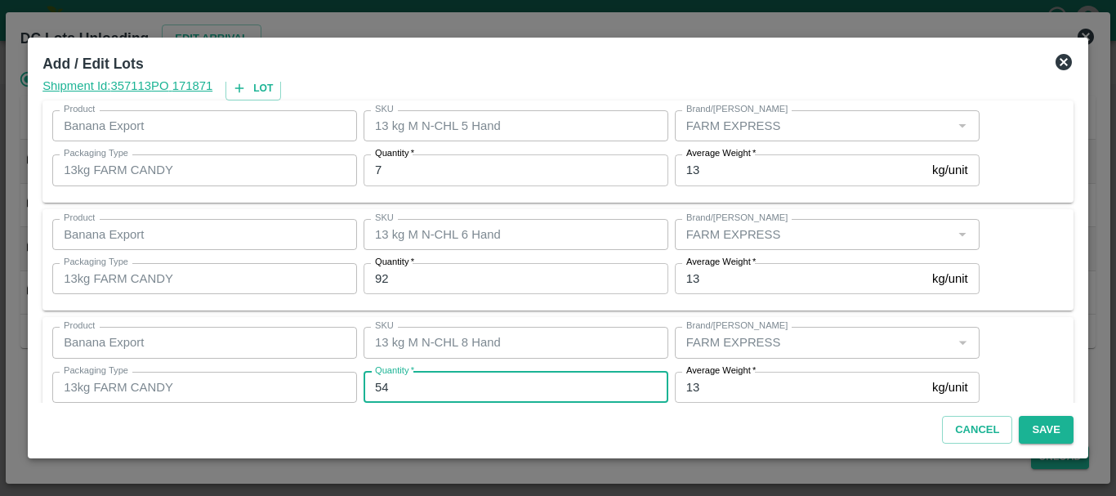
type input "54"
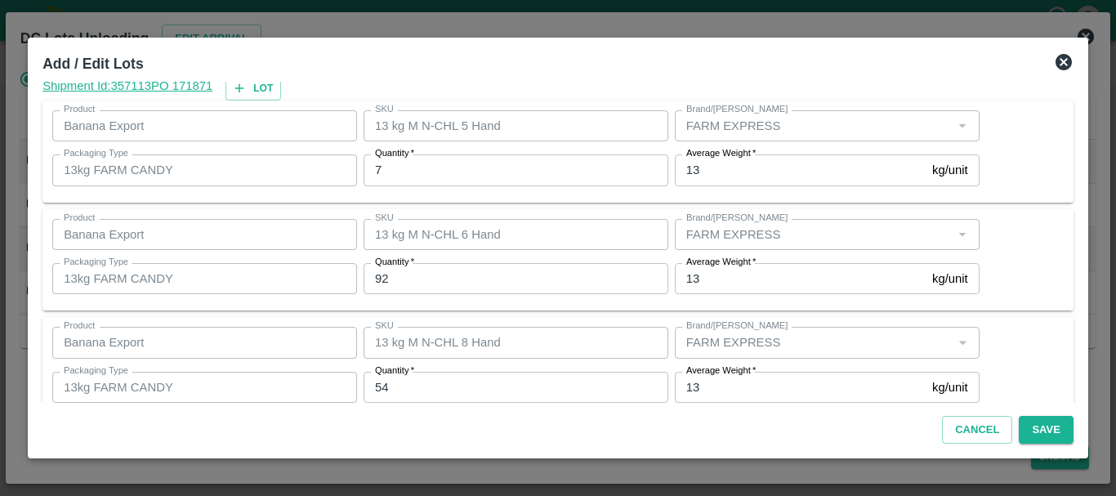
scroll to position [167, 0]
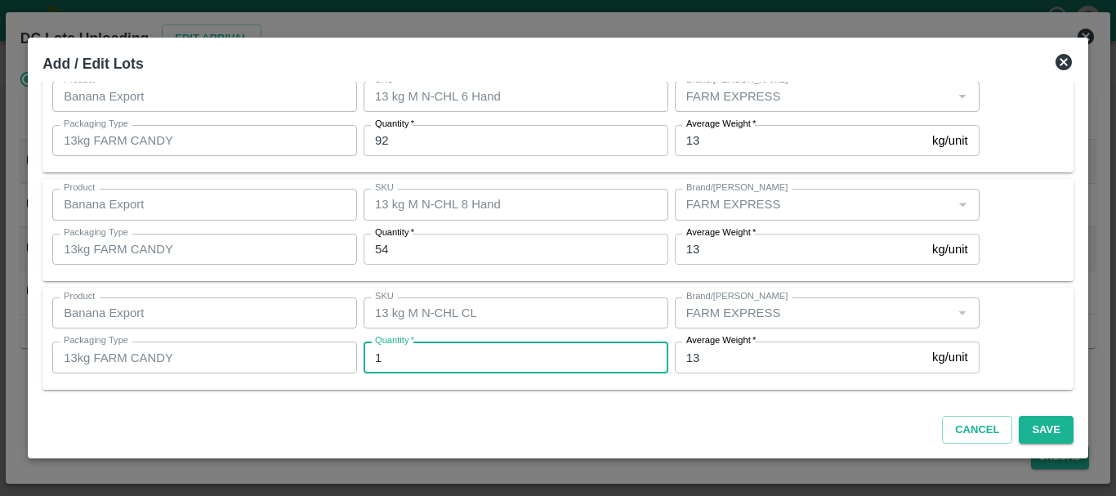
type input "12"
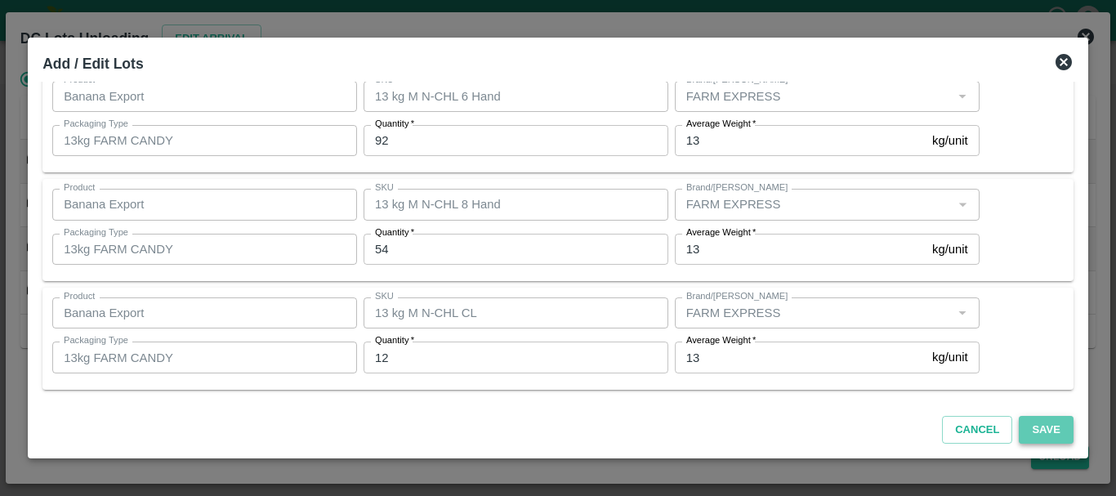
click at [1046, 431] on button "Save" at bounding box center [1045, 430] width 54 height 29
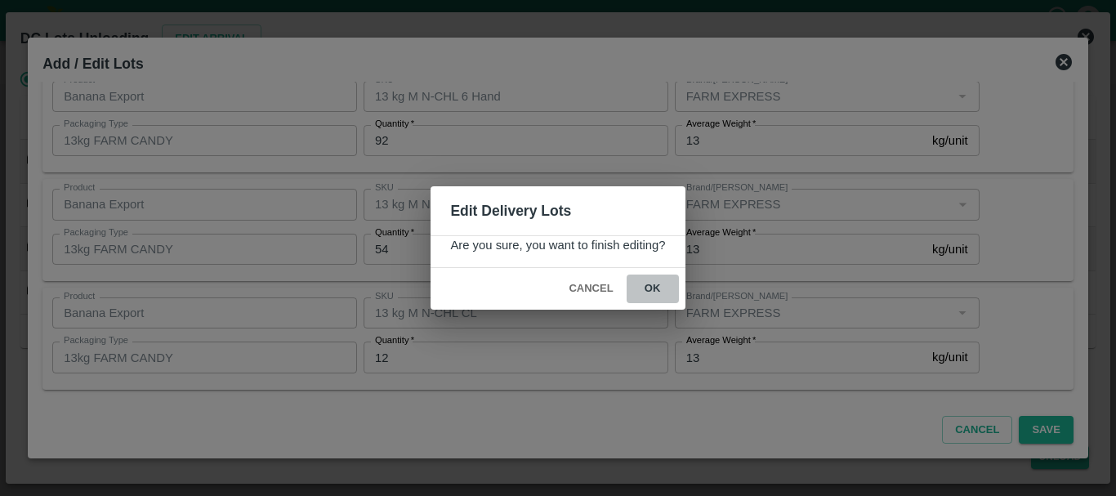
click at [655, 295] on button "ok" at bounding box center [652, 288] width 52 height 29
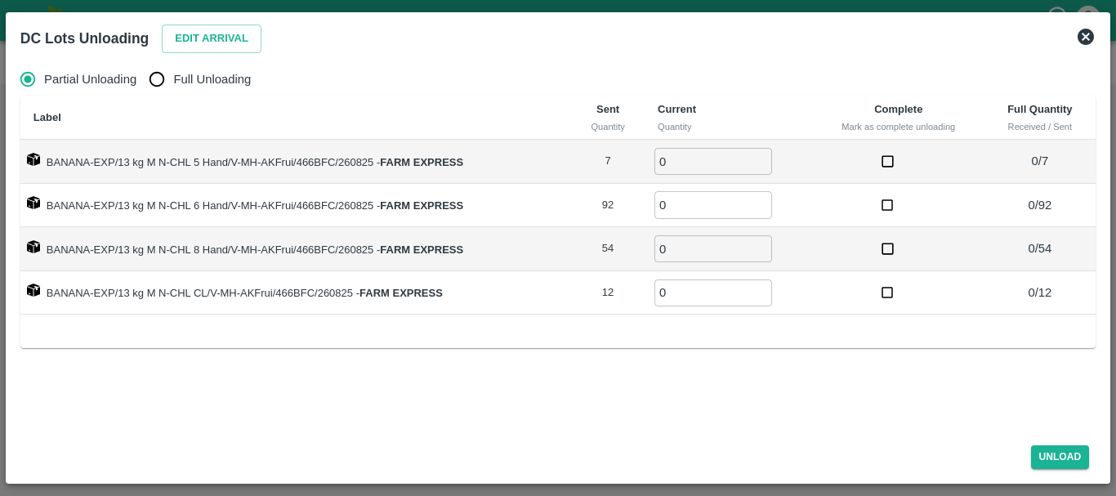
click at [167, 74] on input "Full Unloading" at bounding box center [156, 79] width 33 height 33
radio input "true"
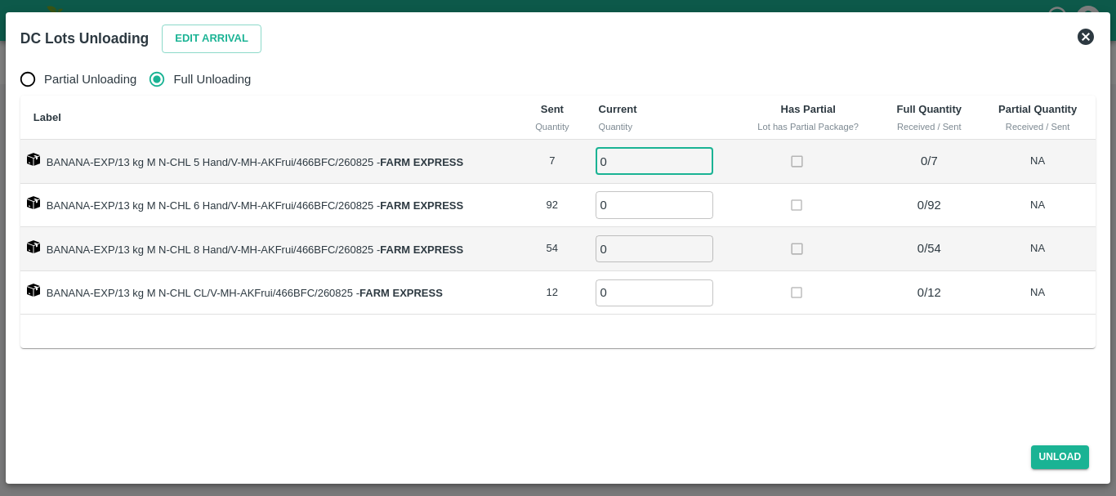
click at [657, 159] on input "0" at bounding box center [654, 161] width 118 height 27
type input "07"
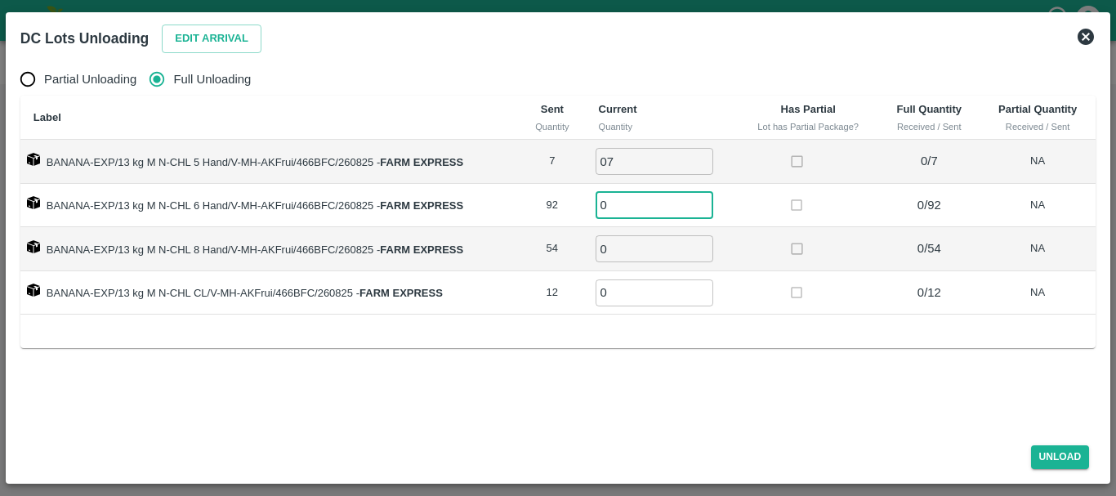
click at [640, 197] on input "0" at bounding box center [654, 204] width 118 height 27
type input "092"
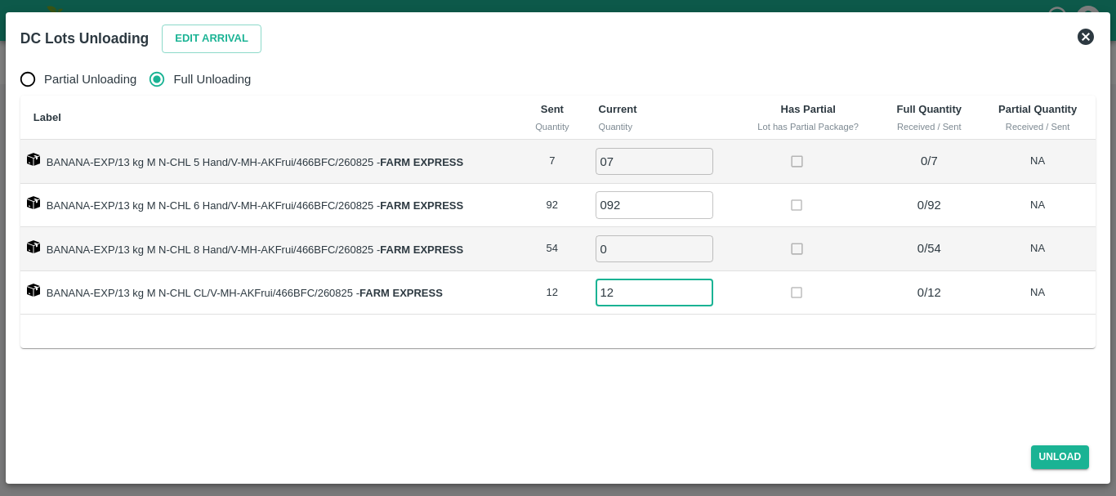
type input "12"
click at [626, 236] on input "0" at bounding box center [654, 248] width 118 height 27
type input "054"
click at [1049, 449] on button "Unload" at bounding box center [1060, 457] width 59 height 24
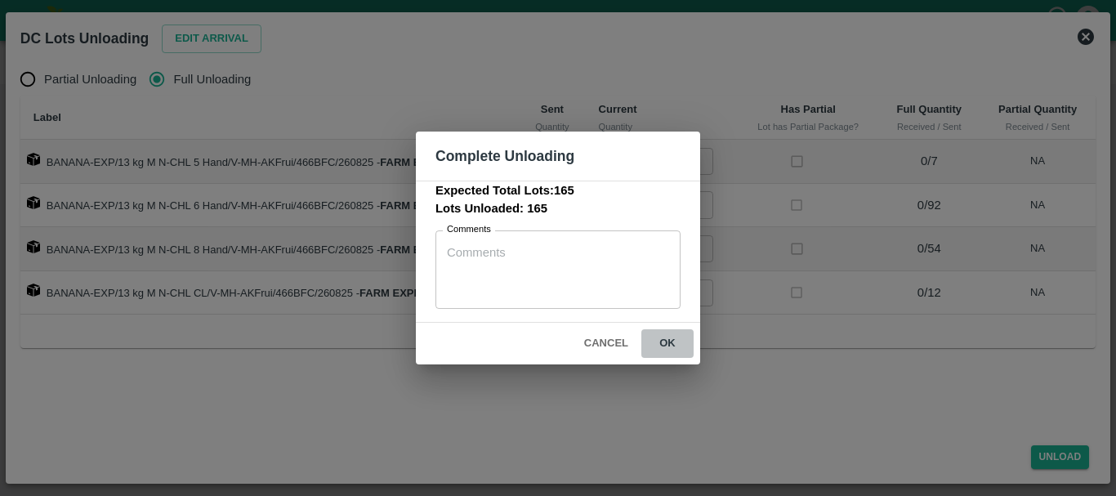
click at [666, 340] on button "ok" at bounding box center [667, 343] width 52 height 29
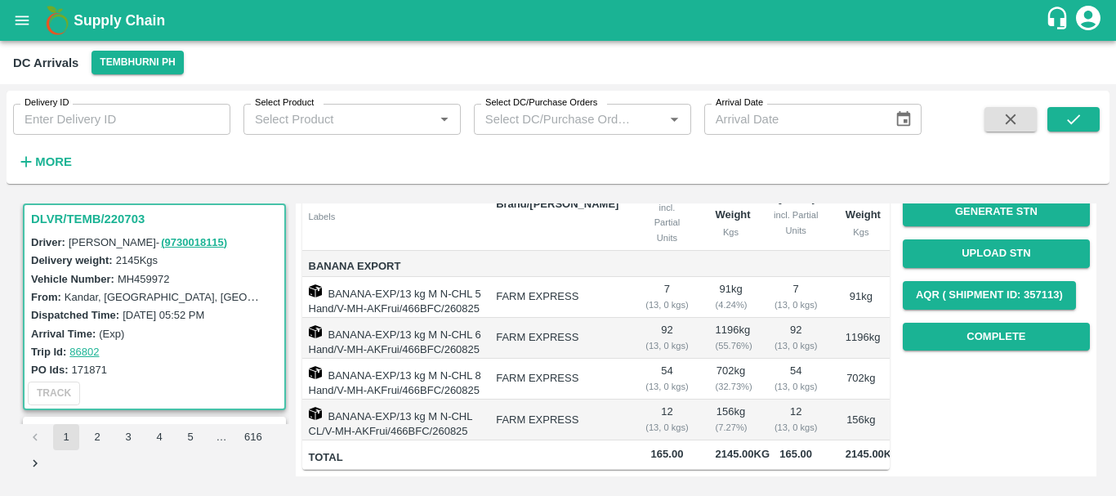
scroll to position [0, 0]
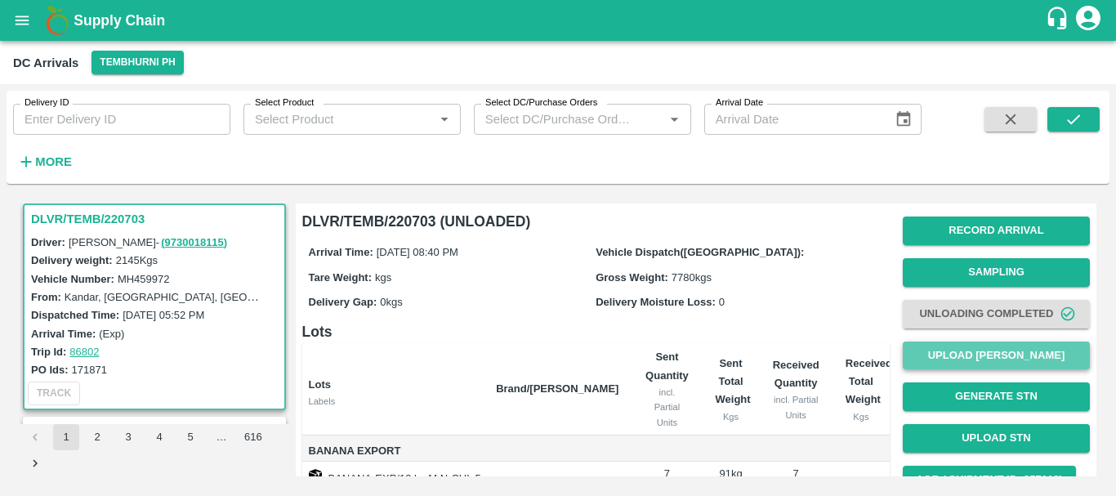
click at [944, 359] on button "Upload [PERSON_NAME]" at bounding box center [996, 355] width 187 height 29
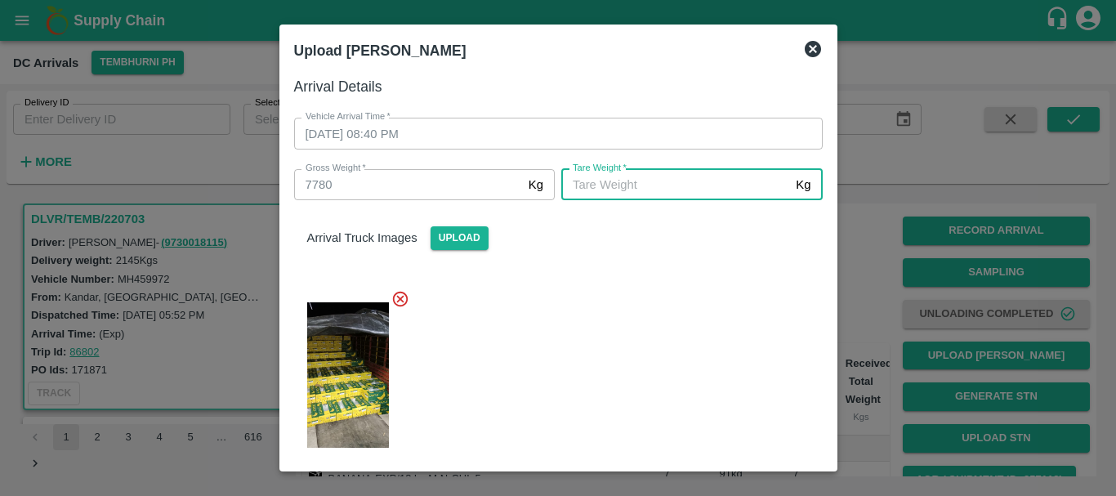
click at [715, 182] on input "Tare Weight   *" at bounding box center [675, 184] width 228 height 31
type input "5420"
click at [653, 282] on div at bounding box center [552, 370] width 542 height 188
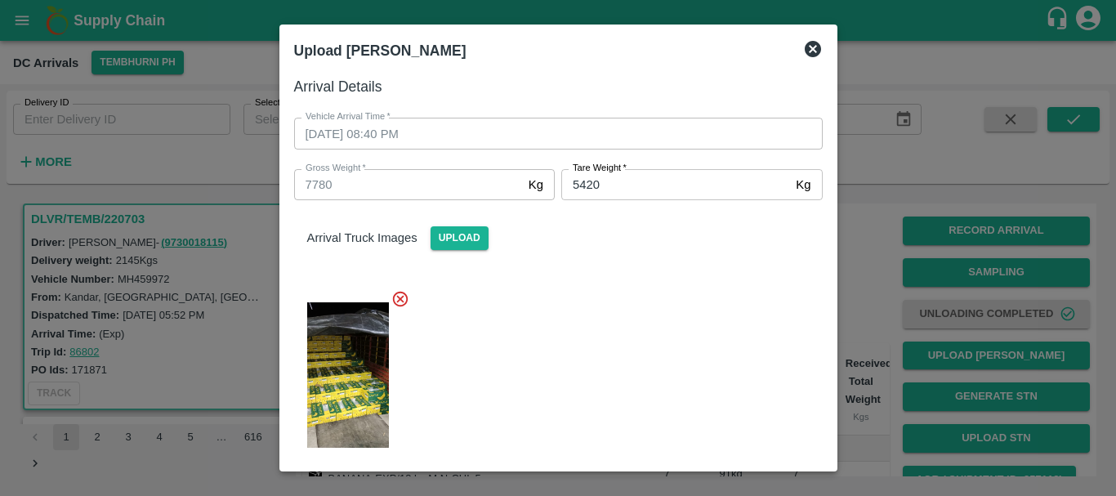
scroll to position [206, 0]
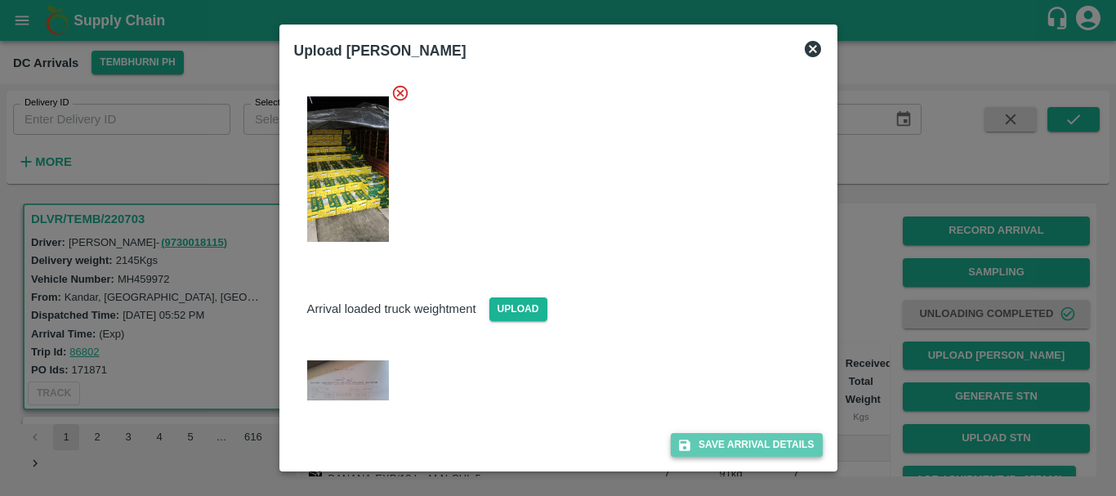
click at [724, 441] on button "Save Arrival Details" at bounding box center [746, 445] width 151 height 24
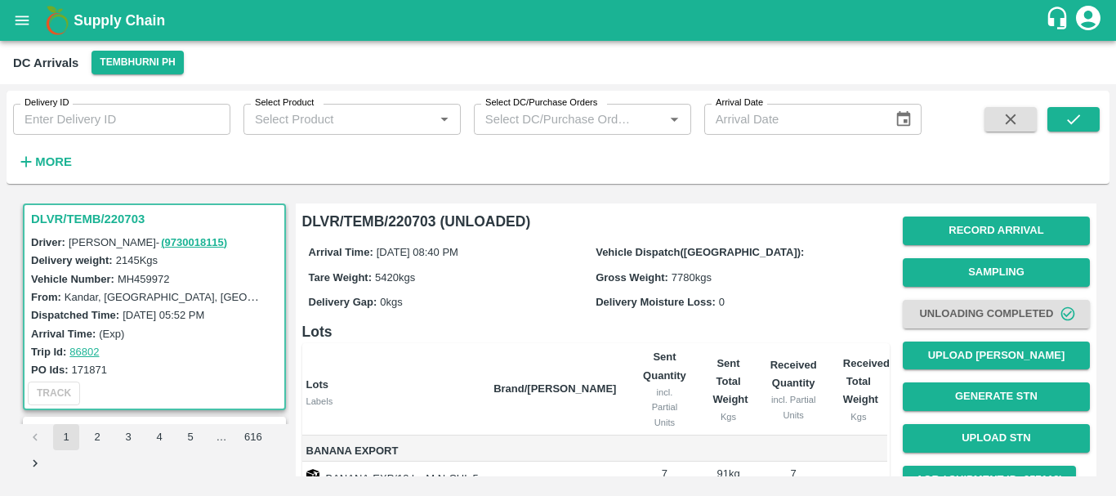
scroll to position [243, 0]
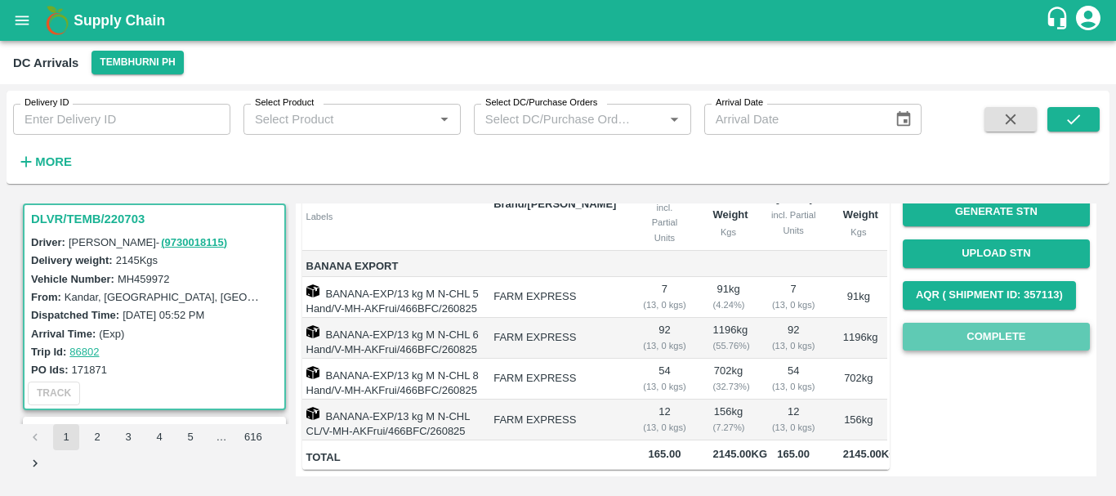
click at [958, 323] on button "Complete" at bounding box center [996, 337] width 187 height 29
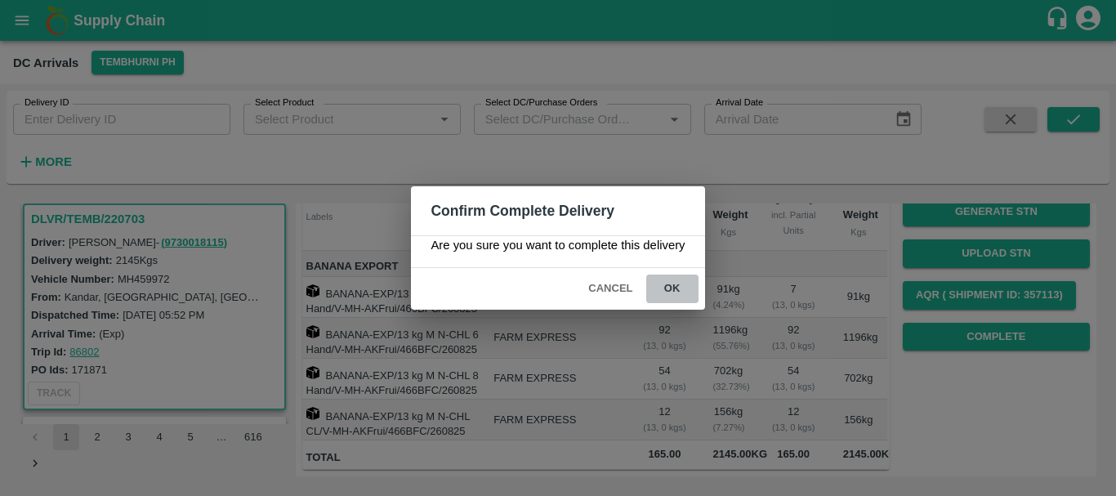
click at [688, 286] on button "ok" at bounding box center [672, 288] width 52 height 29
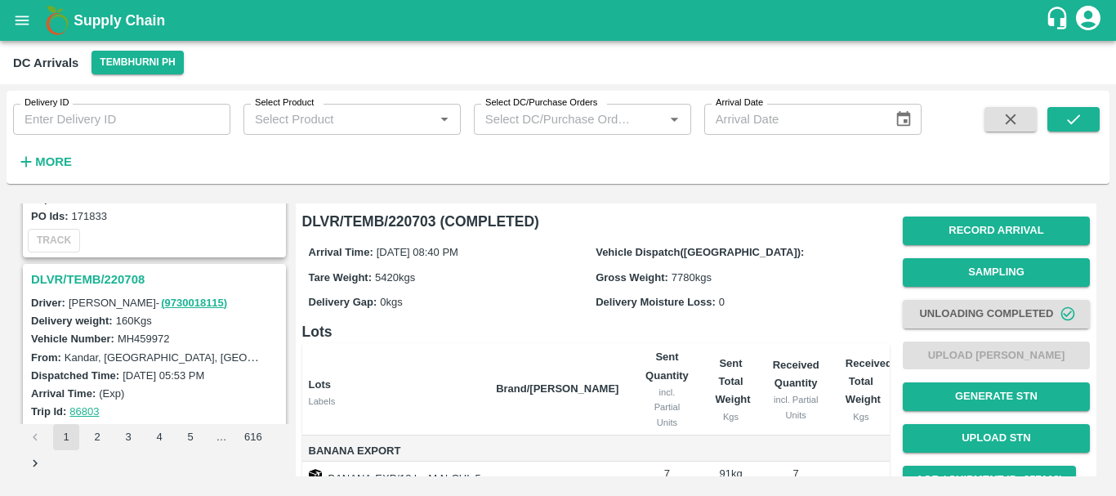
scroll to position [1227, 0]
click at [99, 278] on h3 "DLVR/TEMB/220708" at bounding box center [157, 280] width 252 height 21
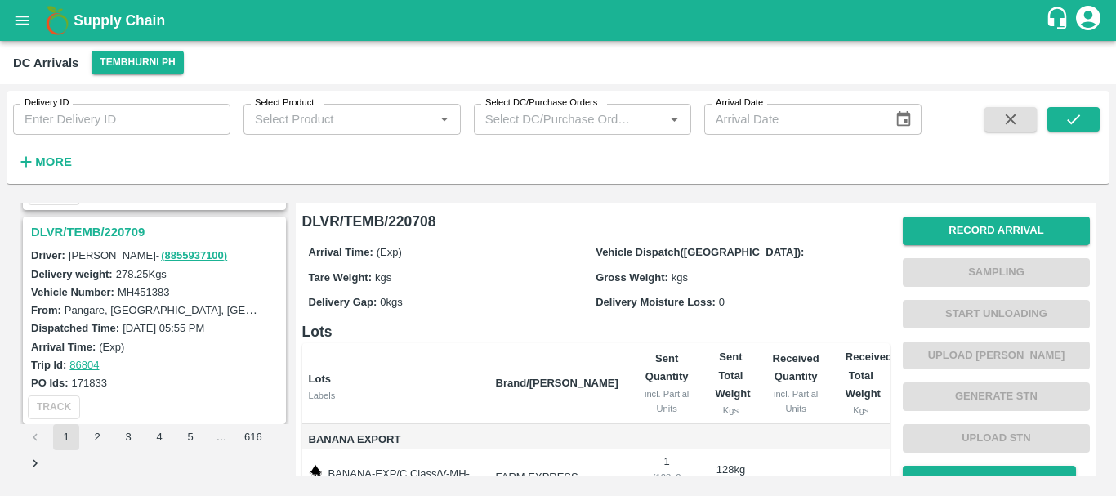
scroll to position [1059, 0]
click at [105, 234] on h3 "DLVR/TEMB/220709" at bounding box center [157, 233] width 252 height 21
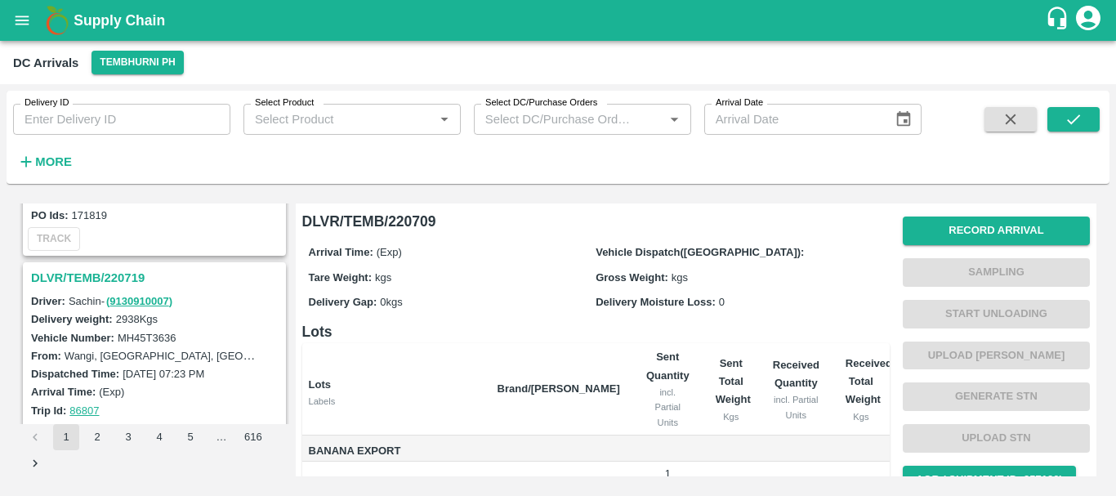
scroll to position [800, 0]
click at [105, 274] on h3 "DLVR/TEMB/220719" at bounding box center [157, 279] width 252 height 21
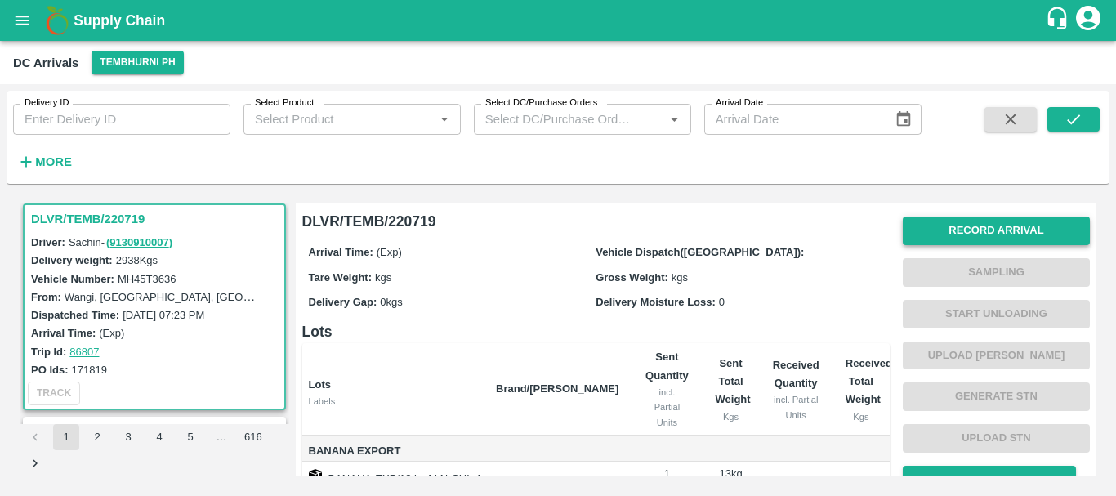
click at [926, 225] on button "Record Arrival" at bounding box center [996, 230] width 187 height 29
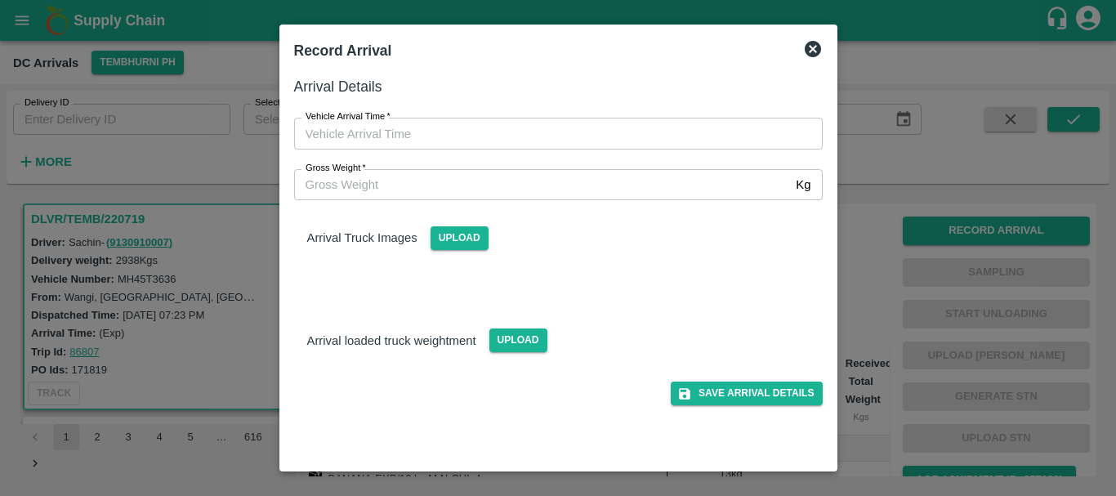
type input "DD/MM/YYYY hh:mm aa"
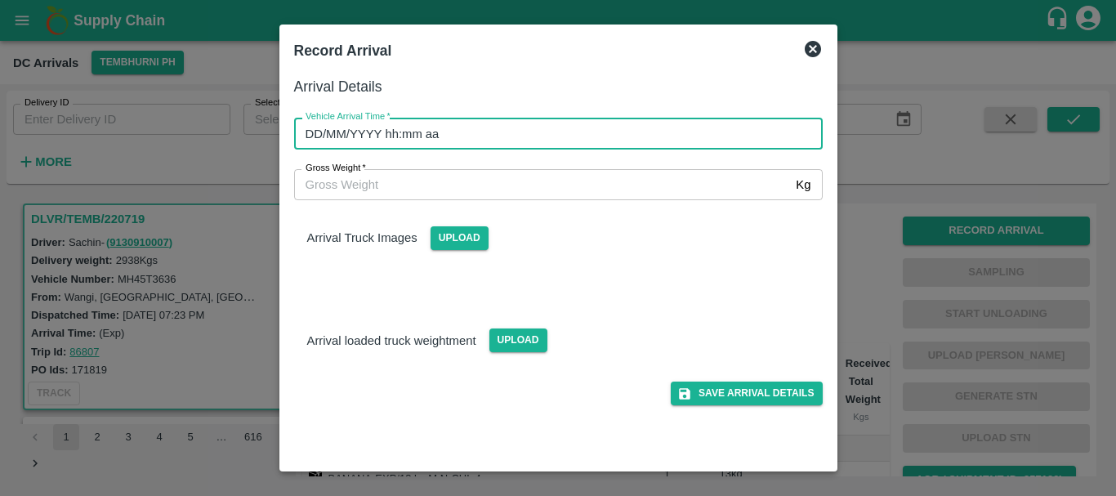
click at [656, 148] on input "DD/MM/YYYY hh:mm aa" at bounding box center [552, 133] width 517 height 31
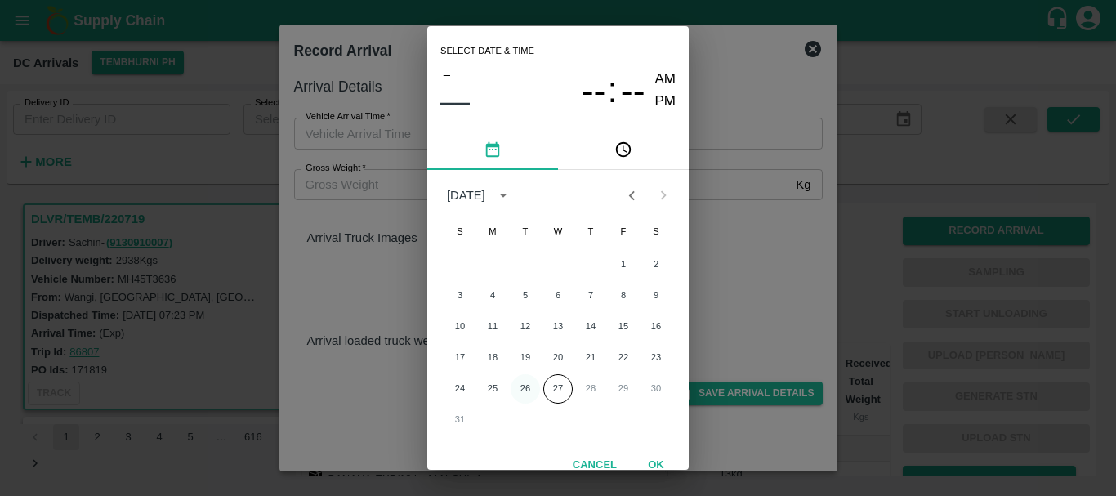
click at [519, 381] on button "26" at bounding box center [524, 388] width 29 height 29
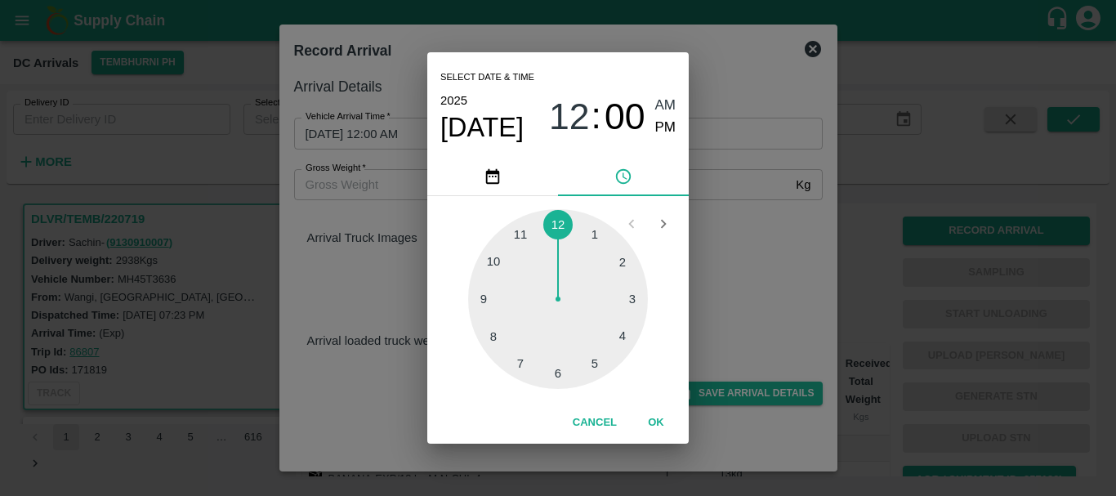
click at [586, 359] on div at bounding box center [558, 299] width 180 height 180
click at [503, 251] on div at bounding box center [558, 299] width 180 height 180
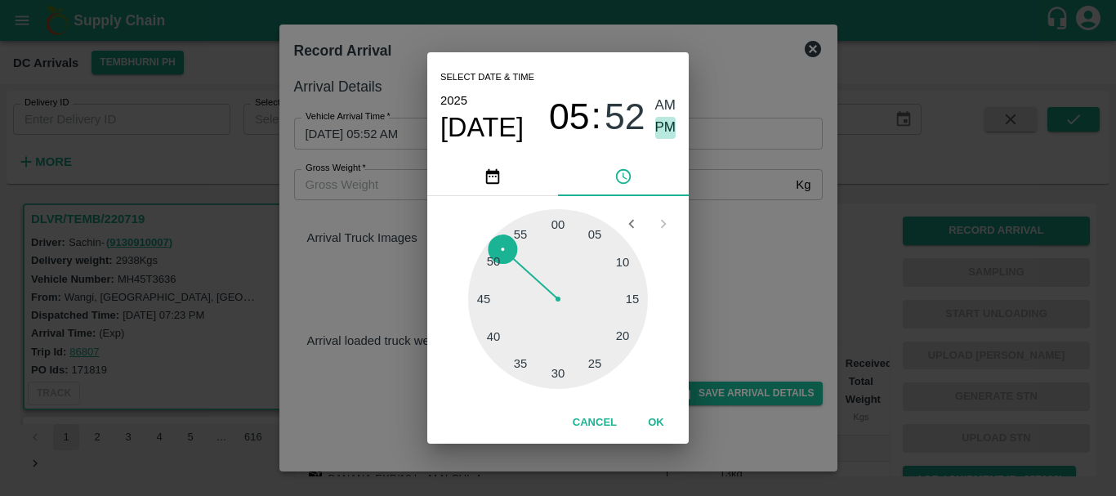
click at [662, 131] on span "PM" at bounding box center [665, 128] width 21 height 22
type input "26/08/2025 05:52 PM"
click at [720, 220] on div "Select date & time 2025 Aug 26 05 : 52 AM PM 05 10 15 20 25 30 35 40 45 50 55 0…" at bounding box center [558, 248] width 1116 height 496
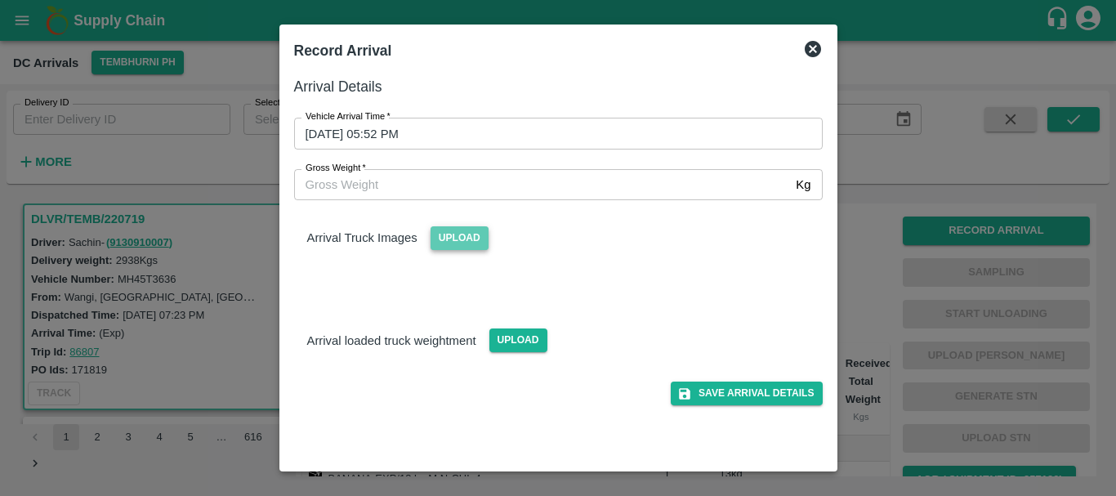
click at [469, 243] on span "Upload" at bounding box center [459, 238] width 58 height 24
click at [0, 0] on input "Upload" at bounding box center [0, 0] width 0 height 0
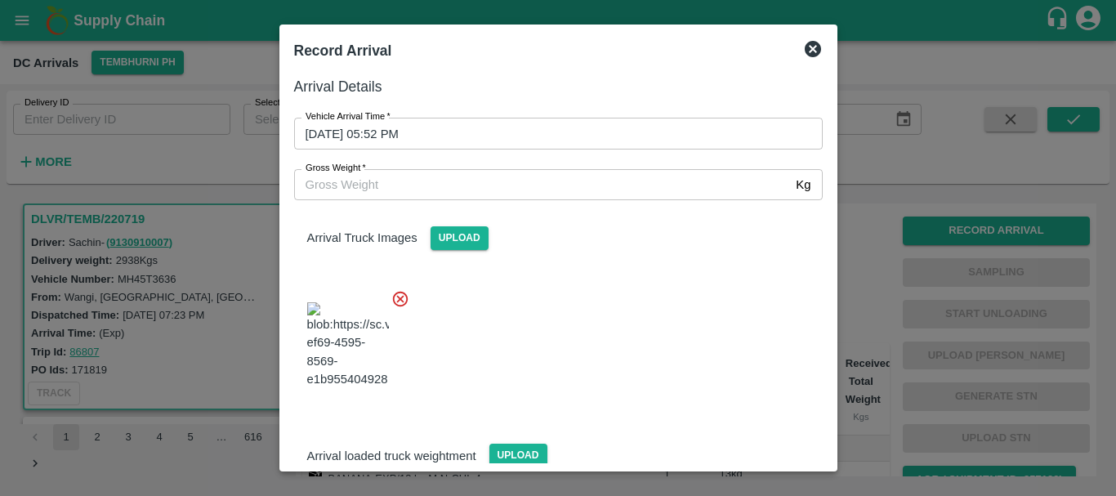
scroll to position [39, 0]
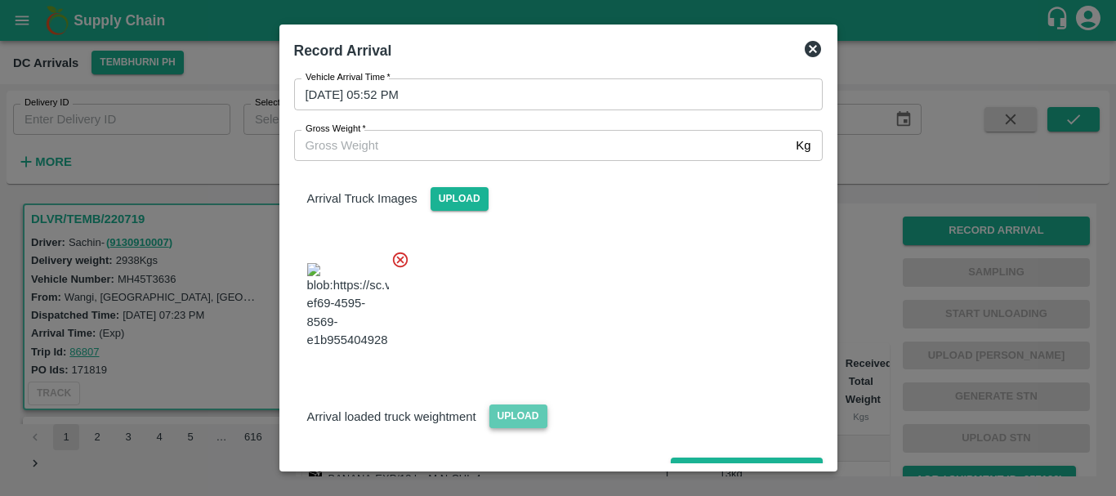
click at [508, 404] on span "Upload" at bounding box center [518, 416] width 58 height 24
click at [0, 0] on input "Upload" at bounding box center [0, 0] width 0 height 0
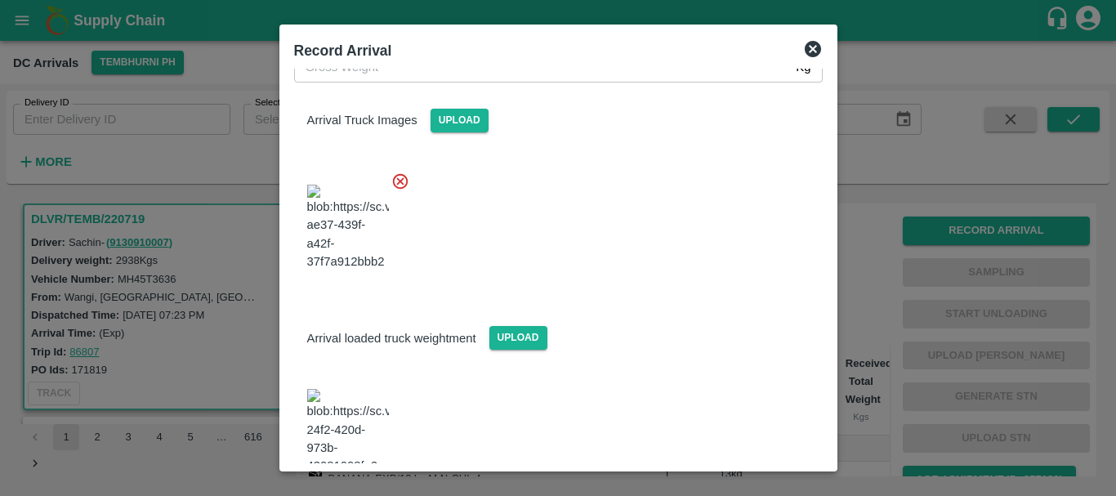
click at [351, 389] on img at bounding box center [348, 432] width 82 height 86
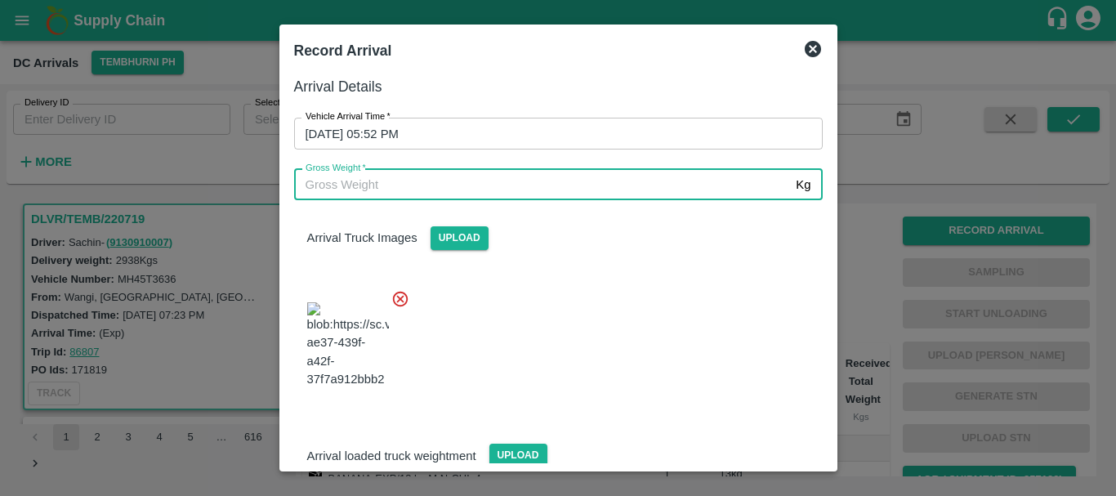
click at [410, 177] on input "Gross Weight   *" at bounding box center [542, 184] width 496 height 31
type input "8530"
click at [586, 287] on div at bounding box center [552, 340] width 542 height 128
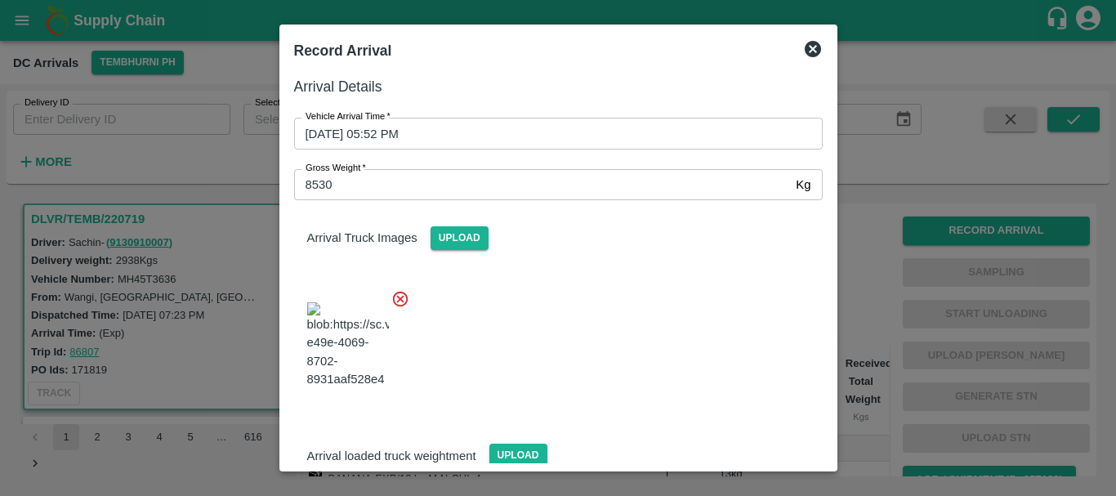
scroll to position [118, 0]
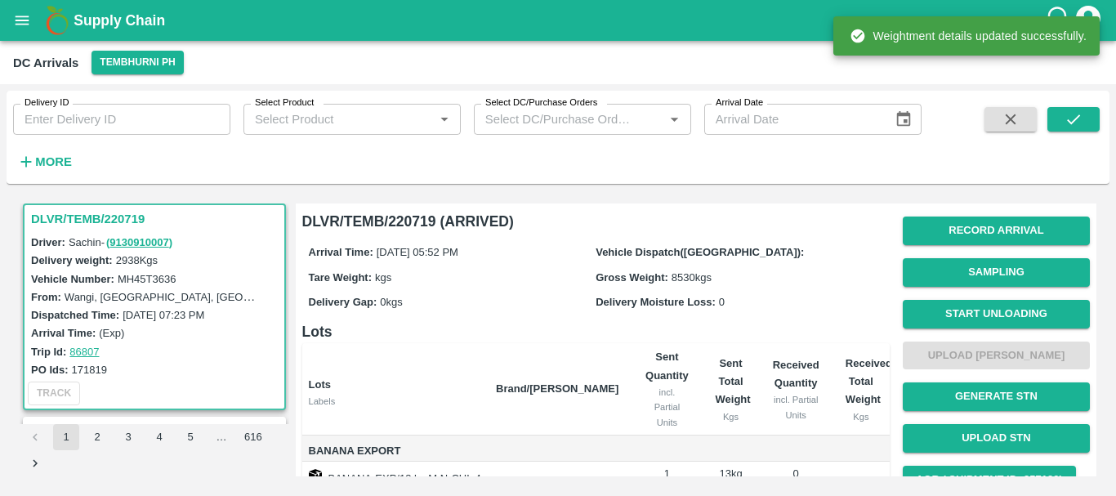
click at [691, 352] on th "Sent Quantity incl. Partial Units" at bounding box center [666, 389] width 70 height 92
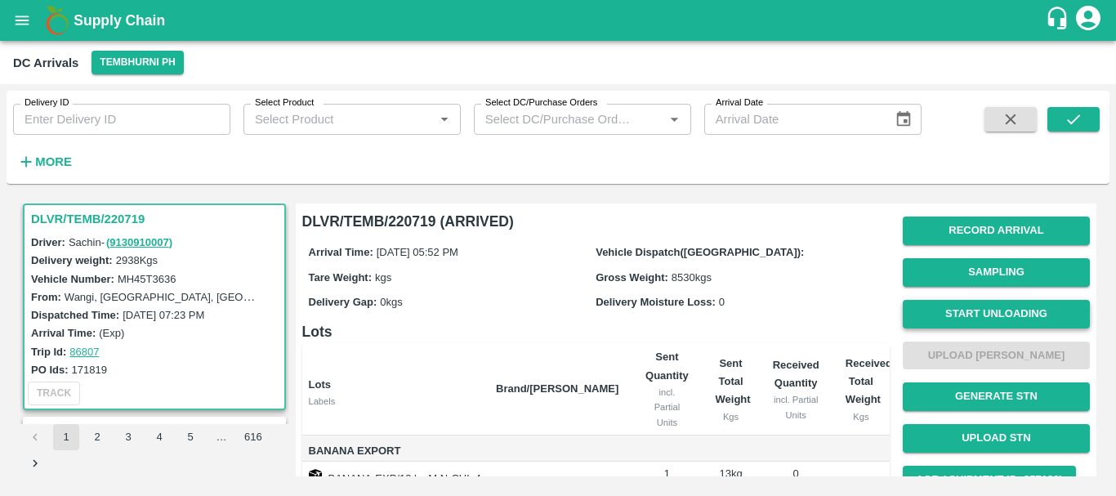
scroll to position [1, 0]
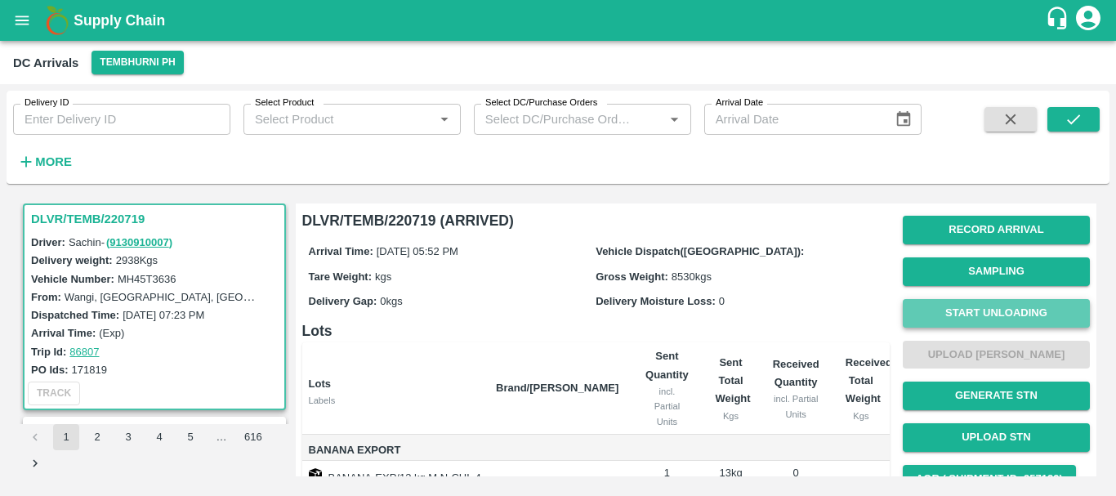
click at [952, 307] on button "Start Unloading" at bounding box center [996, 313] width 187 height 29
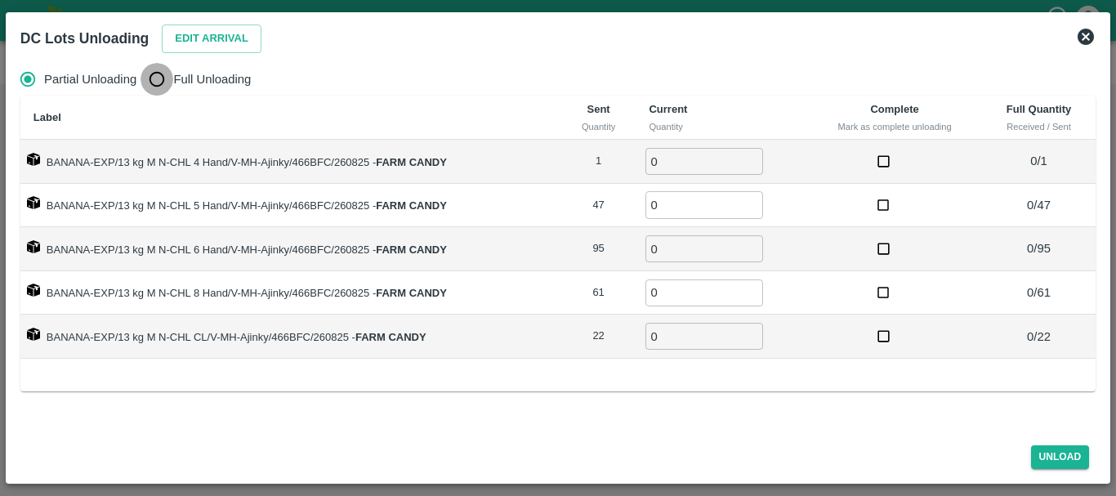
click at [164, 75] on input "Full Unloading" at bounding box center [156, 79] width 33 height 33
radio input "true"
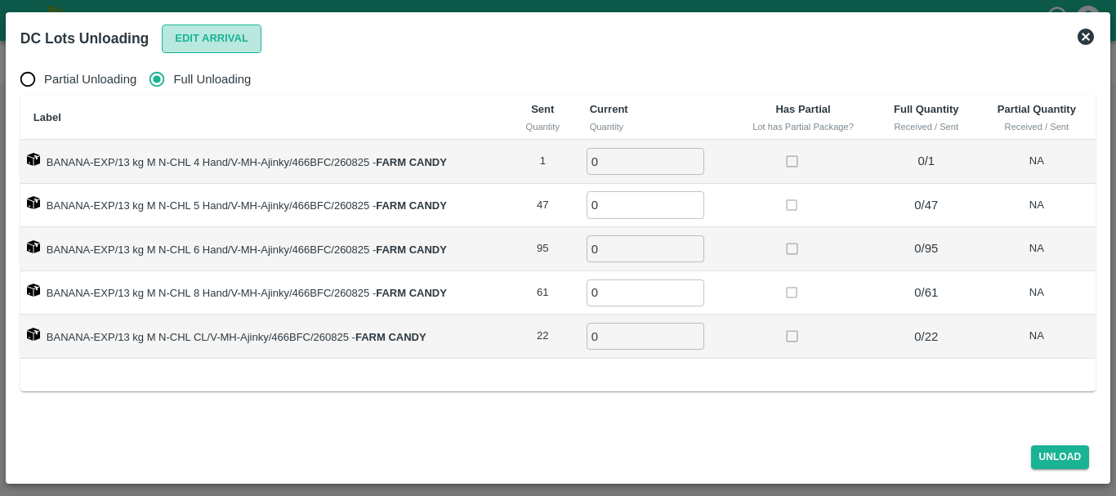
click at [210, 28] on button "Edit Arrival" at bounding box center [212, 39] width 100 height 29
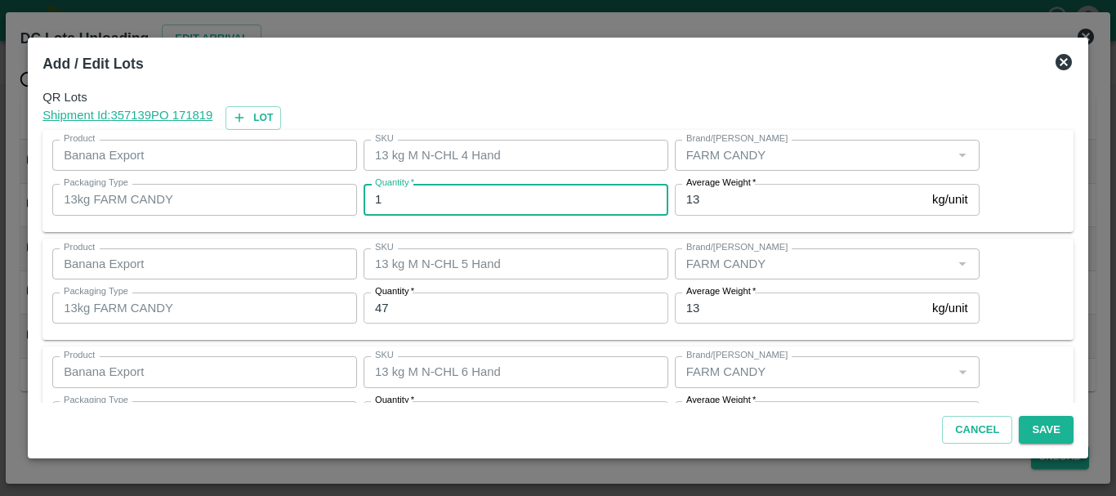
click at [450, 193] on input "1" at bounding box center [515, 199] width 305 height 31
type input "1"
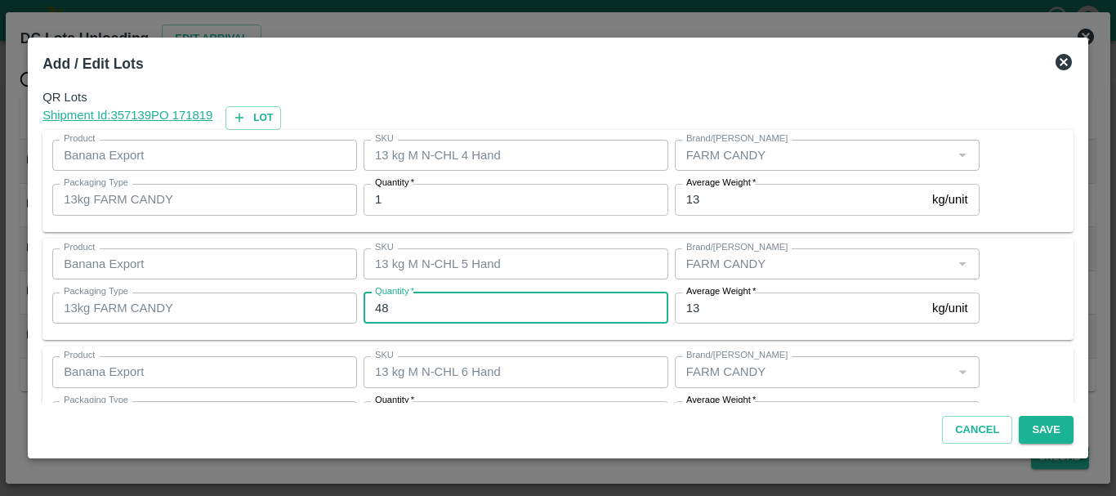
type input "48"
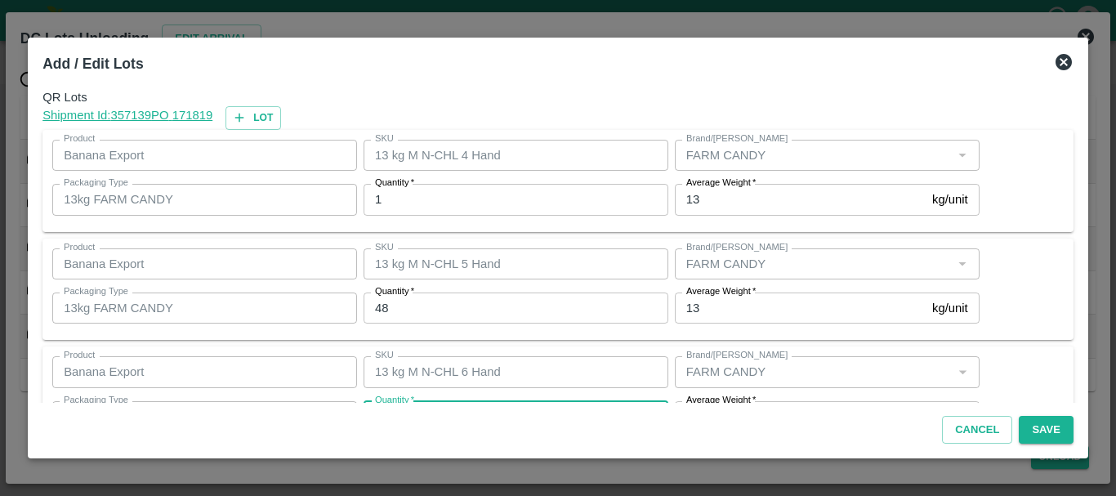
scroll to position [29, 0]
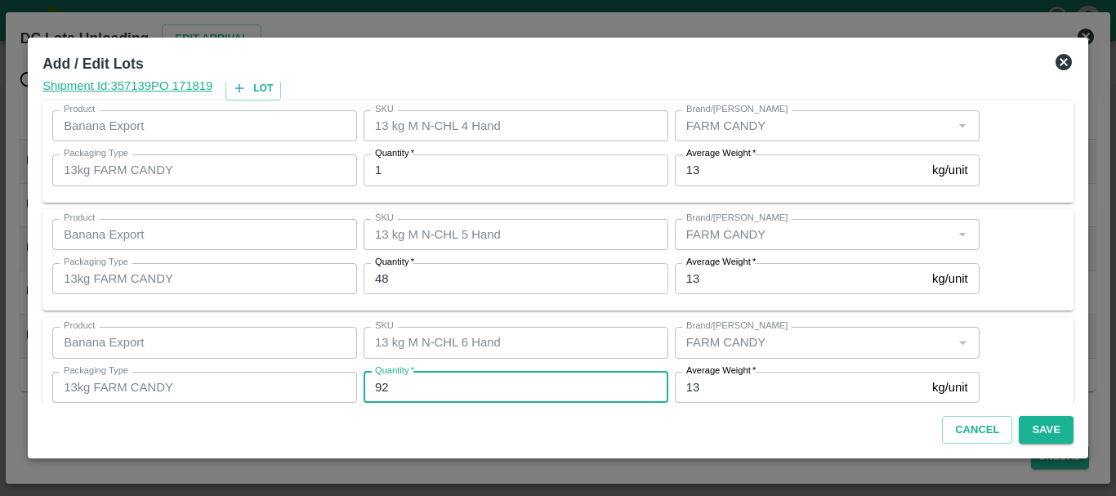
type input "92"
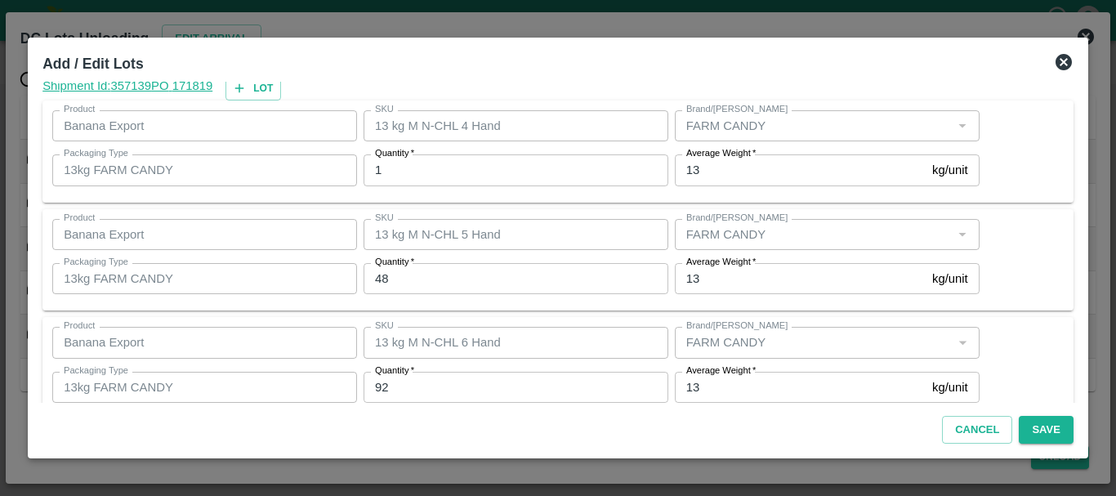
scroll to position [276, 0]
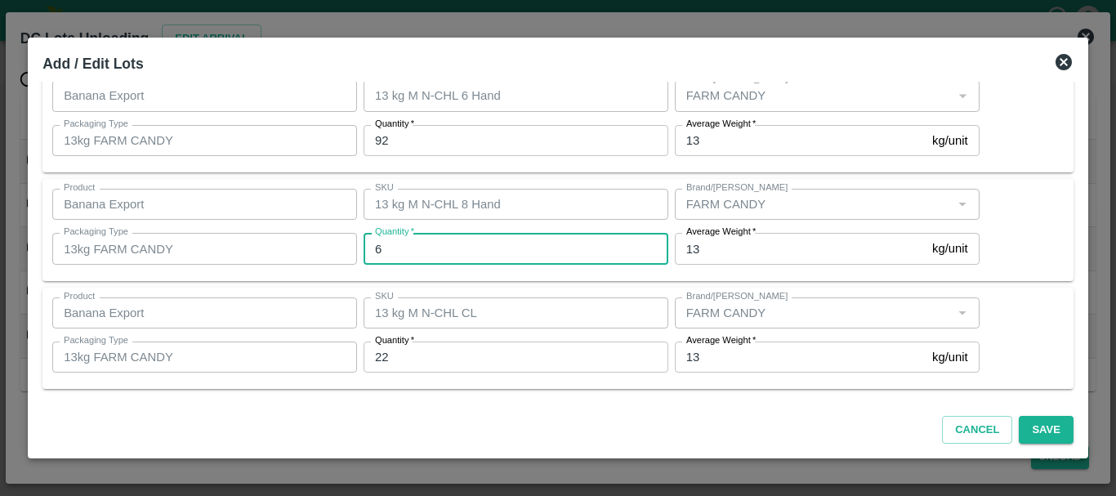
type input "61"
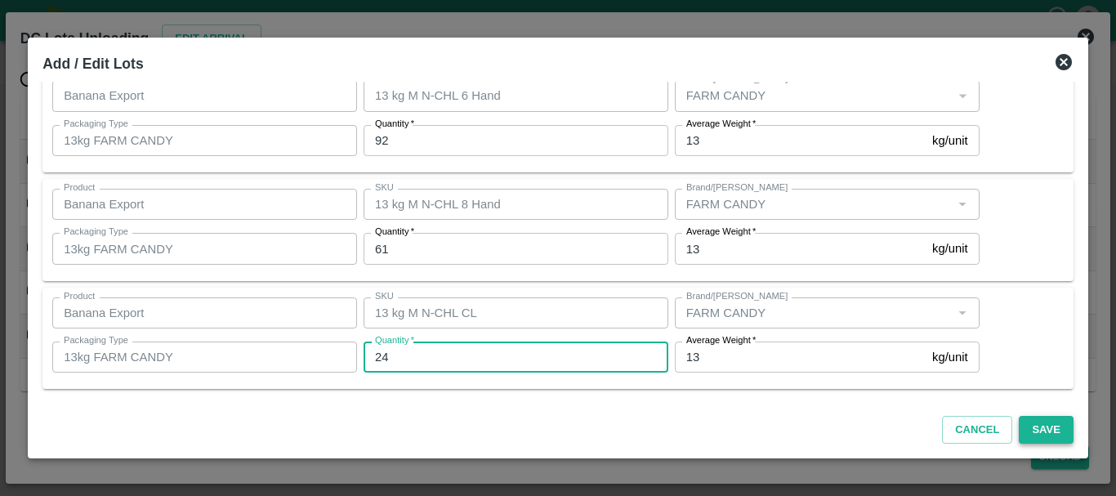
type input "24"
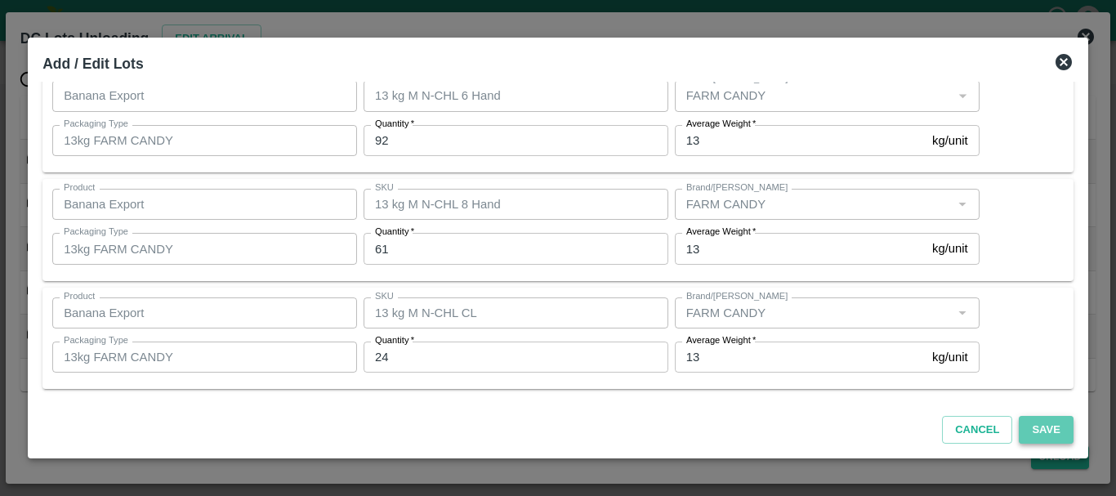
click at [1030, 430] on button "Save" at bounding box center [1045, 430] width 54 height 29
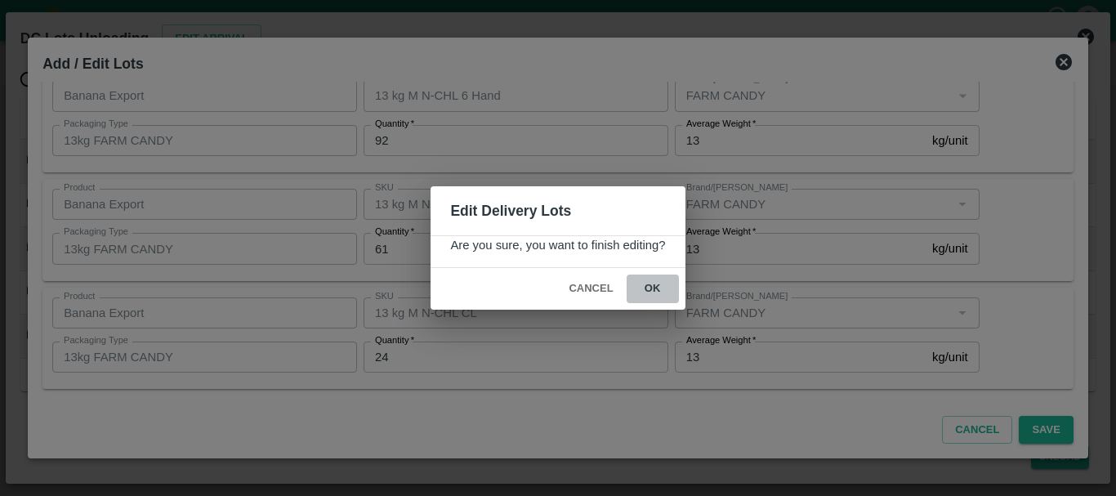
click at [647, 293] on button "ok" at bounding box center [652, 288] width 52 height 29
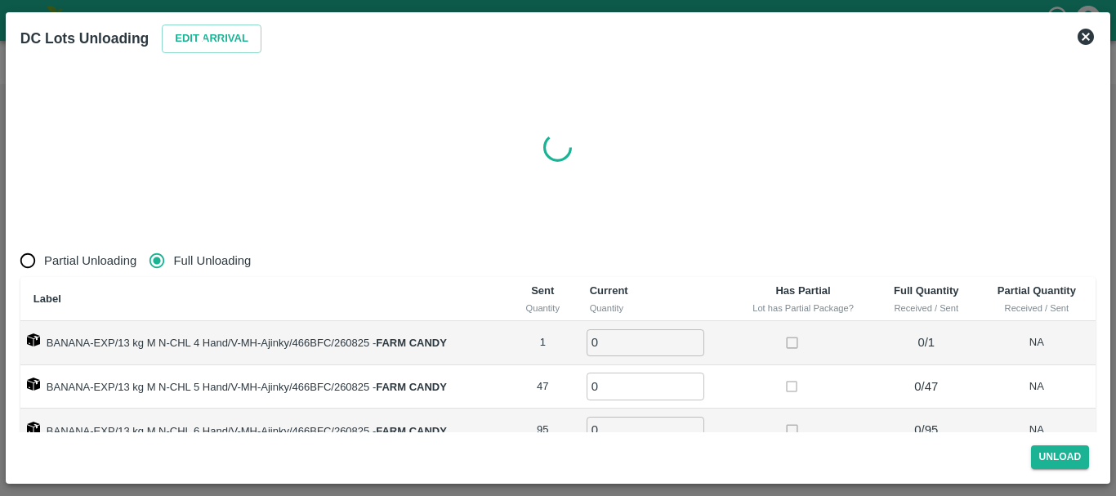
radio input "true"
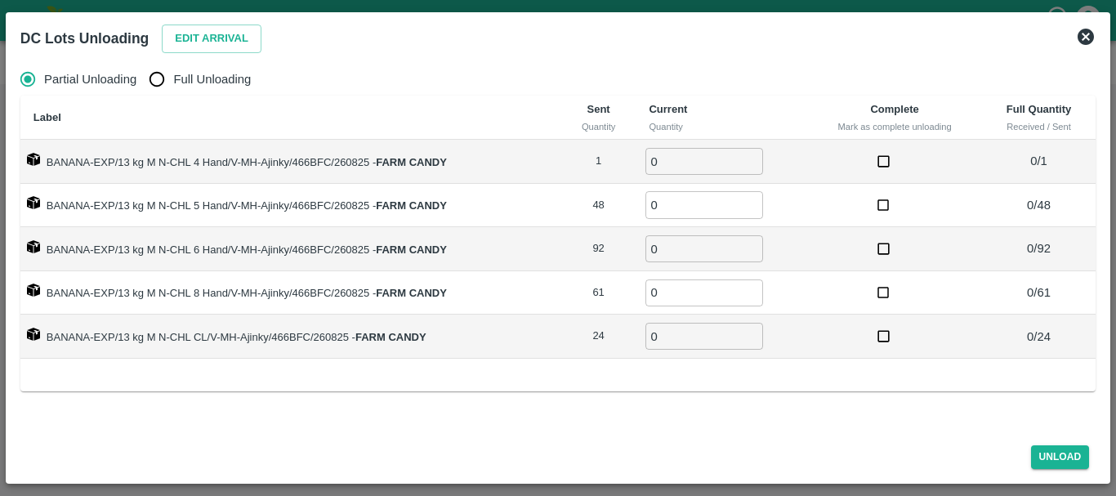
click at [158, 78] on input "Full Unloading" at bounding box center [156, 79] width 33 height 33
radio input "true"
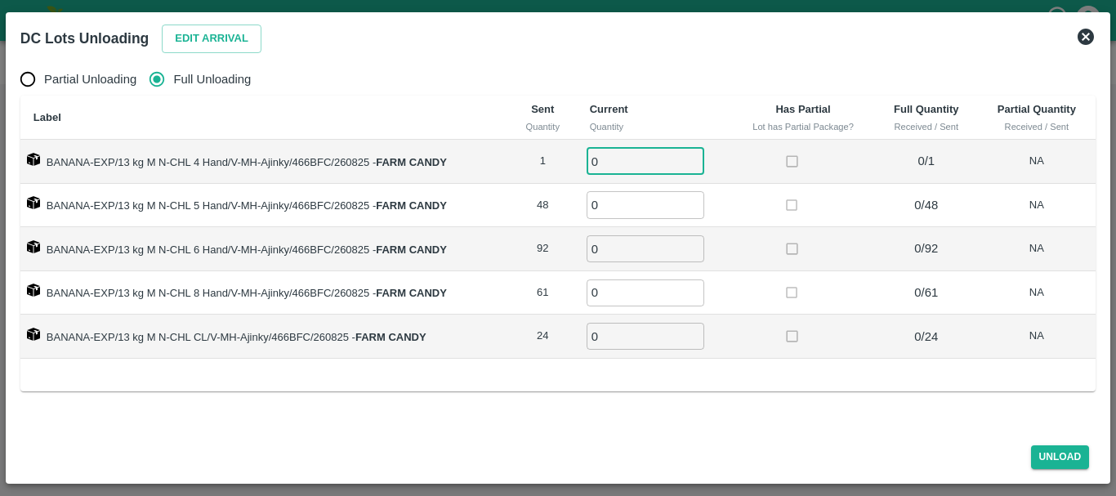
click at [627, 162] on input "0" at bounding box center [645, 161] width 118 height 27
drag, startPoint x: 627, startPoint y: 162, endPoint x: 605, endPoint y: 162, distance: 22.1
click at [605, 162] on input "0" at bounding box center [645, 161] width 118 height 27
type input "01"
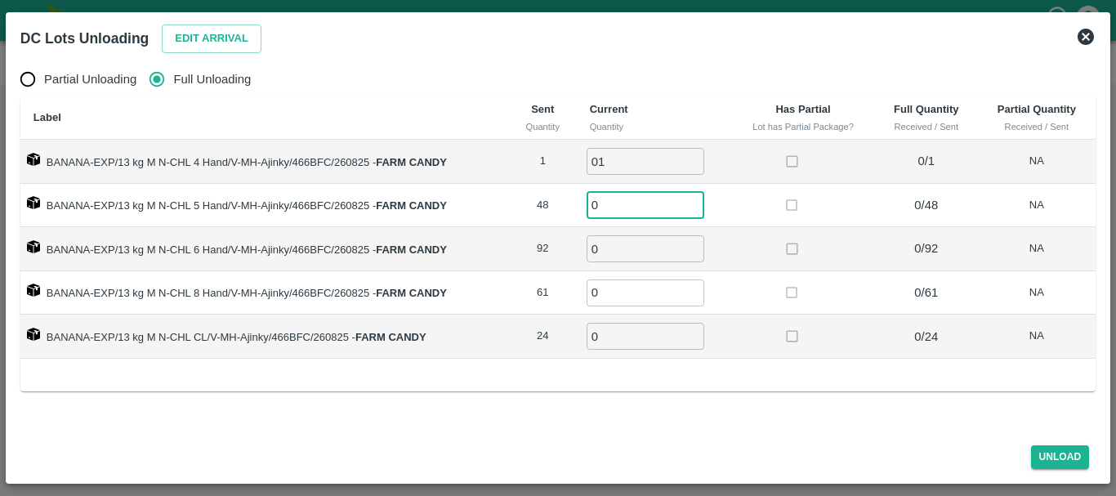
type input "3"
type input "48"
type input "92"
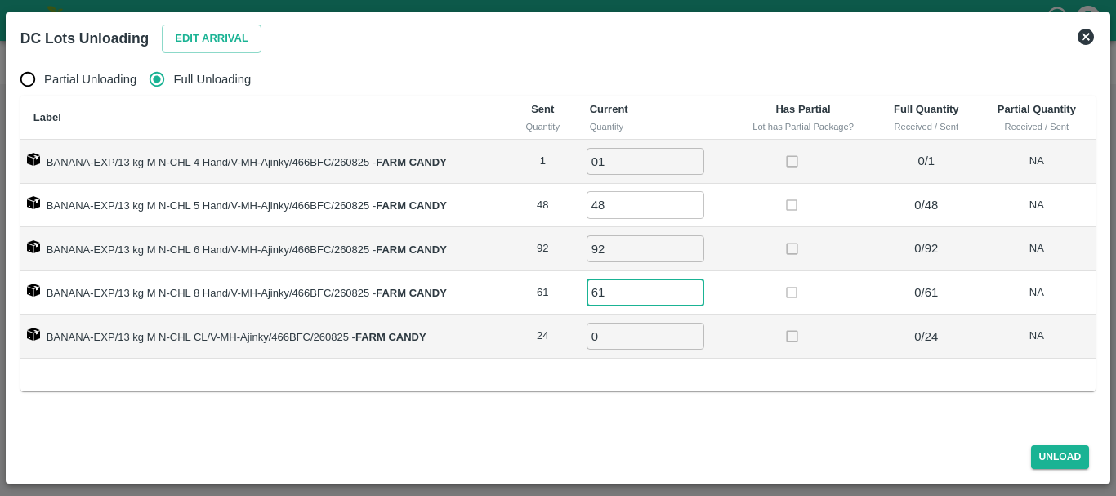
type input "61"
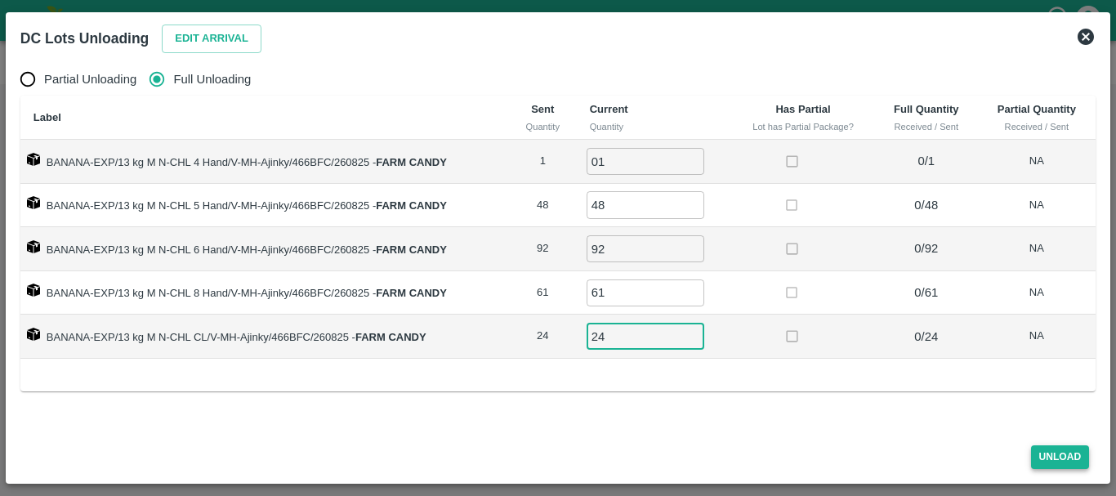
type input "24"
click at [1054, 456] on button "Unload" at bounding box center [1060, 457] width 59 height 24
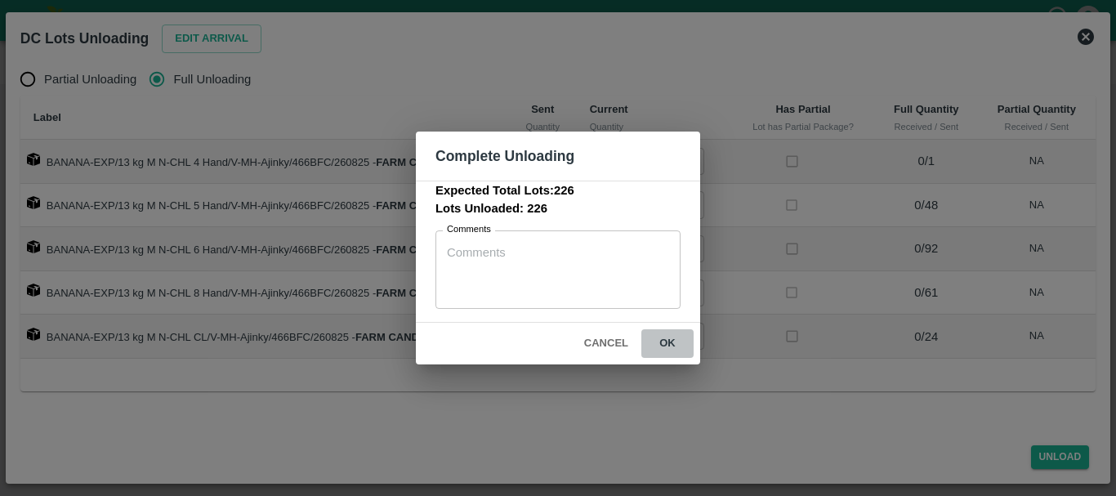
click at [667, 345] on button "ok" at bounding box center [667, 343] width 52 height 29
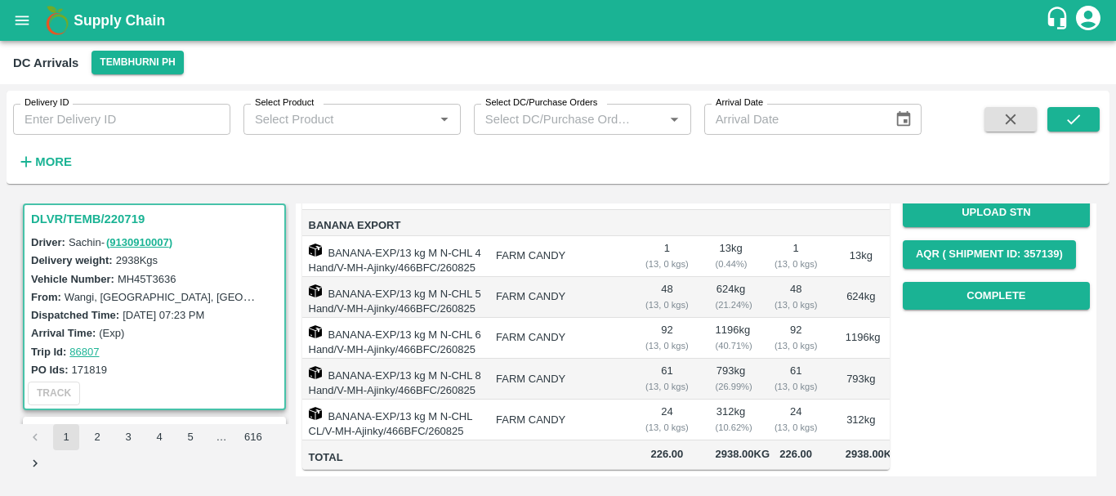
scroll to position [0, 0]
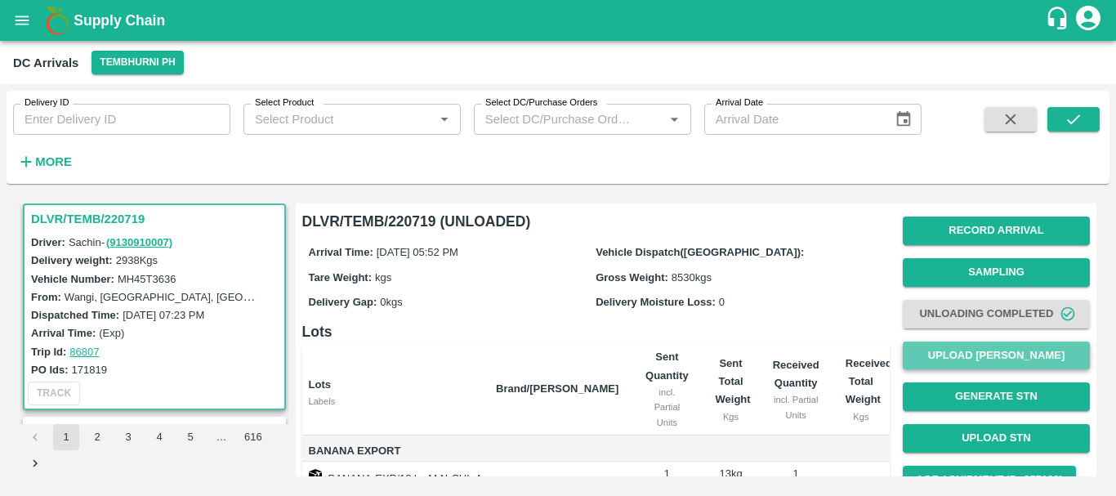
click at [946, 356] on button "Upload [PERSON_NAME]" at bounding box center [996, 355] width 187 height 29
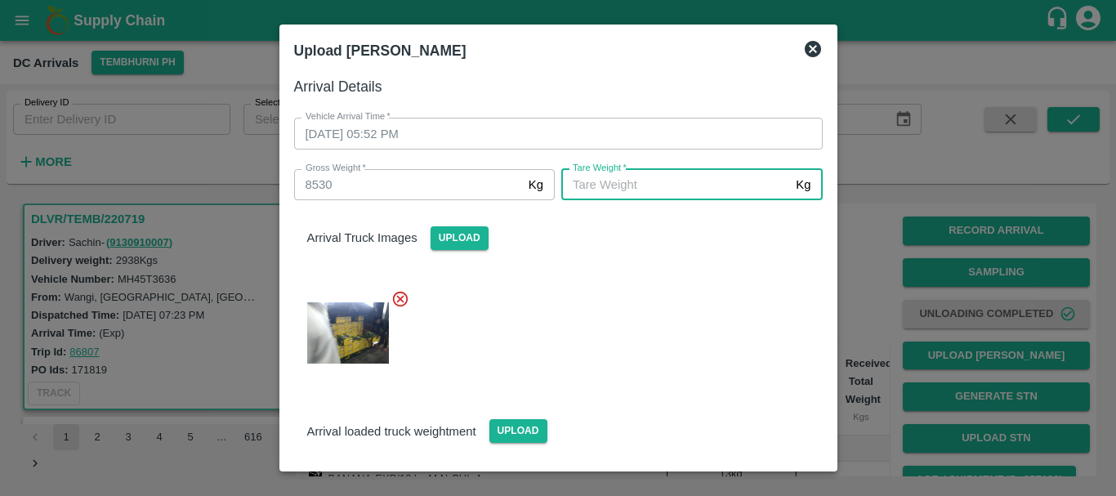
click at [670, 189] on input "Tare Weight   *" at bounding box center [675, 184] width 228 height 31
type input "5310"
click at [668, 305] on div at bounding box center [552, 328] width 542 height 104
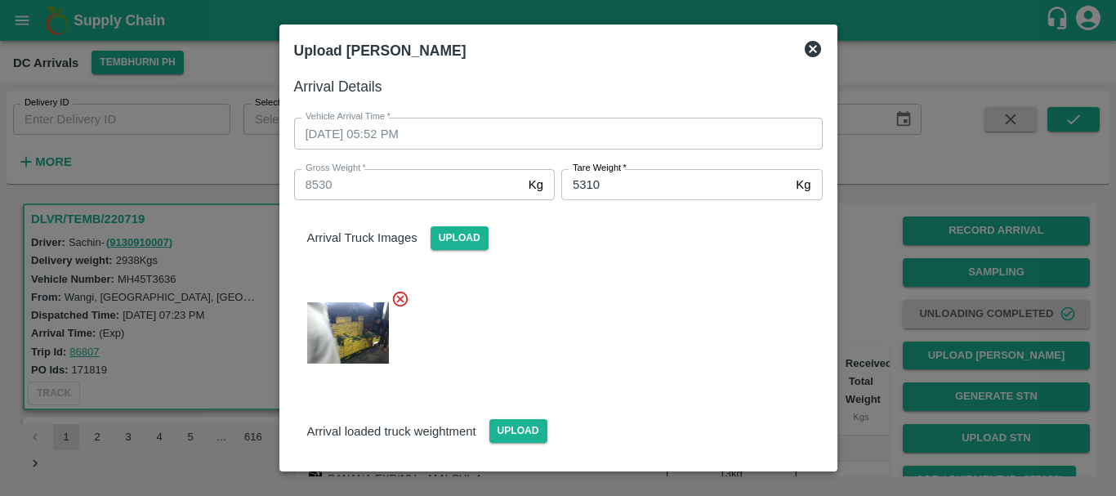
scroll to position [118, 0]
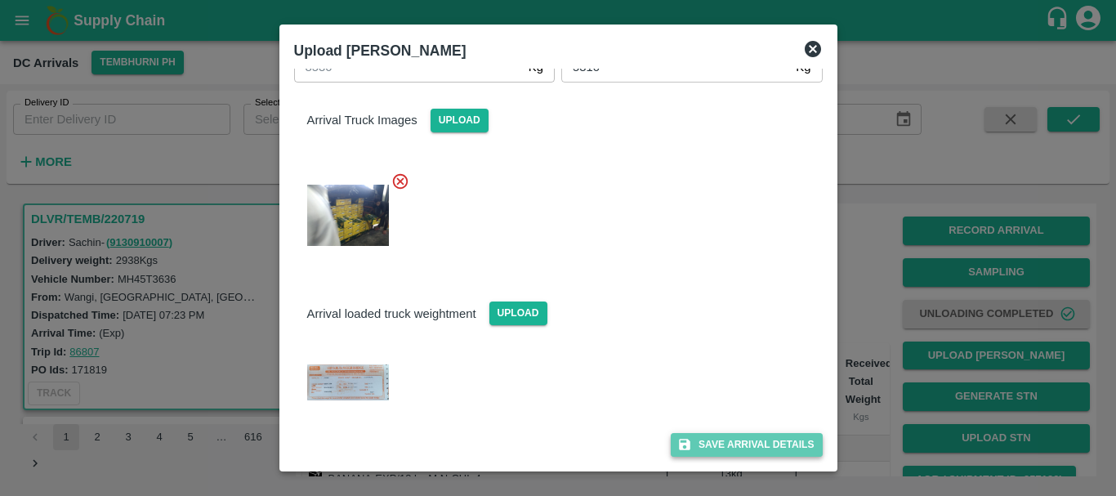
click at [701, 446] on button "Save Arrival Details" at bounding box center [746, 445] width 151 height 24
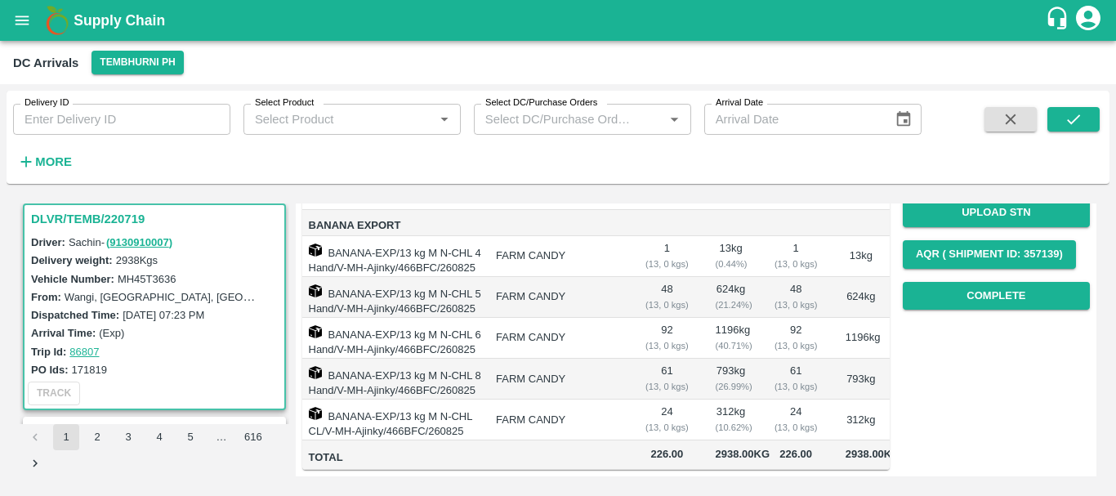
scroll to position [0, 0]
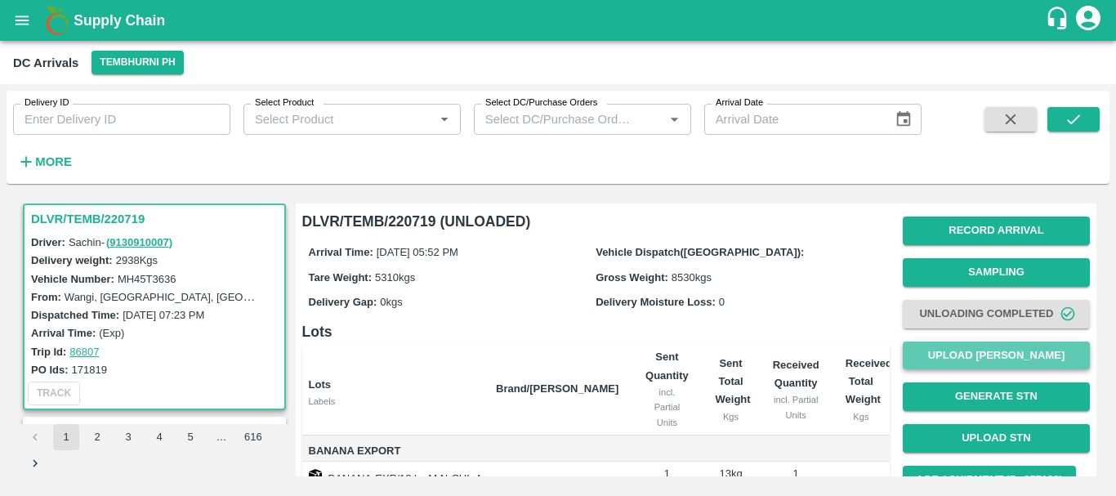
click at [954, 350] on button "Upload [PERSON_NAME]" at bounding box center [996, 355] width 187 height 29
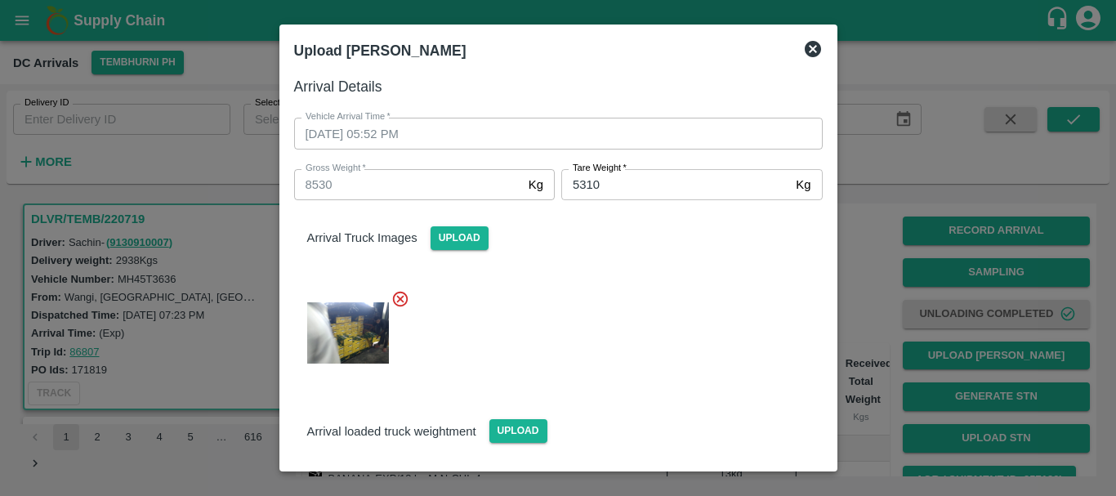
scroll to position [118, 0]
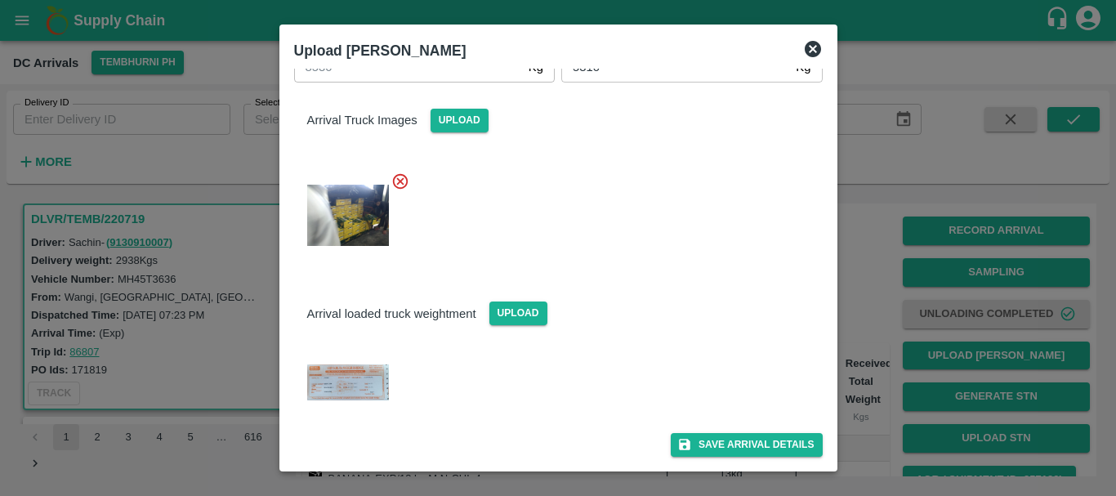
click at [857, 342] on div at bounding box center [558, 248] width 1116 height 496
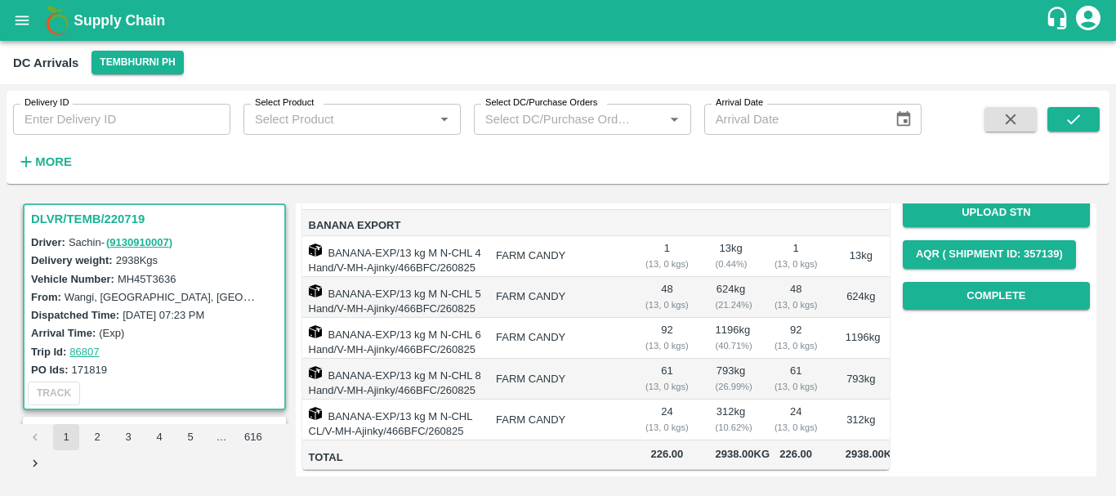
scroll to position [0, 0]
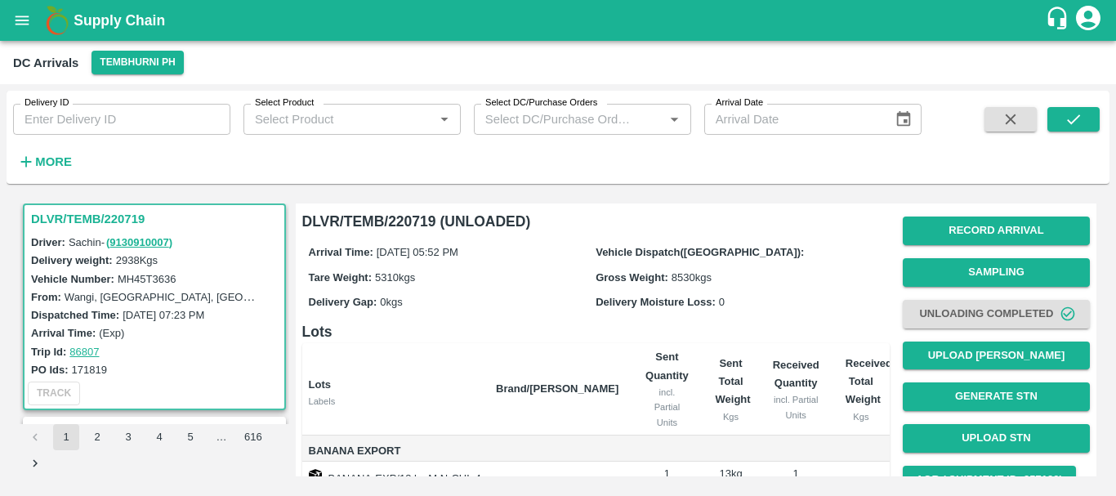
click at [739, 383] on th "Sent Total Weight Kgs" at bounding box center [730, 389] width 57 height 92
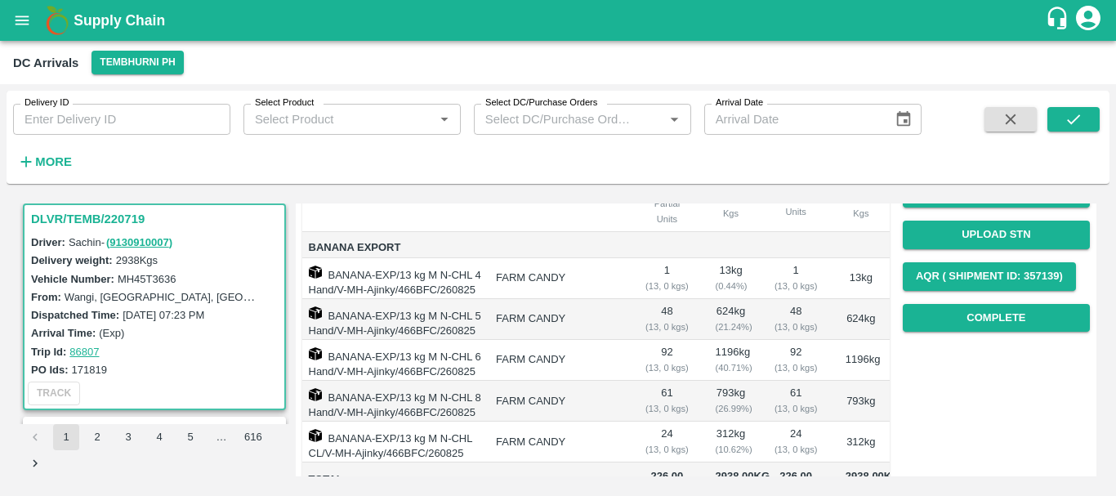
scroll to position [216, 0]
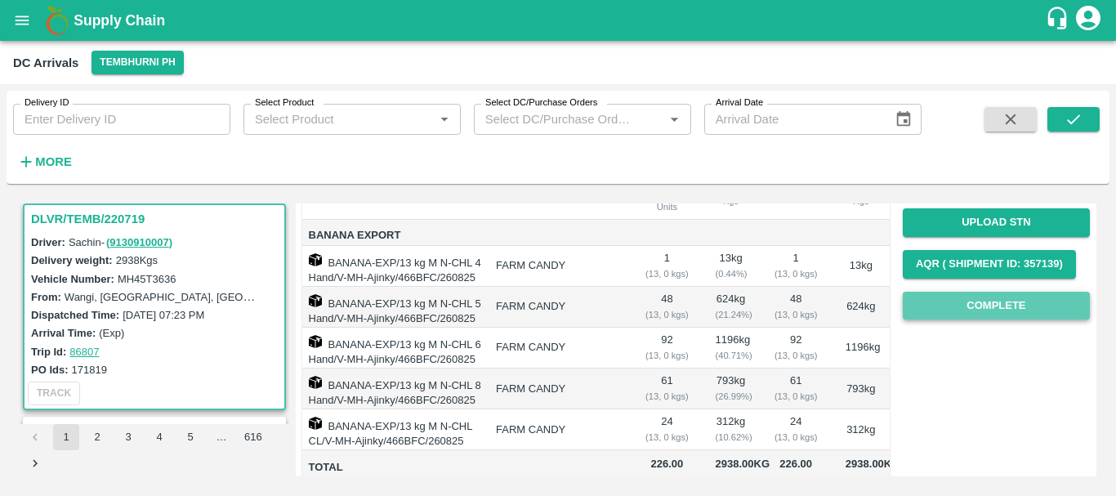
click at [917, 301] on button "Complete" at bounding box center [996, 306] width 187 height 29
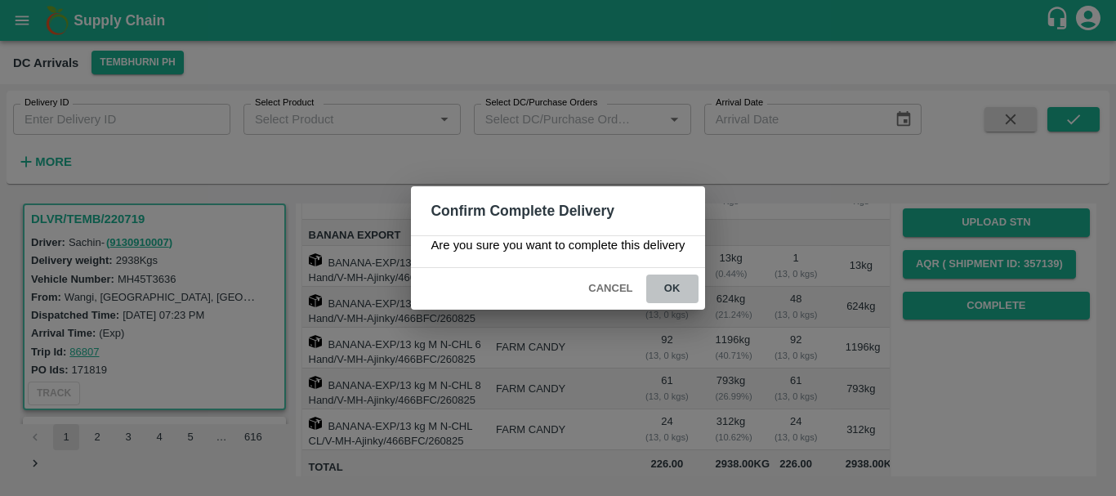
click at [677, 287] on button "ok" at bounding box center [672, 288] width 52 height 29
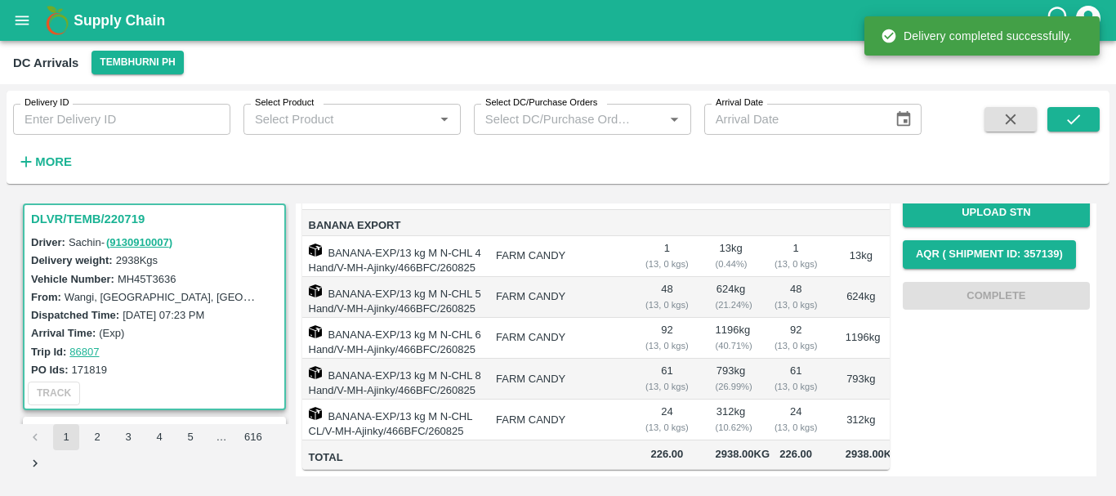
scroll to position [0, 0]
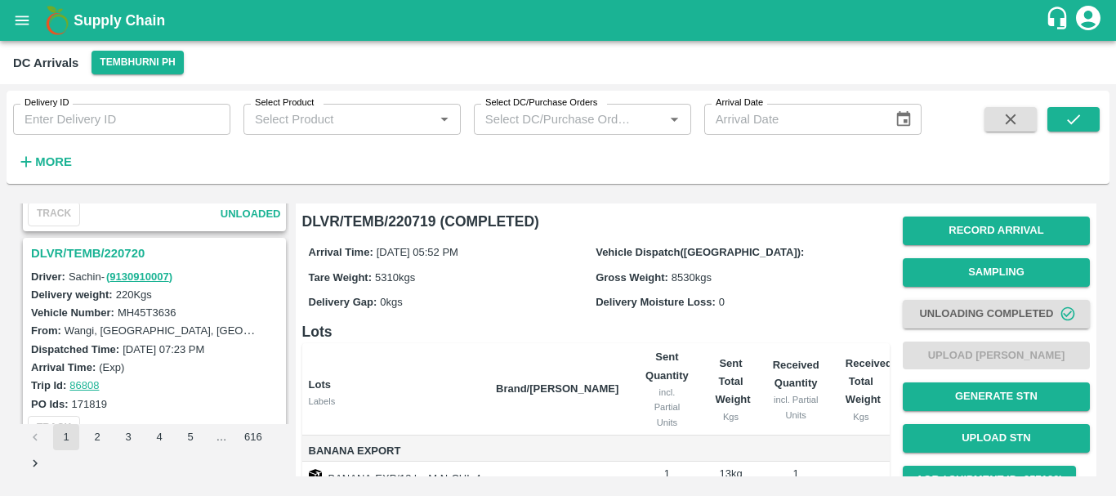
click at [116, 259] on h3 "DLVR/TEMB/220720" at bounding box center [157, 253] width 252 height 21
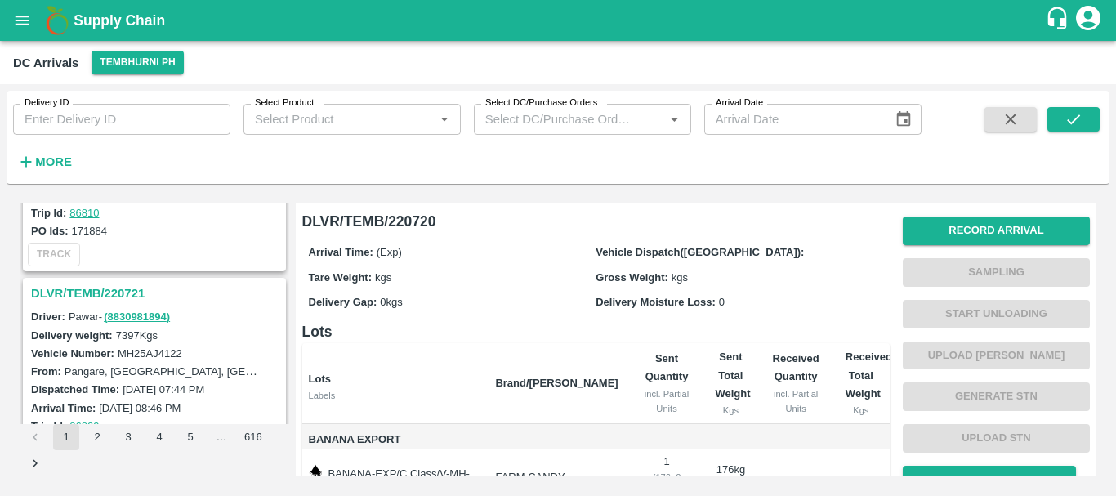
click at [124, 289] on h3 "DLVR/TEMB/220721" at bounding box center [157, 293] width 252 height 21
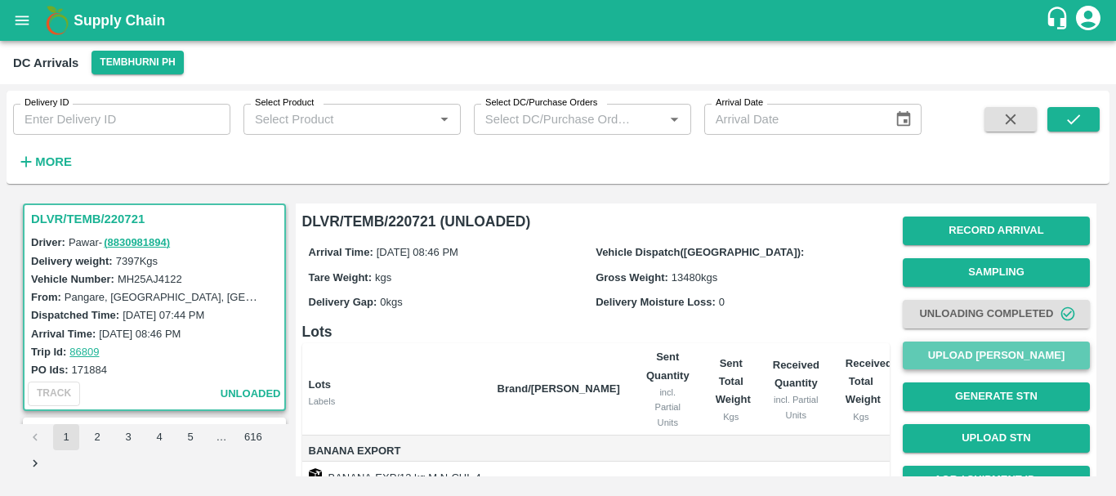
click at [958, 354] on button "Upload [PERSON_NAME]" at bounding box center [996, 355] width 187 height 29
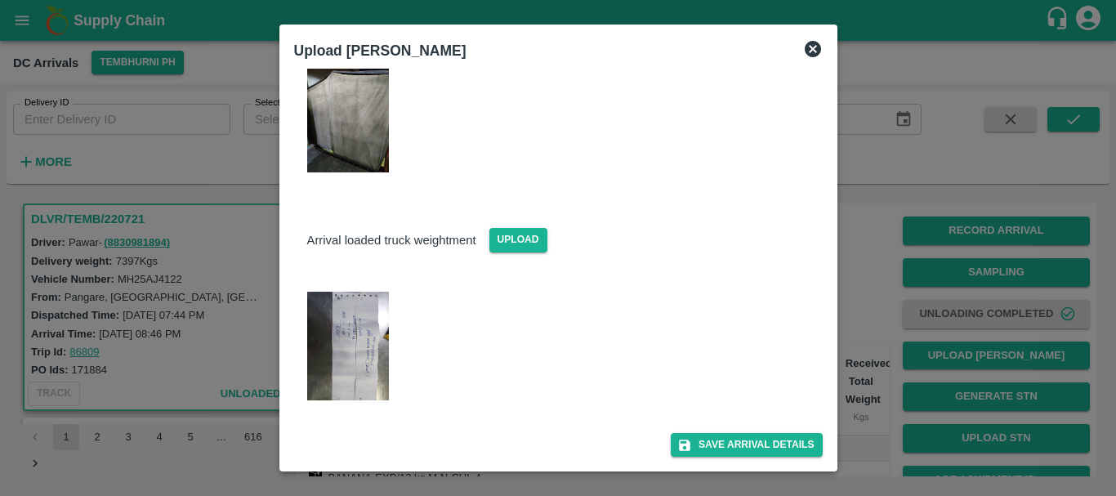
click at [375, 345] on img at bounding box center [348, 346] width 82 height 109
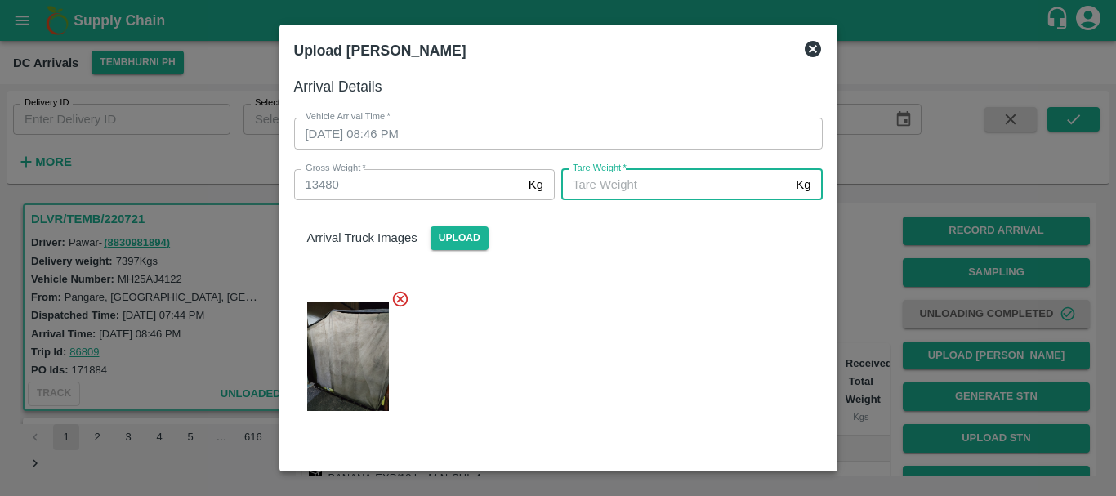
click at [603, 185] on input "Tare Weight   *" at bounding box center [675, 184] width 228 height 31
type input "8100"
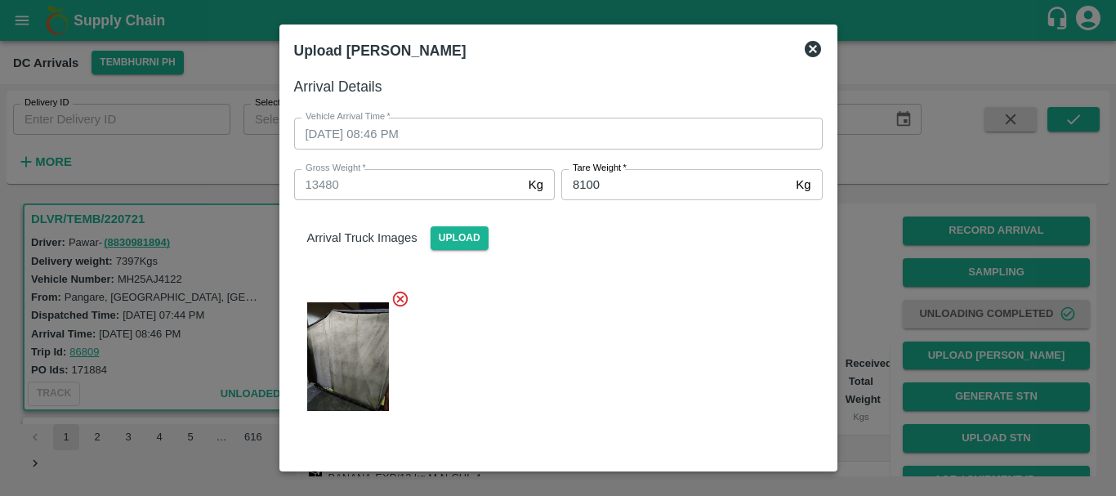
click at [606, 314] on div at bounding box center [552, 351] width 542 height 151
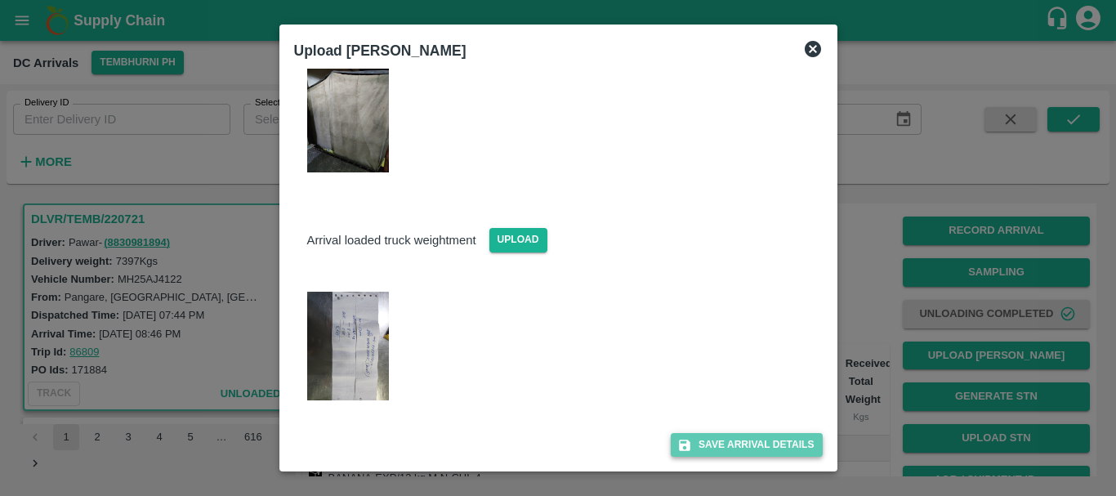
click at [714, 440] on button "Save Arrival Details" at bounding box center [746, 445] width 151 height 24
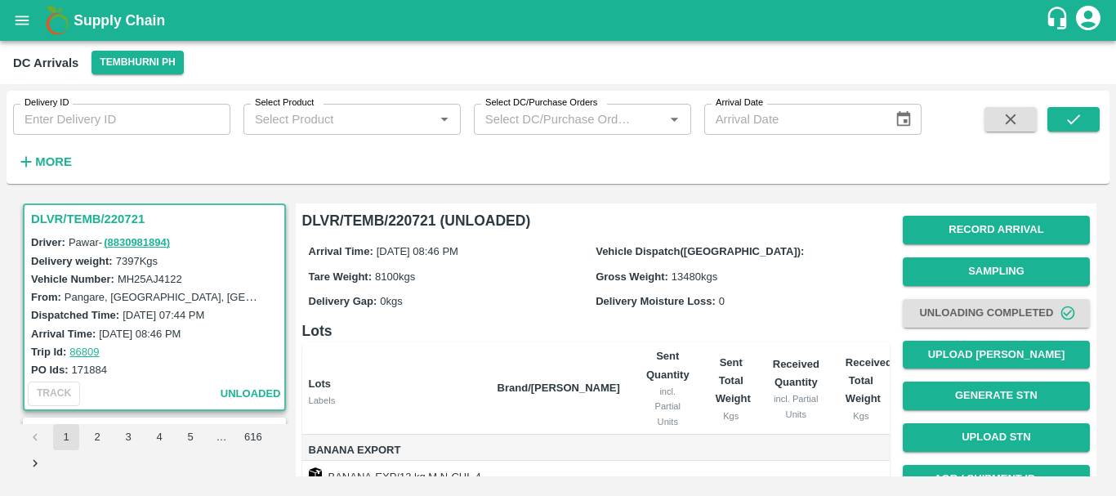
scroll to position [299, 0]
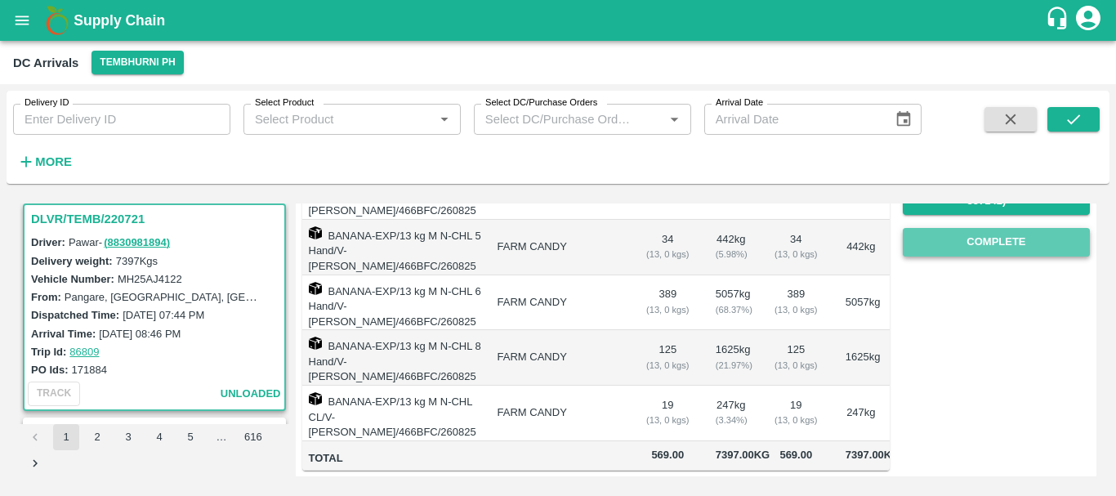
click at [943, 249] on button "Complete" at bounding box center [996, 242] width 187 height 29
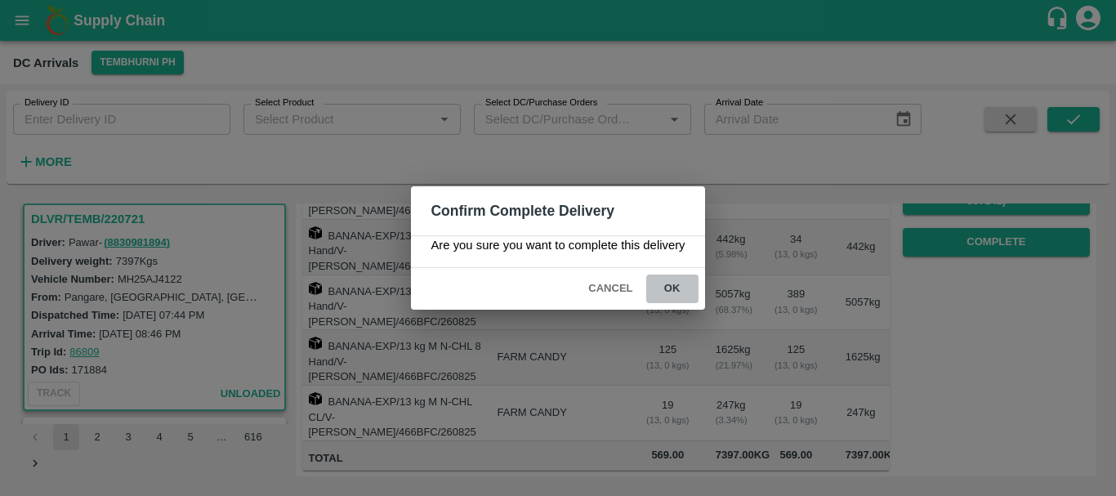
click at [680, 281] on button "ok" at bounding box center [672, 288] width 52 height 29
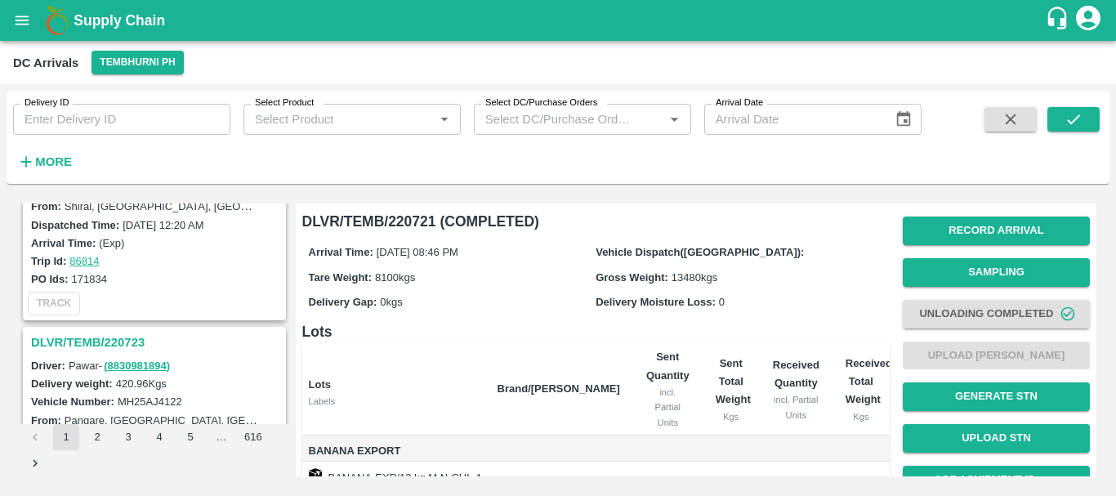
scroll to position [95, 0]
click at [111, 339] on h3 "DLVR/TEMB/220723" at bounding box center [157, 344] width 252 height 21
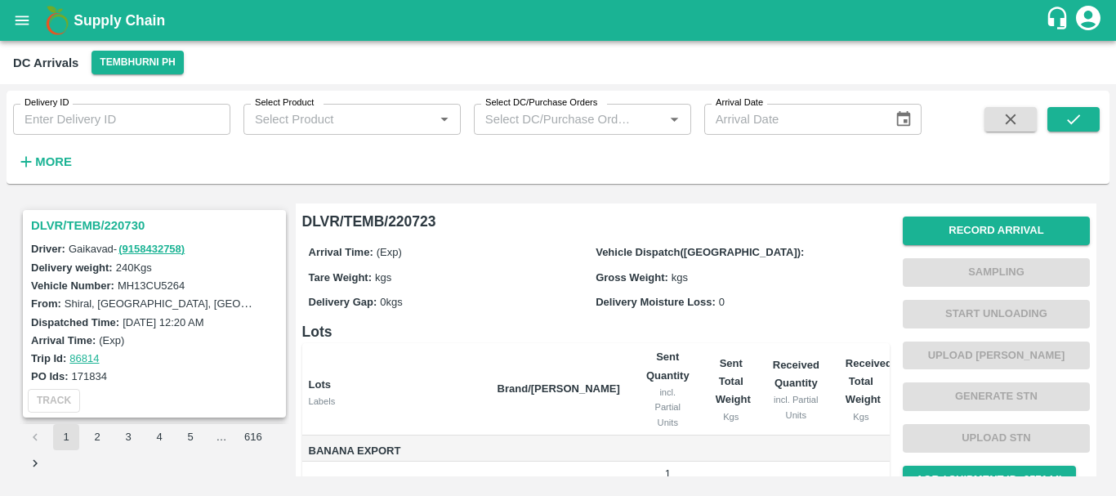
click at [110, 218] on h3 "DLVR/TEMB/220730" at bounding box center [157, 225] width 252 height 21
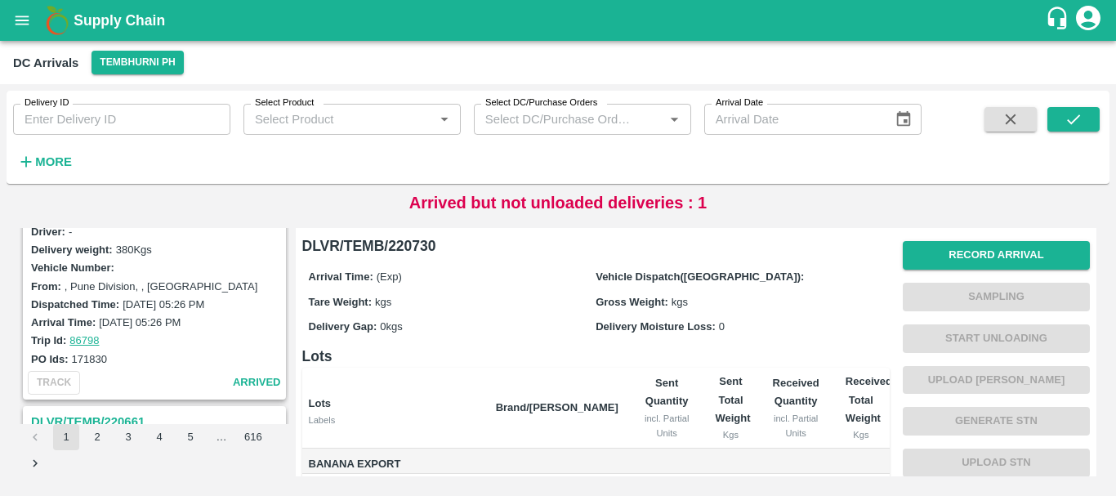
scroll to position [1286, 0]
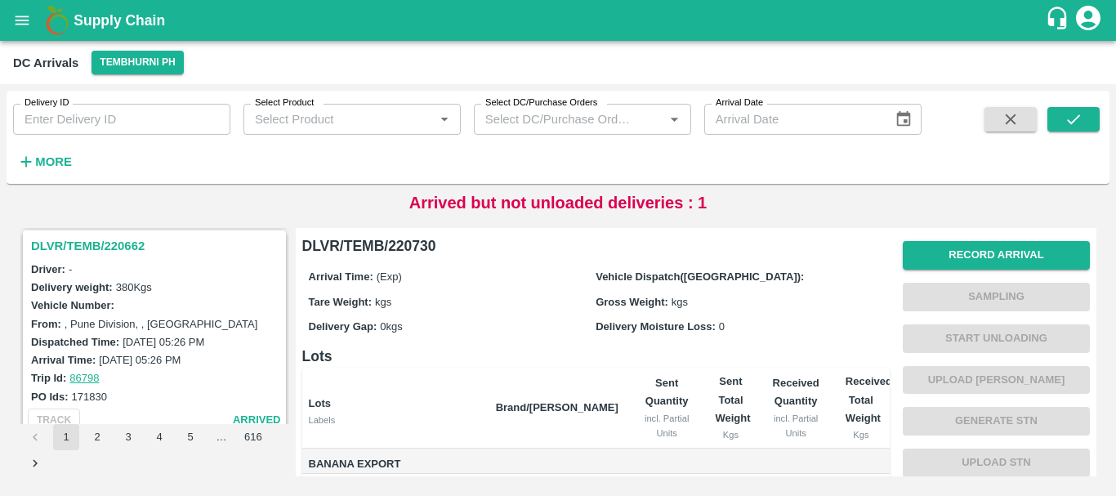
click at [92, 243] on h3 "DLVR/TEMB/220662" at bounding box center [157, 245] width 252 height 21
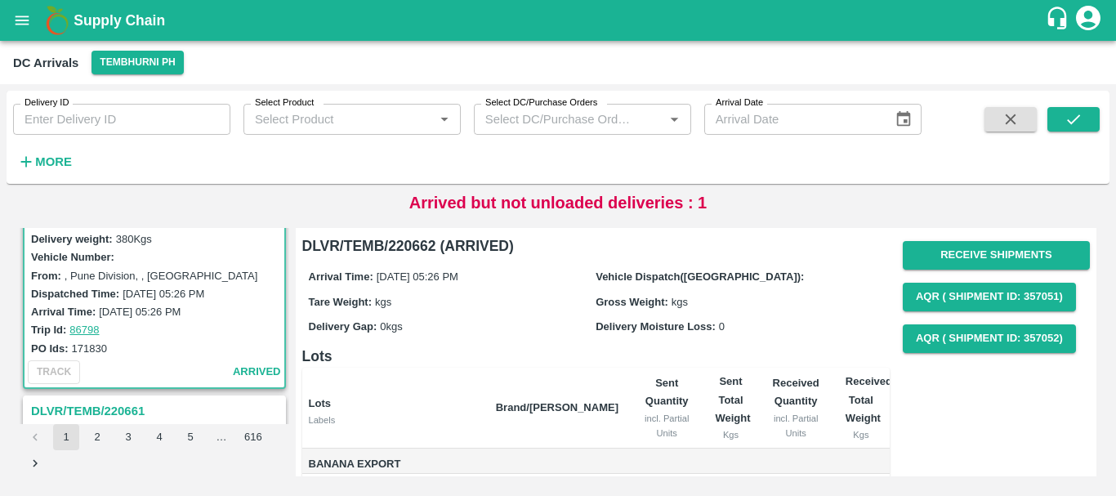
scroll to position [1267, 0]
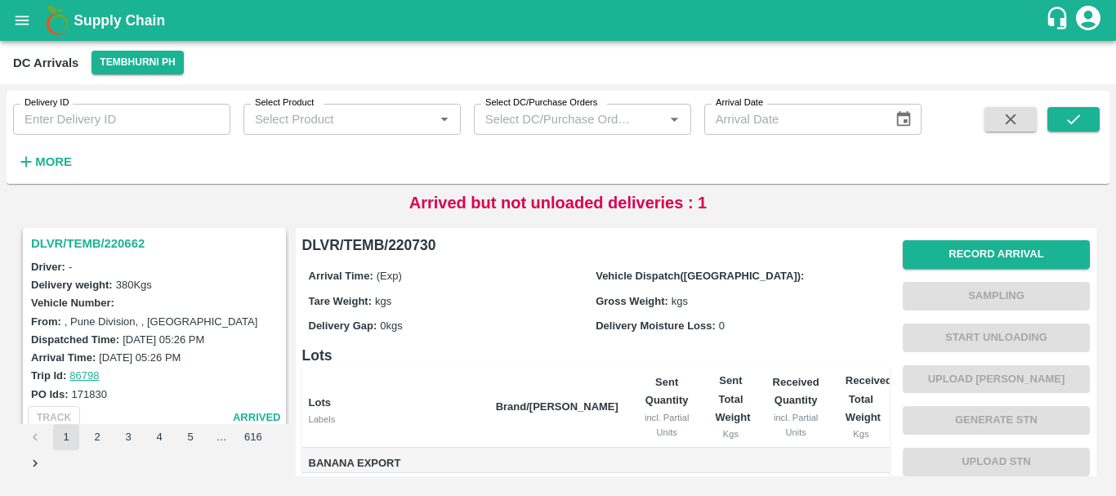
scroll to position [1212, 0]
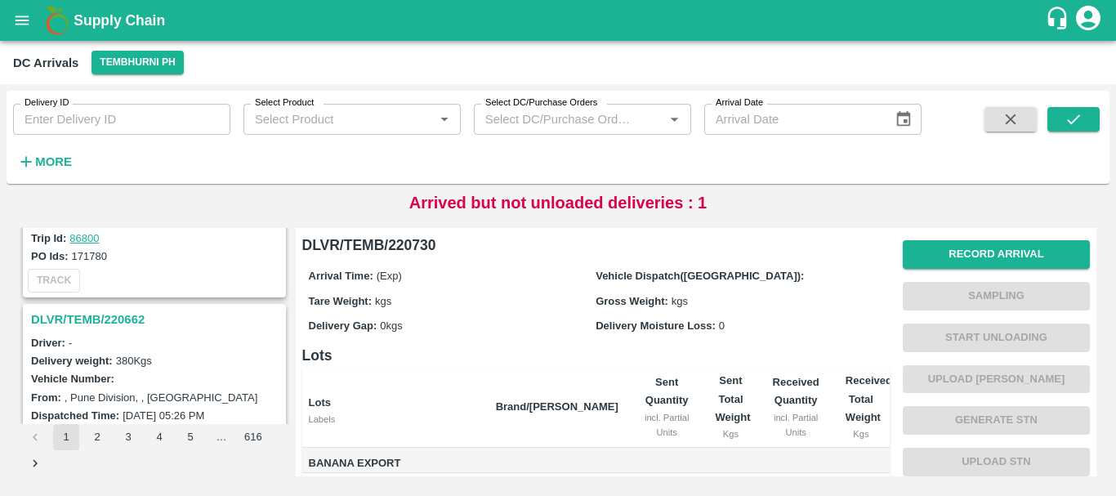
click at [136, 324] on h3 "DLVR/TEMB/220662" at bounding box center [157, 319] width 252 height 21
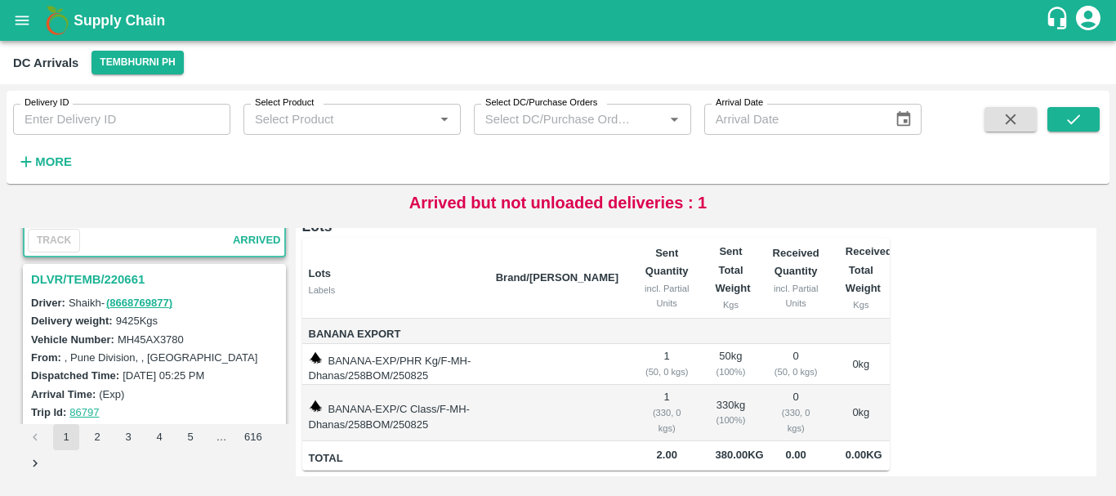
scroll to position [1463, 0]
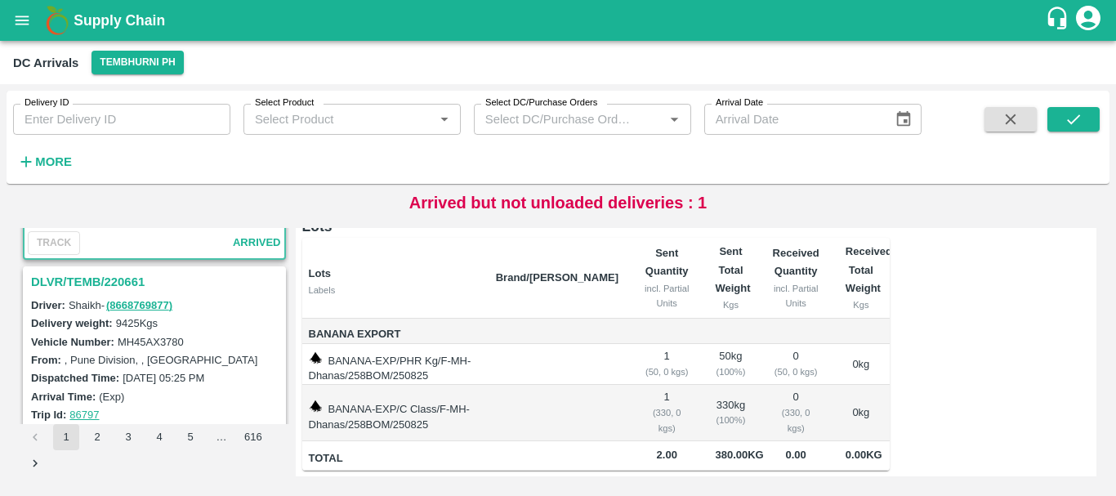
click at [129, 278] on h3 "DLVR/TEMB/220661" at bounding box center [157, 281] width 252 height 21
